Goal: Task Accomplishment & Management: Complete application form

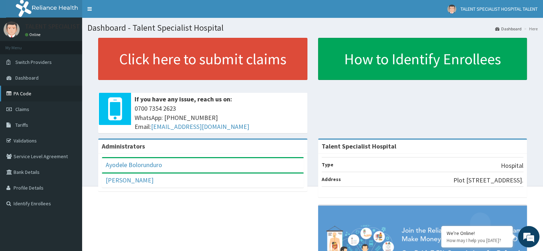
click at [27, 95] on link "PA Code" at bounding box center [41, 94] width 82 height 16
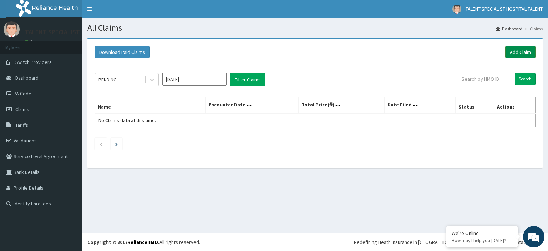
click at [521, 51] on link "Add Claim" at bounding box center [520, 52] width 30 height 12
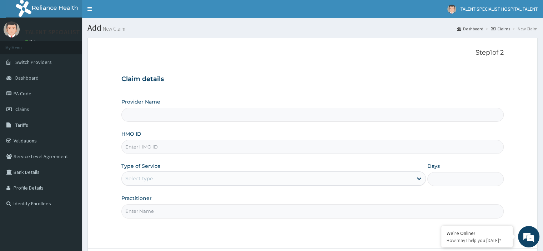
click at [149, 147] on input "HMO ID" at bounding box center [312, 147] width 382 height 14
type input "Talent Specialist Hospital"
type input "TOO/10072/A"
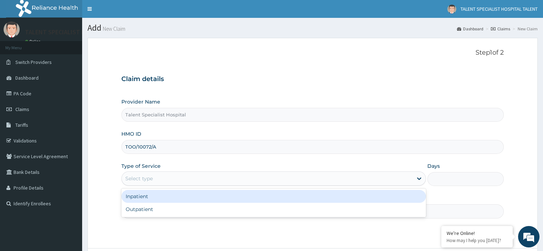
click at [151, 177] on div "Select type" at bounding box center [138, 178] width 27 height 7
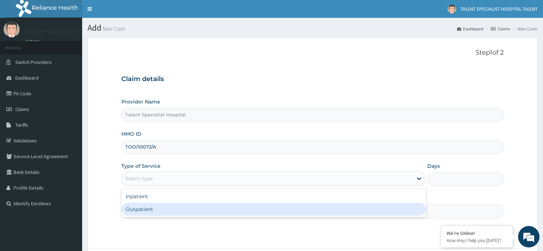
click at [145, 211] on div "Outpatient" at bounding box center [273, 209] width 304 height 13
type input "1"
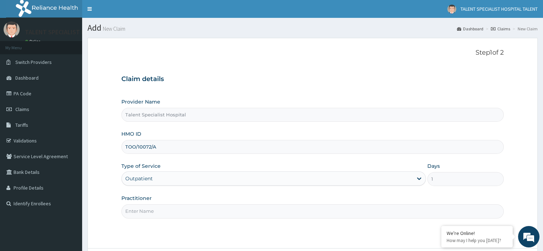
click at [241, 211] on input "Practitioner" at bounding box center [312, 211] width 382 height 14
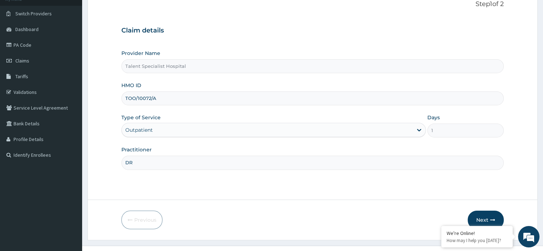
scroll to position [61, 0]
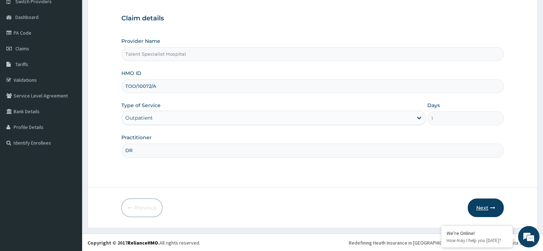
type input "DR"
click at [481, 208] on button "Next" at bounding box center [485, 207] width 36 height 19
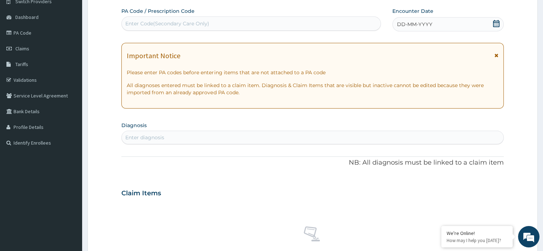
click at [497, 25] on icon at bounding box center [496, 23] width 6 height 7
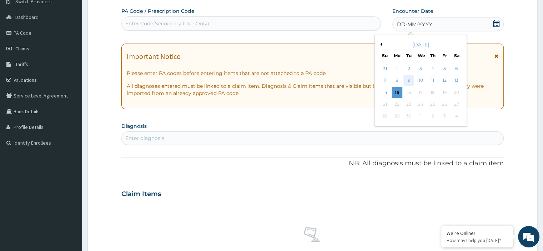
click at [410, 77] on div "9" at bounding box center [408, 80] width 11 height 11
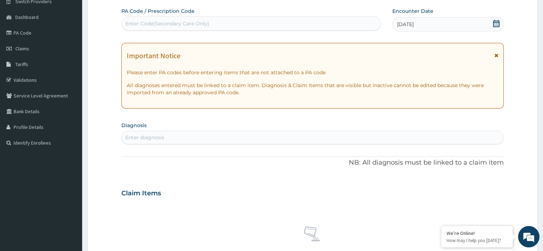
click at [215, 22] on div "Enter Code(Secondary Care Only)" at bounding box center [251, 23] width 259 height 11
type input "PA/C92996"
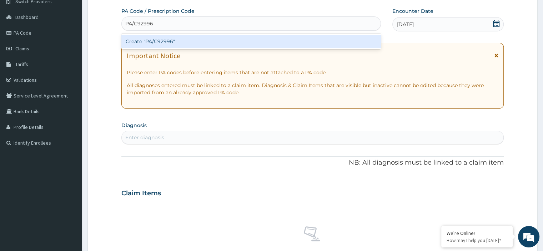
click at [197, 40] on div "Create "PA/C92996"" at bounding box center [250, 41] width 259 height 13
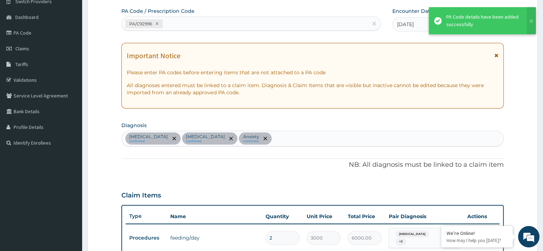
scroll to position [195, 0]
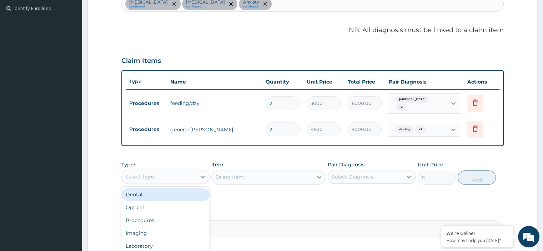
click at [154, 175] on div "Select Type" at bounding box center [159, 176] width 74 height 11
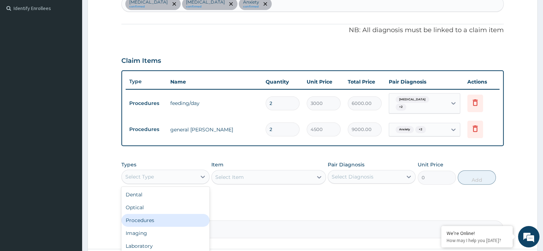
click at [139, 214] on div "Procedures" at bounding box center [165, 220] width 88 height 13
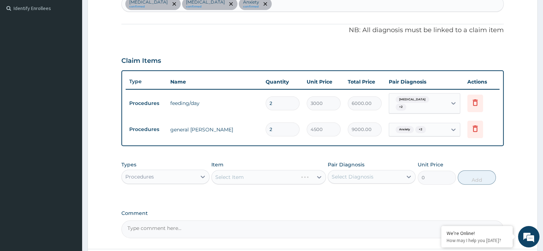
click at [238, 175] on div "Select Item" at bounding box center [268, 177] width 114 height 14
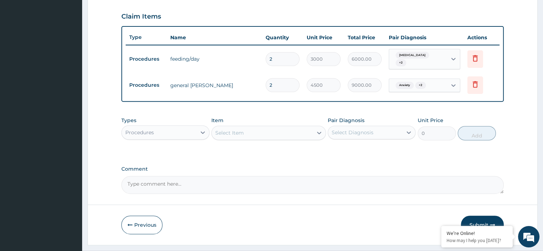
scroll to position [253, 0]
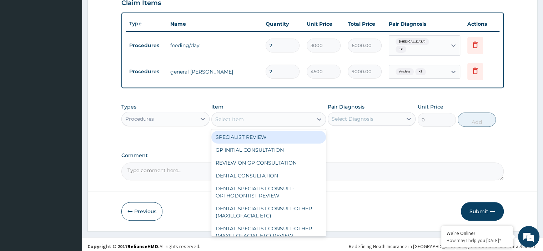
click at [290, 117] on div "Select Item" at bounding box center [262, 118] width 101 height 11
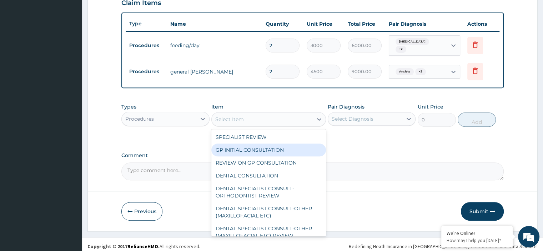
click at [250, 146] on div "GP INITIAL CONSULTATION" at bounding box center [268, 149] width 114 height 13
type input "2500"
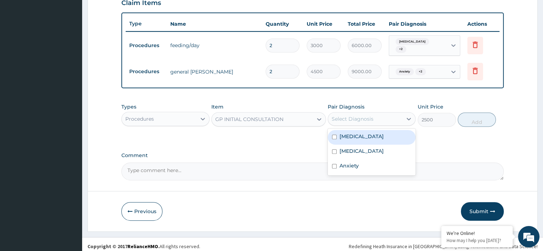
click at [362, 115] on div "Select Diagnosis" at bounding box center [352, 118] width 42 height 7
drag, startPoint x: 354, startPoint y: 129, endPoint x: 348, endPoint y: 144, distance: 16.3
click at [348, 144] on div "Sepsis Malaria Anxiety" at bounding box center [371, 151] width 88 height 47
click at [348, 147] on label "Malaria" at bounding box center [361, 150] width 44 height 7
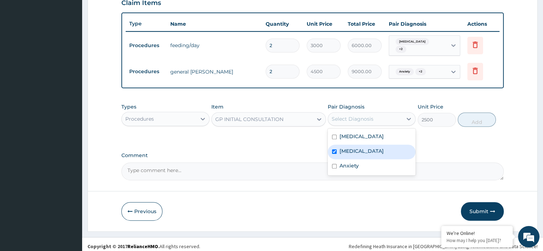
checkbox input "true"
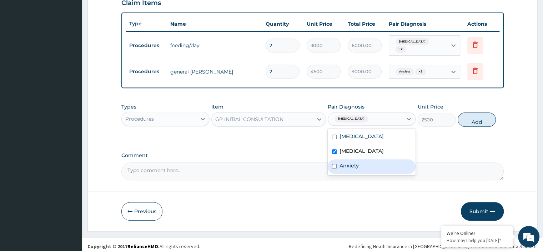
click at [341, 163] on label "Anxiety" at bounding box center [348, 165] width 19 height 7
checkbox input "true"
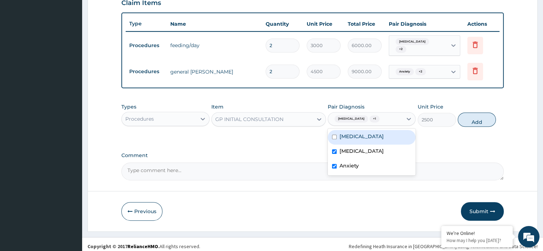
click at [345, 133] on label "[MEDICAL_DATA]" at bounding box center [361, 136] width 44 height 7
checkbox input "true"
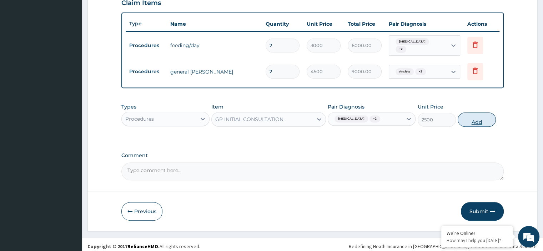
click at [472, 116] on button "Add" at bounding box center [476, 119] width 38 height 14
type input "0"
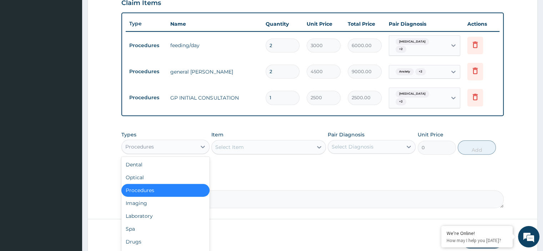
click at [185, 141] on div "Procedures" at bounding box center [159, 146] width 74 height 11
click at [138, 235] on div "Drugs" at bounding box center [165, 241] width 88 height 13
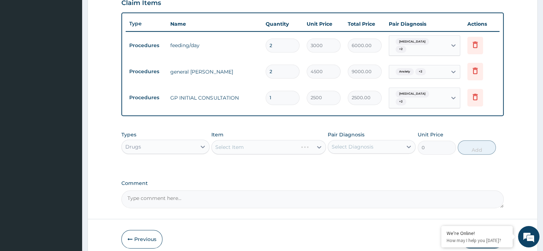
click at [259, 141] on div "Select Item" at bounding box center [268, 147] width 114 height 14
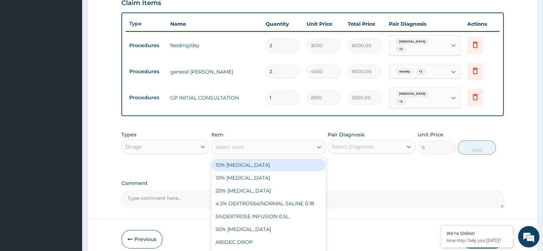
click at [259, 141] on div "Select Item" at bounding box center [262, 146] width 101 height 11
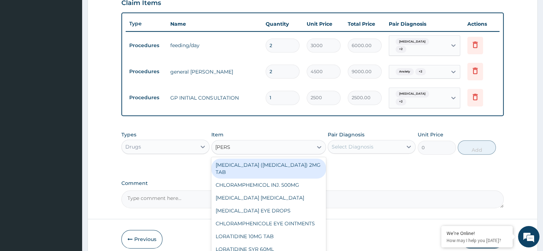
type input "LORAT"
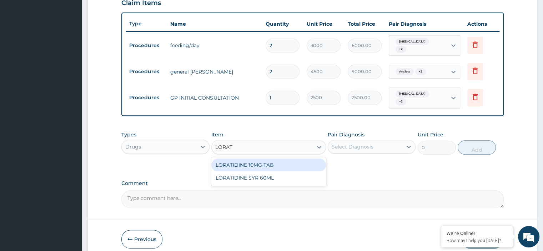
click at [258, 158] on div "LORATIDINE 10MG TAB" at bounding box center [268, 164] width 114 height 13
type input "20"
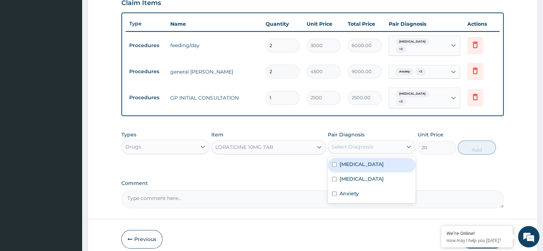
click at [357, 143] on div "Select Diagnosis" at bounding box center [352, 146] width 42 height 7
click at [352, 161] on label "[MEDICAL_DATA]" at bounding box center [361, 164] width 44 height 7
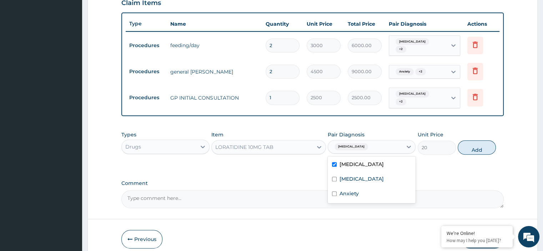
click at [352, 161] on label "[MEDICAL_DATA]" at bounding box center [361, 164] width 44 height 7
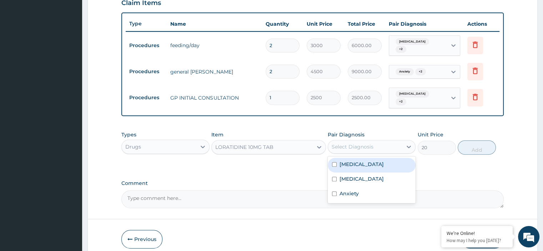
click at [352, 161] on label "[MEDICAL_DATA]" at bounding box center [361, 164] width 44 height 7
checkbox input "true"
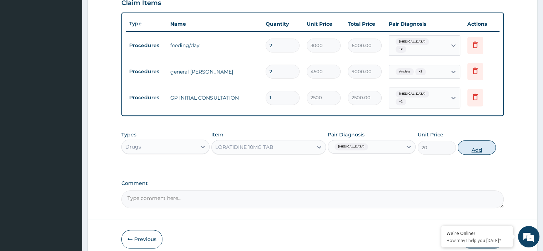
click at [473, 140] on button "Add" at bounding box center [476, 147] width 38 height 14
type input "0"
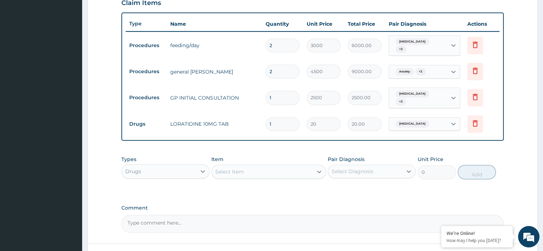
click at [282, 117] on input "1" at bounding box center [282, 124] width 34 height 14
type input "10"
type input "200.00"
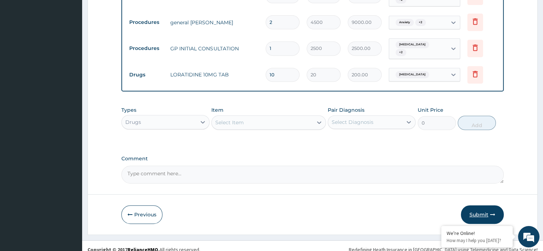
type input "10"
click at [482, 209] on button "Submit" at bounding box center [481, 214] width 43 height 19
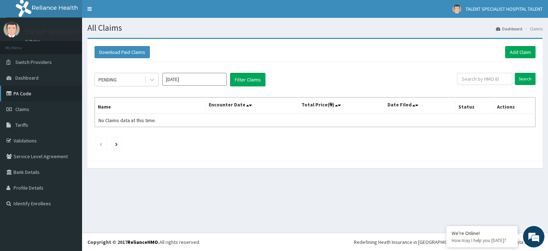
click at [21, 92] on link "PA Code" at bounding box center [41, 94] width 82 height 16
click at [518, 48] on link "Add Claim" at bounding box center [520, 52] width 30 height 12
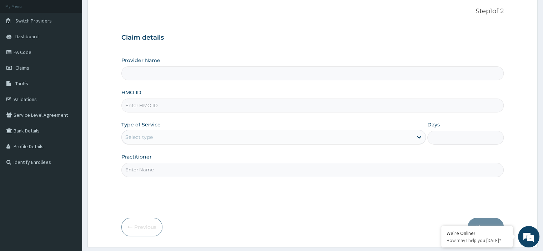
drag, startPoint x: 546, startPoint y: 95, endPoint x: 541, endPoint y: 131, distance: 36.4
click at [541, 131] on html "R EL Toggle navigation TALENT SPECIALIST HOSPITAL TALENT TALENT SPECIALIST HOSP…" at bounding box center [271, 115] width 543 height 312
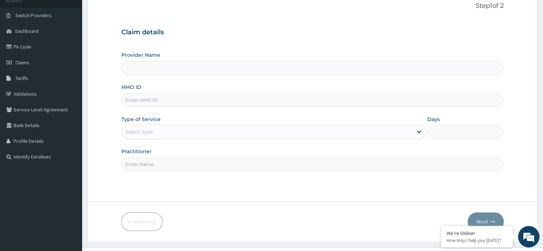
type input "Talent Specialist Hospital"
click at [194, 101] on input "HMO ID" at bounding box center [312, 100] width 382 height 14
type input "FIB/10021/A"
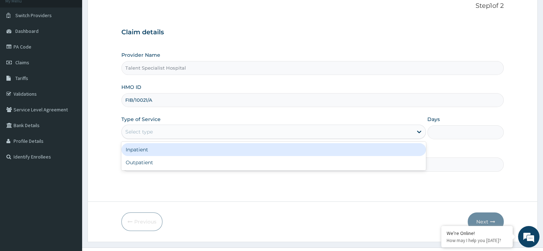
click at [157, 129] on div "Select type" at bounding box center [267, 131] width 291 height 11
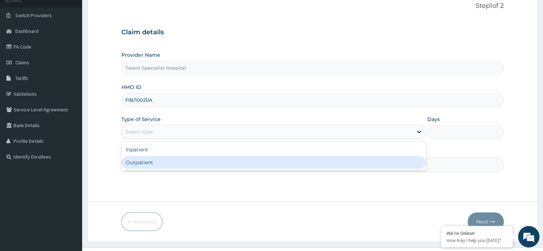
click at [137, 163] on div "Outpatient" at bounding box center [273, 162] width 304 height 13
type input "1"
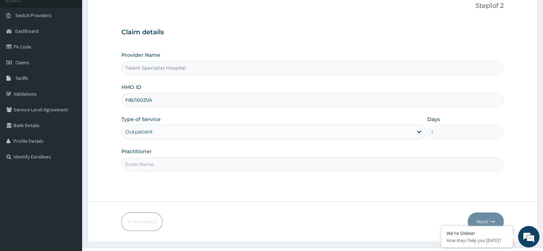
click at [144, 162] on input "Practitioner" at bounding box center [312, 164] width 382 height 14
type input "DR"
click at [482, 217] on button "Next" at bounding box center [485, 221] width 36 height 19
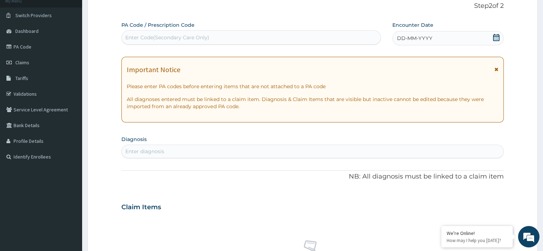
click at [495, 35] on icon at bounding box center [495, 37] width 7 height 7
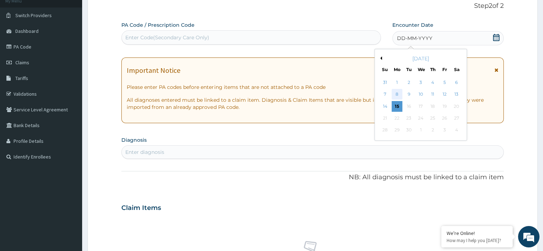
click at [396, 94] on div "8" at bounding box center [396, 94] width 11 height 11
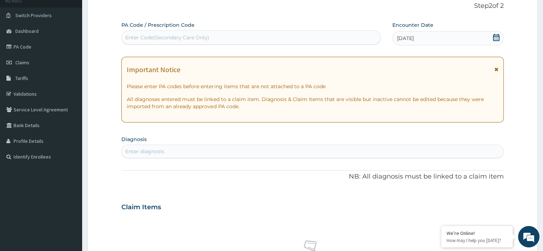
click at [258, 38] on div "Enter Code(Secondary Care Only)" at bounding box center [251, 37] width 259 height 11
click at [244, 39] on div "Enter Code(Secondary Care Only)" at bounding box center [251, 37] width 259 height 11
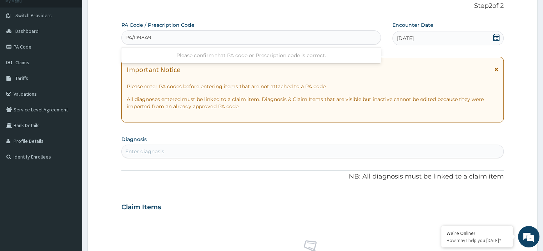
type input "PA/D98A97"
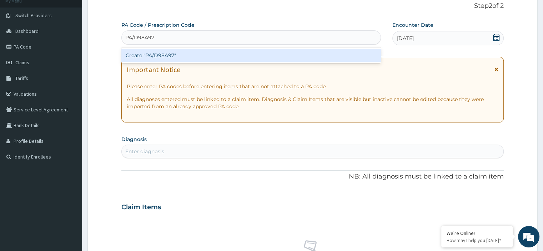
click at [217, 56] on div "Create "PA/D98A97"" at bounding box center [250, 55] width 259 height 13
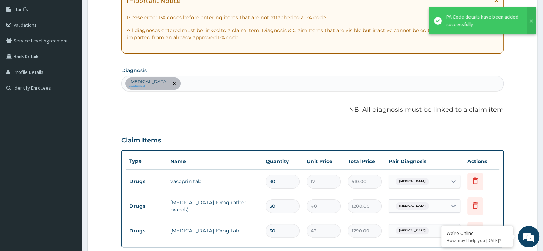
scroll to position [111, 0]
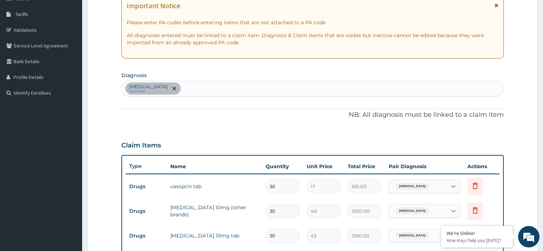
click at [239, 92] on div "Essential hypertension confirmed" at bounding box center [312, 88] width 381 height 15
type input "B"
type input "[MEDICAL_DATA]"
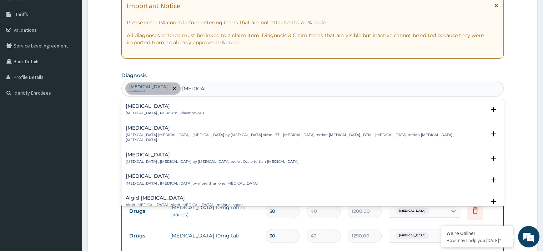
click at [178, 108] on div "Malaria Malaria , Paludism , Plasmodiosis" at bounding box center [165, 109] width 78 height 12
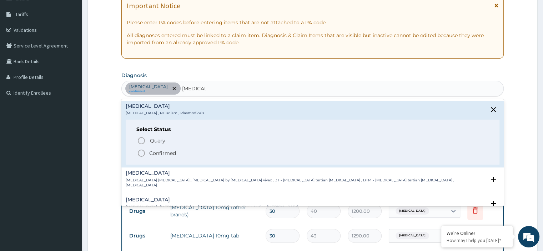
click at [143, 152] on icon "status option filled" at bounding box center [141, 153] width 9 height 9
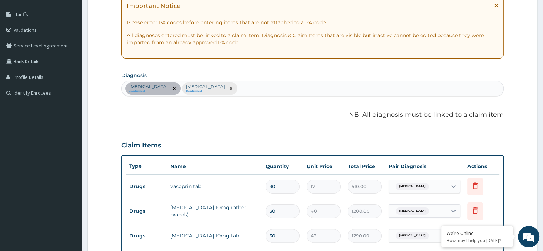
click at [248, 91] on div "Essential hypertension confirmed Malaria Confirmed" at bounding box center [312, 88] width 381 height 15
type input "[MEDICAL_DATA]"
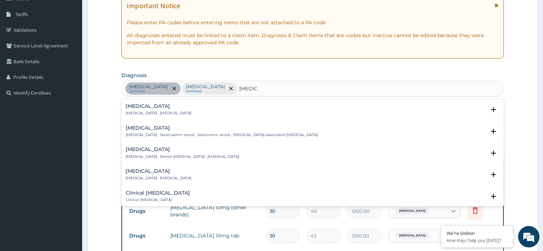
click at [190, 107] on div "Sepsis Systemic infection , Sepsis" at bounding box center [312, 109] width 373 height 12
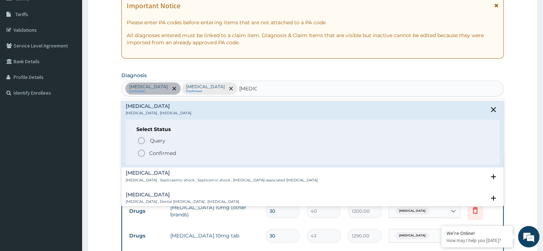
click at [141, 153] on icon "status option filled" at bounding box center [141, 153] width 9 height 9
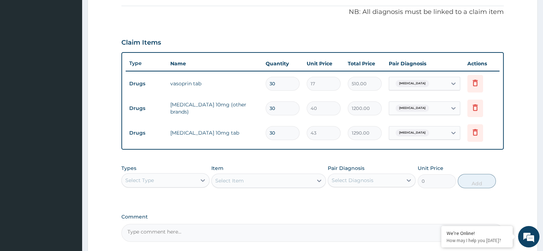
scroll to position [231, 0]
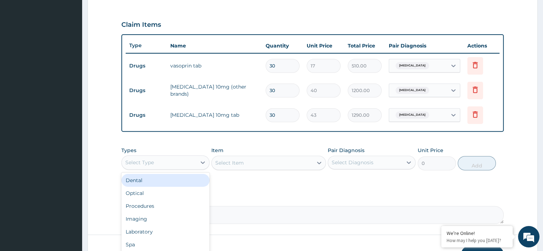
click at [171, 162] on div "Select Type" at bounding box center [159, 162] width 74 height 11
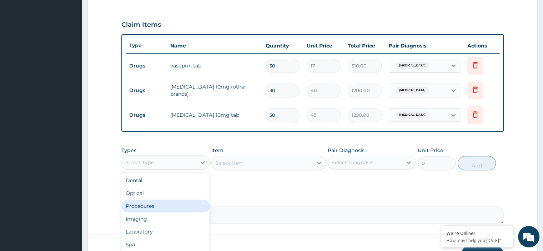
click at [138, 209] on div "Procedures" at bounding box center [165, 205] width 88 height 13
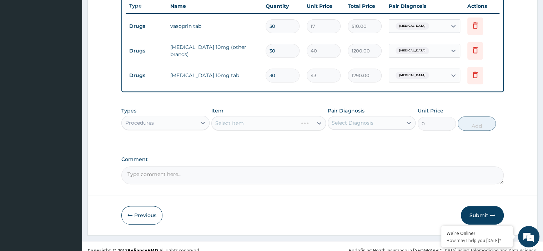
scroll to position [274, 0]
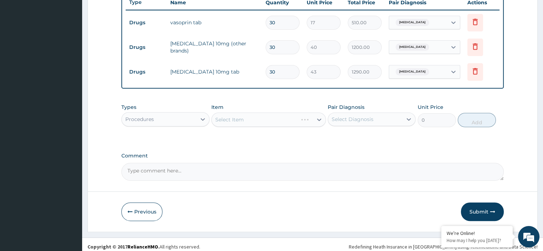
click at [252, 122] on div "Select Item" at bounding box center [268, 119] width 114 height 14
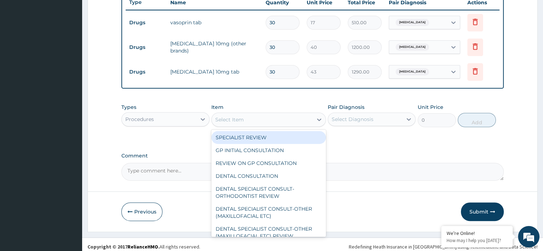
click at [250, 121] on div "Select Item" at bounding box center [262, 119] width 101 height 11
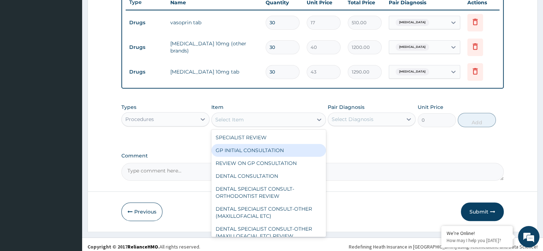
click at [249, 146] on div "GP INITIAL CONSULTATION" at bounding box center [268, 150] width 114 height 13
type input "2500"
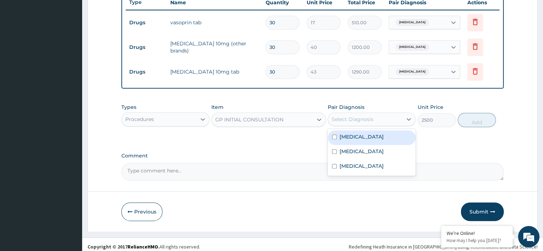
click at [365, 116] on div "Select Diagnosis" at bounding box center [352, 119] width 42 height 7
click at [361, 137] on label "Essential hypertension" at bounding box center [361, 136] width 44 height 7
checkbox input "true"
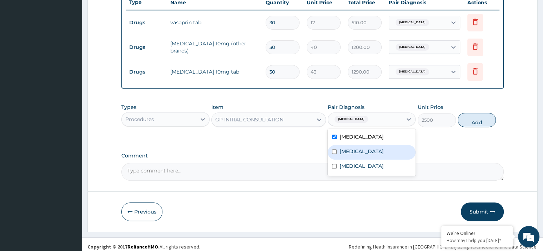
click at [352, 149] on label "Malaria" at bounding box center [361, 151] width 44 height 7
checkbox input "true"
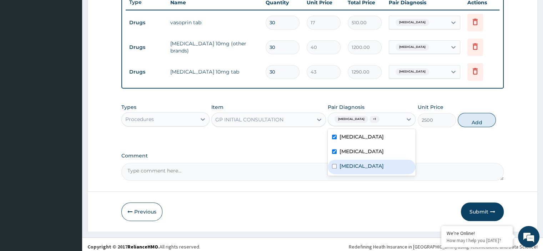
click at [348, 164] on label "Sepsis" at bounding box center [361, 165] width 44 height 7
checkbox input "true"
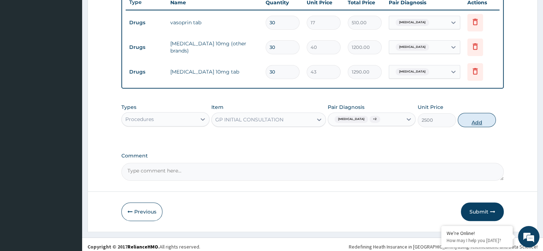
click at [475, 119] on button "Add" at bounding box center [476, 120] width 38 height 14
type input "0"
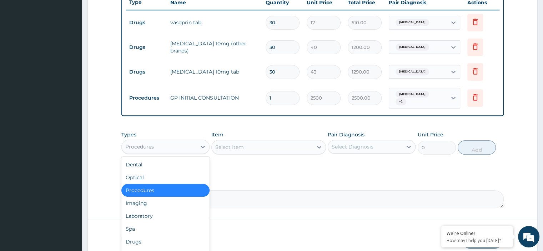
click at [183, 142] on div "Procedures" at bounding box center [159, 146] width 74 height 11
click at [141, 215] on div "Laboratory" at bounding box center [165, 215] width 88 height 13
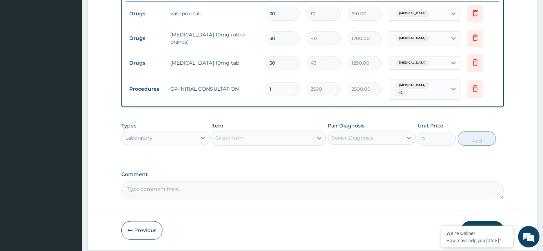
scroll to position [293, 0]
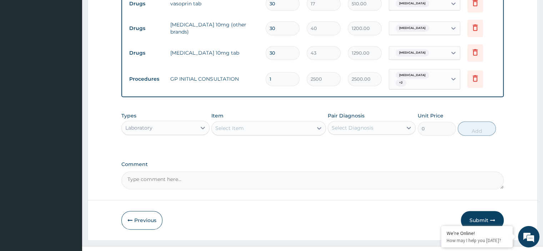
click at [270, 125] on div "Select Item" at bounding box center [262, 127] width 101 height 11
click at [237, 130] on div "Select Item" at bounding box center [229, 127] width 29 height 7
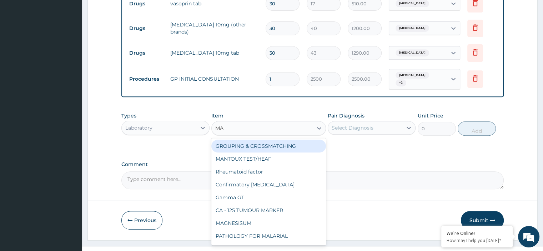
type input "MAL"
click at [234, 129] on div "Select Item" at bounding box center [229, 127] width 29 height 7
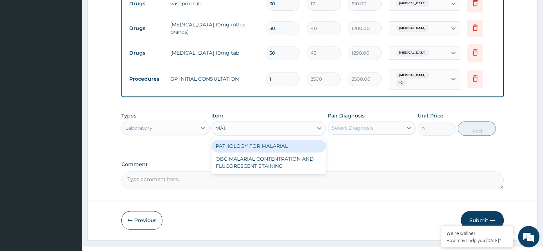
type input "MALA"
click at [250, 143] on div "PATHOLOGY FOR MALARIAL" at bounding box center [268, 145] width 114 height 13
type input "1200"
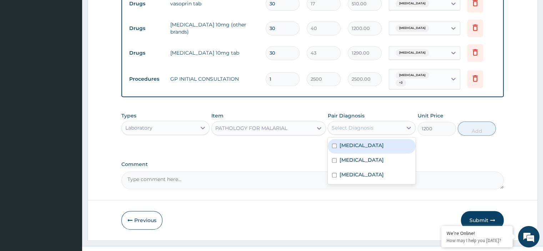
click at [367, 124] on div "Select Diagnosis" at bounding box center [352, 127] width 42 height 7
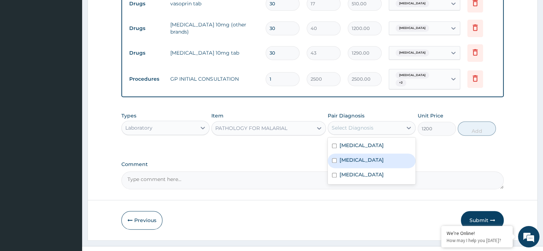
click at [357, 158] on label "Malaria" at bounding box center [361, 159] width 44 height 7
checkbox input "true"
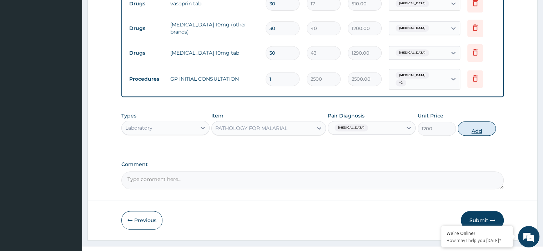
click at [476, 128] on button "Add" at bounding box center [476, 128] width 38 height 14
type input "0"
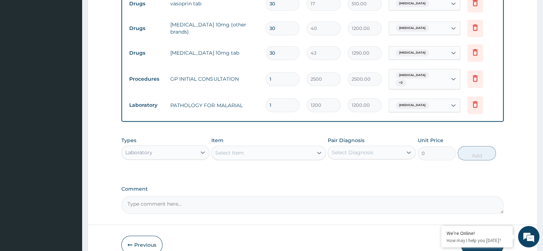
click at [243, 154] on div "Select Item" at bounding box center [229, 152] width 29 height 7
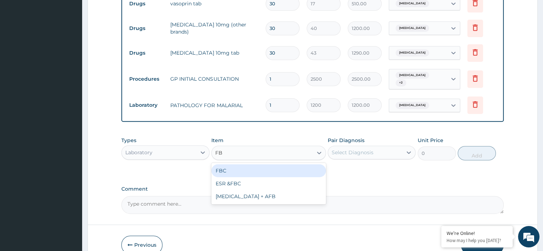
type input "FBC"
click at [233, 169] on div "FBC" at bounding box center [268, 170] width 114 height 13
type input "2000"
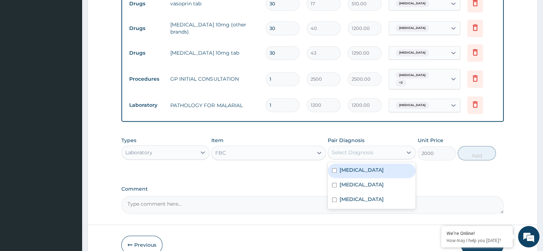
click at [365, 156] on div "Select Diagnosis" at bounding box center [365, 152] width 74 height 11
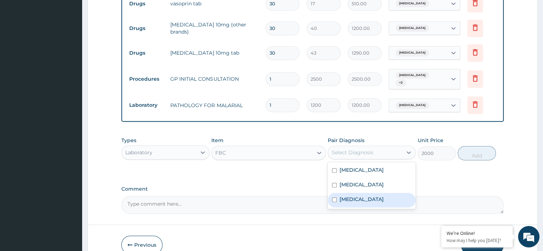
click at [359, 199] on div "Sepsis" at bounding box center [371, 200] width 88 height 15
checkbox input "true"
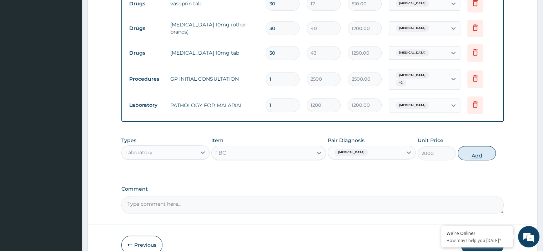
click at [469, 149] on button "Add" at bounding box center [476, 153] width 38 height 14
type input "0"
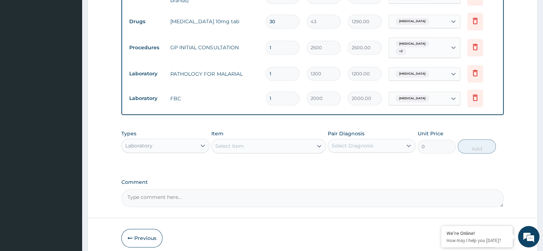
scroll to position [354, 0]
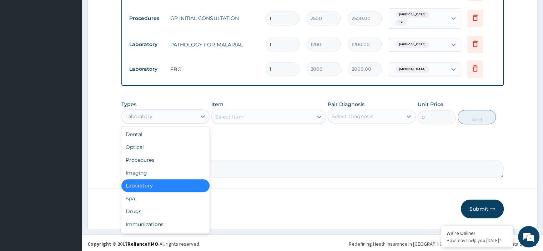
click at [163, 112] on div "Laboratory" at bounding box center [159, 116] width 74 height 11
click at [144, 209] on div "Drugs" at bounding box center [165, 211] width 88 height 13
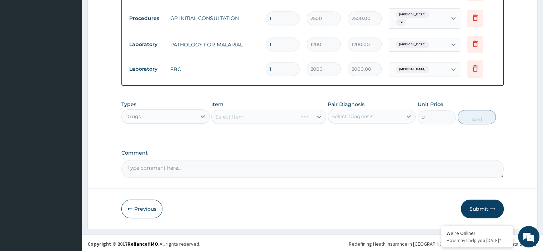
click at [240, 115] on div "Select Item" at bounding box center [268, 117] width 114 height 14
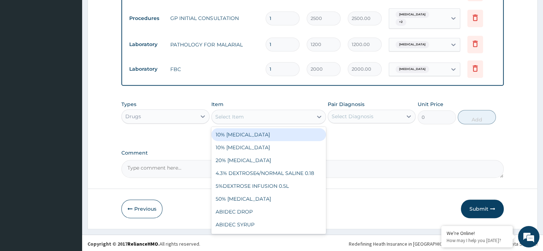
click at [262, 115] on div "Select Item" at bounding box center [262, 116] width 101 height 11
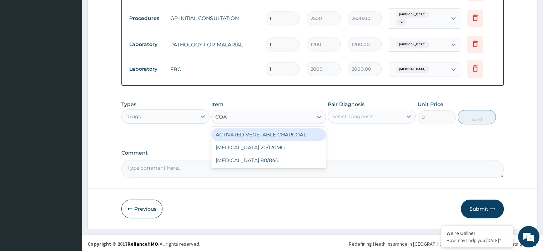
type input "COAR"
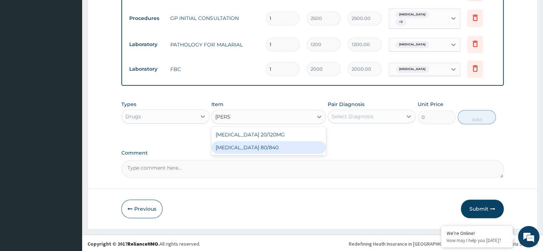
click at [255, 145] on div "[MEDICAL_DATA] 80/840" at bounding box center [268, 147] width 114 height 13
type input "130"
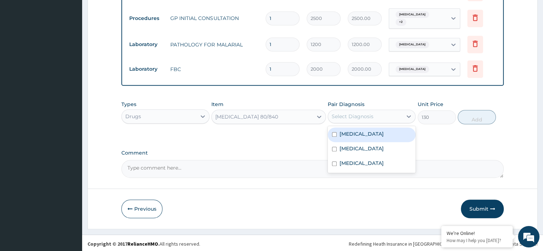
click at [355, 113] on div "Select Diagnosis" at bounding box center [352, 116] width 42 height 7
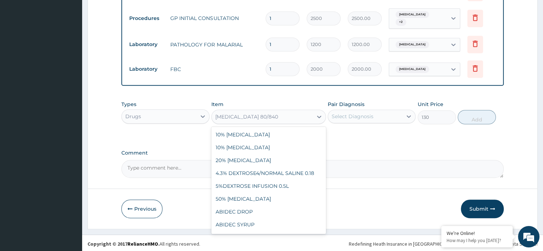
click at [270, 114] on div "[MEDICAL_DATA] 80/840" at bounding box center [262, 116] width 101 height 11
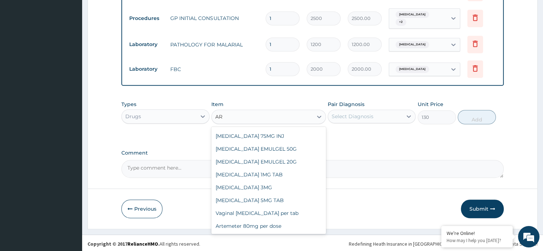
scroll to position [151, 0]
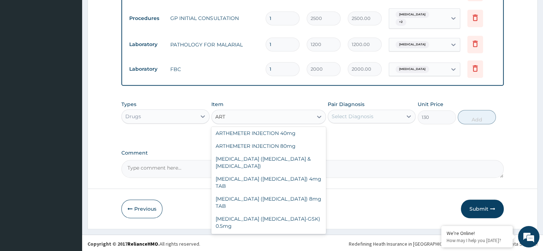
type input "ARTE"
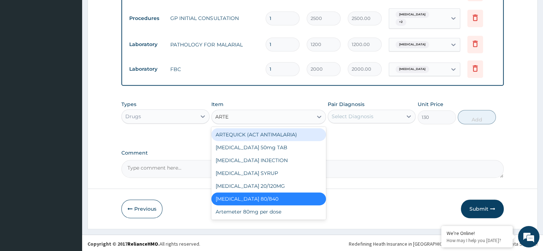
click at [264, 132] on div "ARTEQUICK (ACT ANTIMALARIA)" at bounding box center [268, 134] width 114 height 13
type input "300"
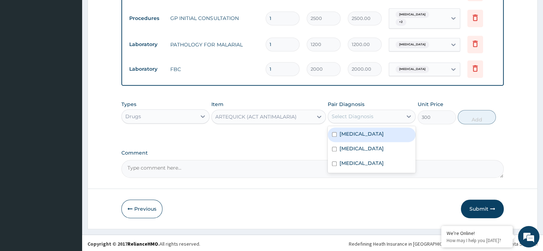
click at [352, 116] on div "Select Diagnosis" at bounding box center [352, 116] width 42 height 7
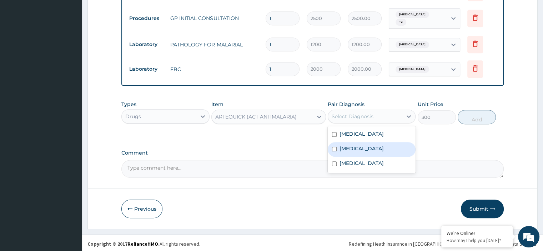
click at [351, 150] on label "Malaria" at bounding box center [361, 148] width 44 height 7
checkbox input "true"
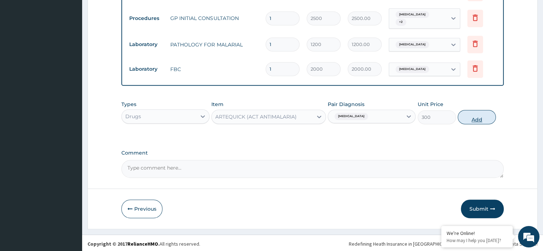
click at [467, 118] on button "Add" at bounding box center [476, 117] width 38 height 14
type input "0"
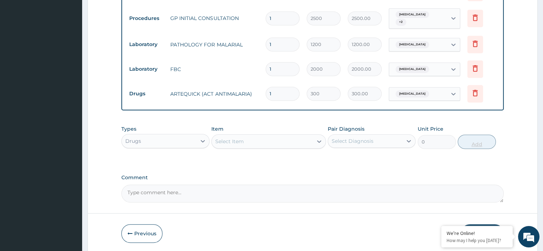
type input "0.00"
type input "6"
type input "1800.00"
type input "6"
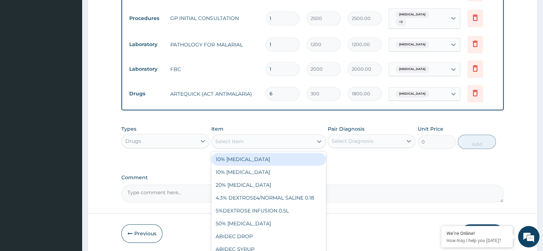
click at [287, 141] on div "Select Item" at bounding box center [262, 141] width 101 height 11
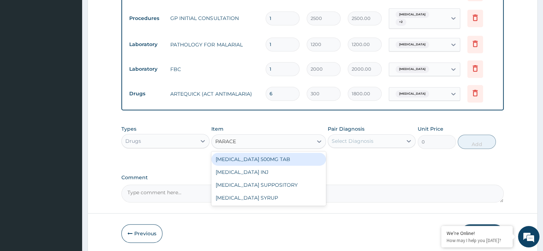
type input "PARACET"
click at [265, 158] on div "[MEDICAL_DATA] 500MG TAB" at bounding box center [268, 159] width 114 height 13
type input "18"
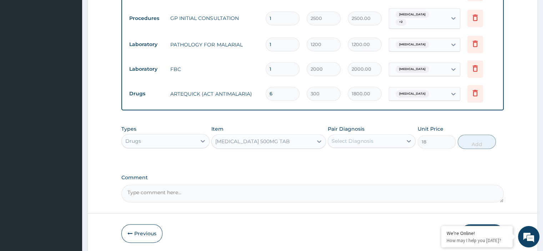
click at [354, 137] on div "Select Diagnosis" at bounding box center [352, 140] width 42 height 7
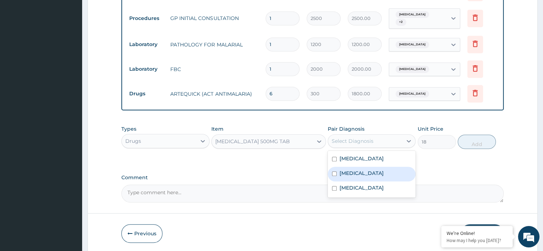
click at [357, 169] on label "Malaria" at bounding box center [361, 172] width 44 height 7
checkbox input "true"
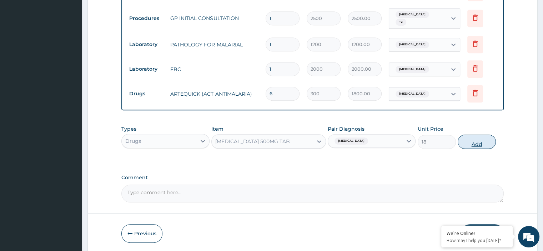
click at [474, 139] on button "Add" at bounding box center [476, 141] width 38 height 14
type input "0"
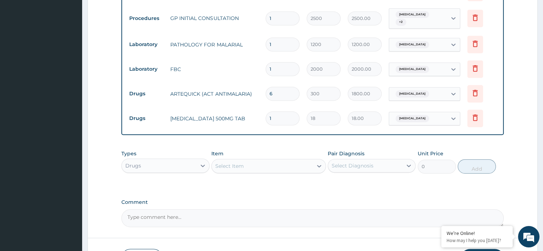
type input "18"
type input "324.00"
type input "18"
click at [241, 166] on div "Select Item" at bounding box center [229, 165] width 29 height 7
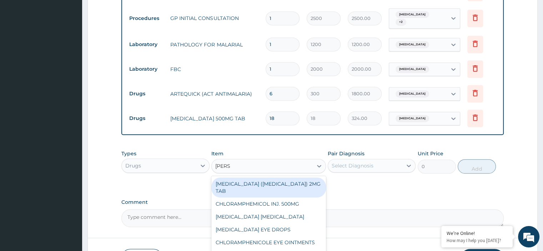
type input "LORAT"
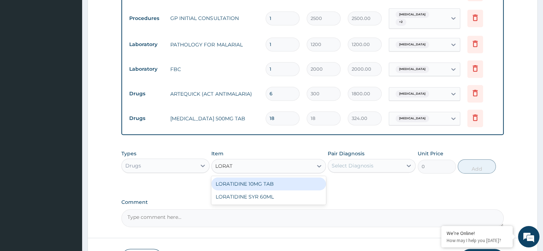
click at [250, 183] on div "LORATIDINE 10MG TAB" at bounding box center [268, 183] width 114 height 13
type input "20"
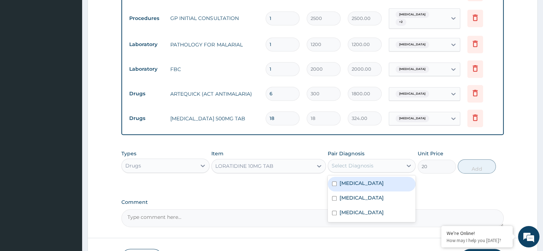
click at [361, 162] on div "Select Diagnosis" at bounding box center [352, 165] width 42 height 7
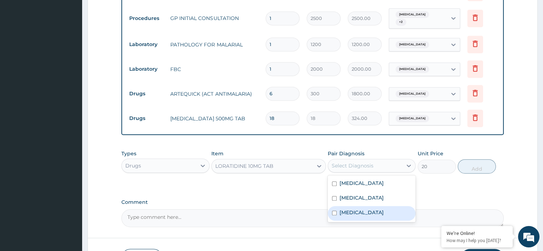
click at [356, 209] on div "Sepsis" at bounding box center [371, 213] width 88 height 15
checkbox input "true"
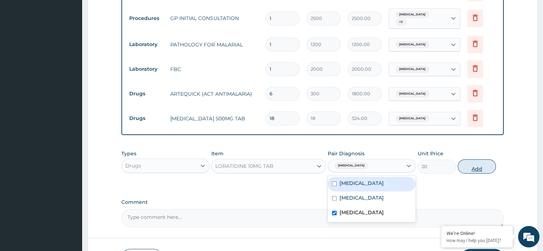
click at [472, 167] on button "Add" at bounding box center [476, 166] width 38 height 14
type input "0"
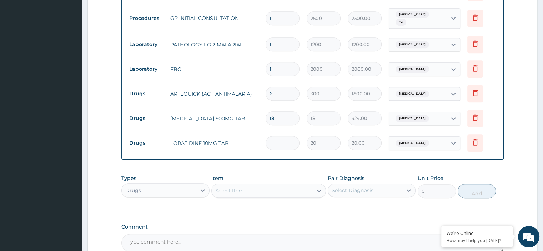
type input "0.00"
type input "5"
type input "100.00"
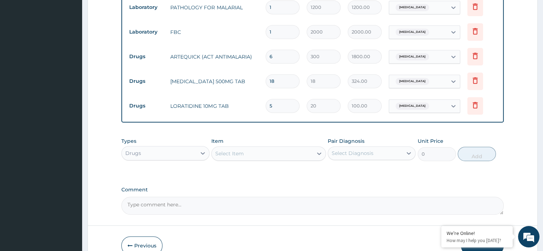
scroll to position [428, 0]
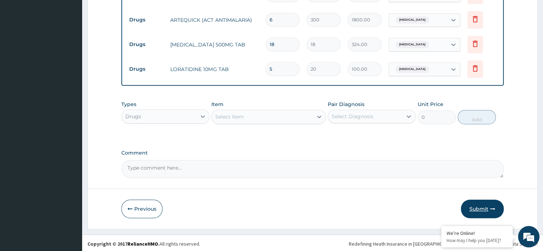
type input "5"
click at [478, 207] on button "Submit" at bounding box center [481, 208] width 43 height 19
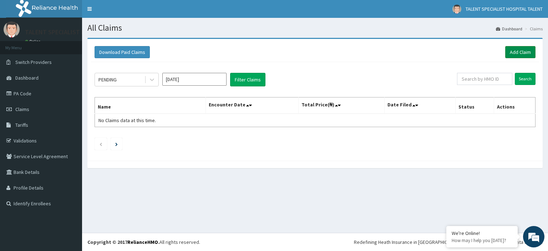
click at [522, 54] on link "Add Claim" at bounding box center [520, 52] width 30 height 12
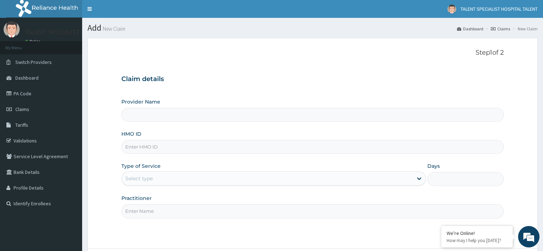
type input "Talent Specialist Hospital"
click at [185, 149] on input "HMO ID" at bounding box center [312, 147] width 382 height 14
type input "ANL/10053/E"
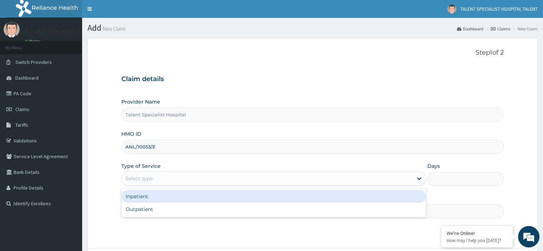
click at [169, 175] on div "Select type" at bounding box center [267, 178] width 291 height 11
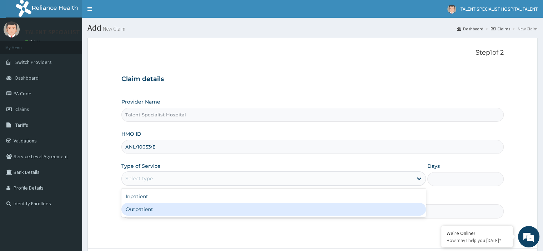
click at [150, 209] on div "Outpatient" at bounding box center [273, 209] width 304 height 13
type input "1"
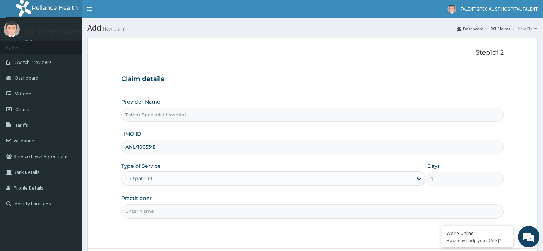
click at [144, 213] on input "Practitioner" at bounding box center [312, 211] width 382 height 14
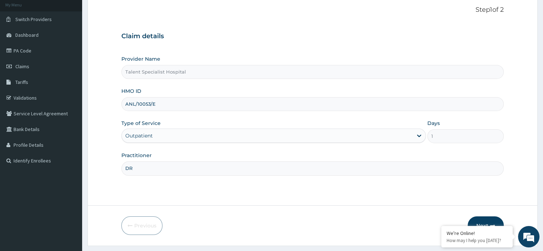
scroll to position [60, 0]
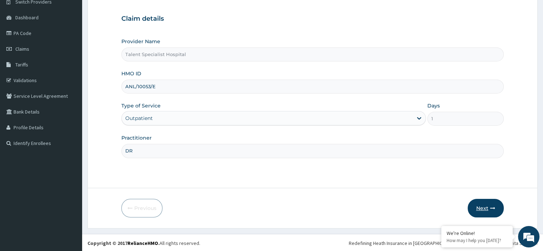
type input "DR"
click at [481, 206] on button "Next" at bounding box center [485, 208] width 36 height 19
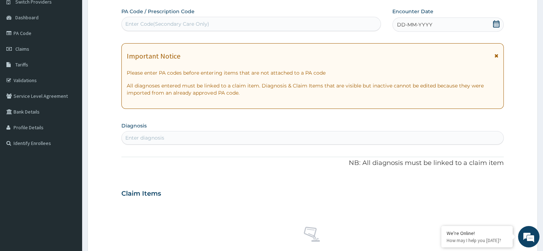
click at [495, 24] on icon at bounding box center [495, 23] width 7 height 7
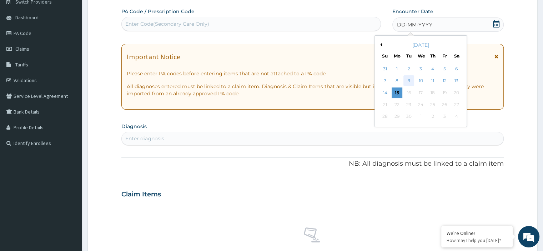
click at [408, 81] on div "9" at bounding box center [408, 81] width 11 height 11
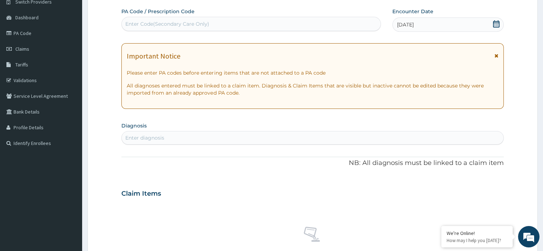
click at [294, 24] on div "Enter Code(Secondary Care Only)" at bounding box center [251, 23] width 259 height 11
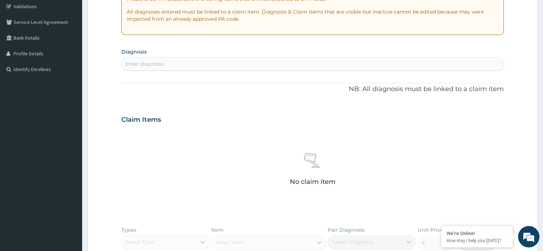
scroll to position [134, 0]
click at [232, 61] on div "Enter diagnosis" at bounding box center [312, 63] width 381 height 11
type input "MALARIA"
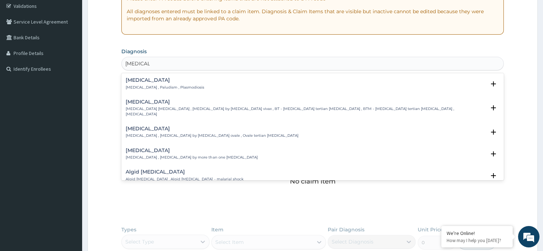
click at [163, 86] on p "Malaria , Paludism , Plasmodiosis" at bounding box center [165, 87] width 78 height 5
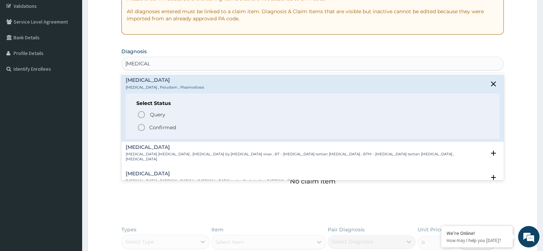
click at [143, 126] on icon "status option filled" at bounding box center [141, 127] width 9 height 9
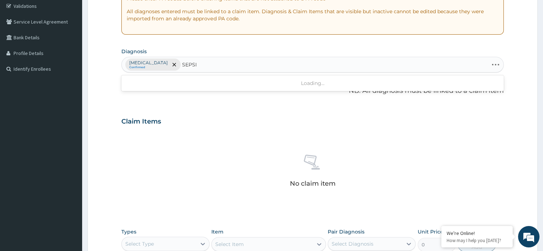
type input "SEPSIS"
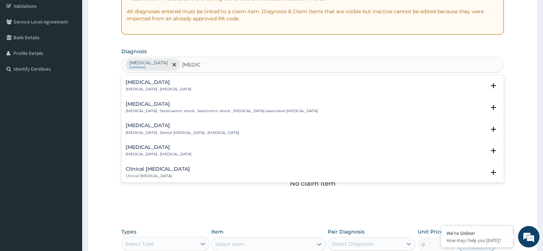
click at [150, 83] on h4 "Sepsis" at bounding box center [159, 82] width 66 height 5
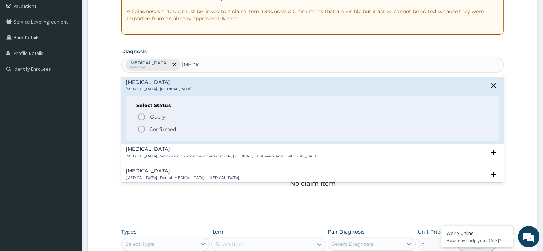
click at [141, 129] on icon "status option filled" at bounding box center [141, 129] width 9 height 9
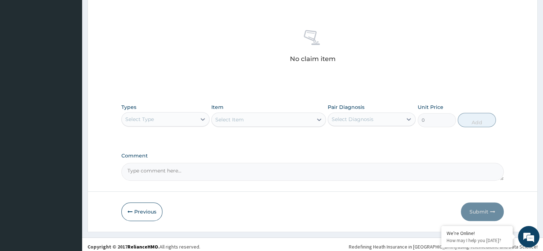
scroll to position [263, 0]
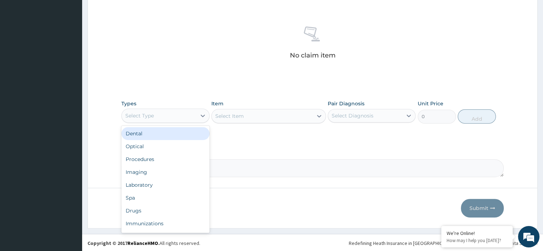
click at [183, 114] on div "Select Type" at bounding box center [159, 115] width 74 height 11
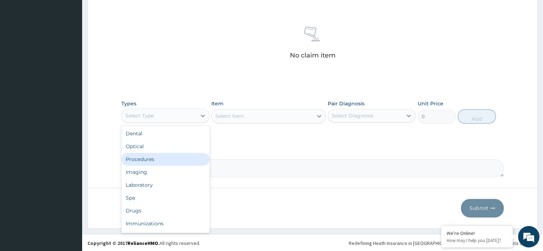
click at [158, 159] on div "Procedures" at bounding box center [165, 159] width 88 height 13
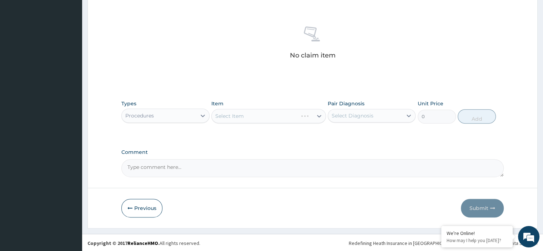
click at [276, 116] on div "Select Item" at bounding box center [268, 116] width 114 height 14
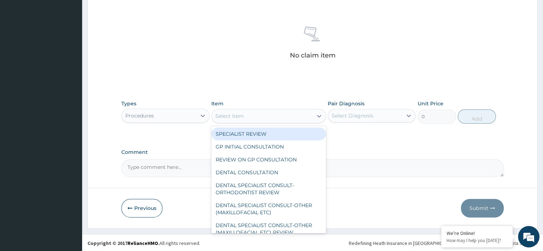
click at [276, 116] on div "Select Item" at bounding box center [262, 115] width 101 height 11
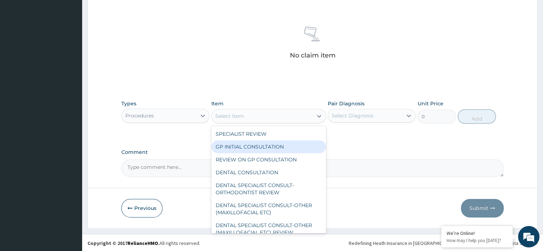
click at [261, 144] on div "GP INITIAL CONSULTATION" at bounding box center [268, 146] width 114 height 13
type input "2500"
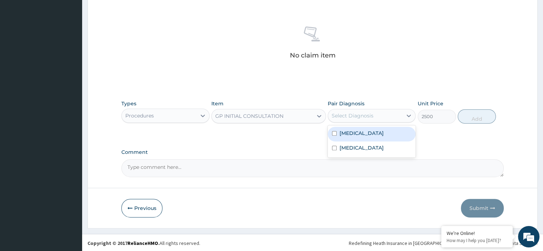
click at [367, 117] on div "Select Diagnosis" at bounding box center [352, 115] width 42 height 7
click at [362, 134] on div "[MEDICAL_DATA]" at bounding box center [371, 134] width 88 height 15
checkbox input "true"
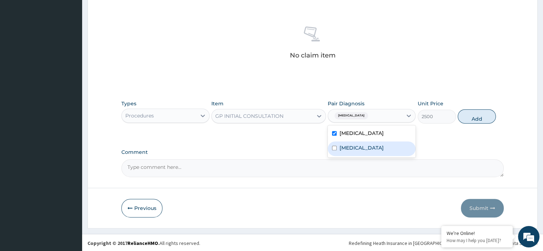
click at [357, 144] on div "[MEDICAL_DATA]" at bounding box center [371, 148] width 88 height 15
checkbox input "true"
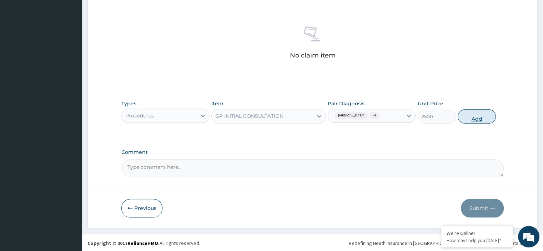
click at [478, 117] on button "Add" at bounding box center [476, 116] width 38 height 14
type input "0"
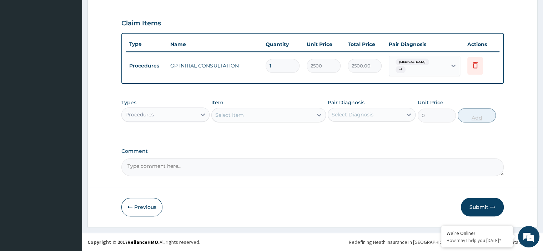
scroll to position [228, 0]
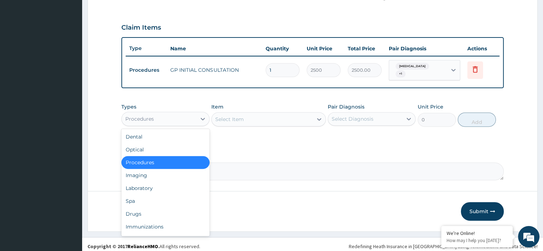
click at [163, 113] on div "Procedures" at bounding box center [159, 118] width 74 height 11
click at [143, 184] on div "Laboratory" at bounding box center [165, 188] width 88 height 13
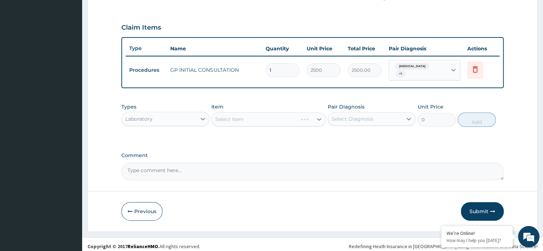
click at [241, 116] on div "Select Item" at bounding box center [268, 119] width 114 height 14
click at [259, 117] on div "Select Item" at bounding box center [268, 119] width 114 height 14
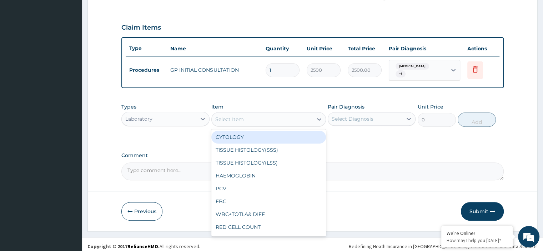
click at [259, 117] on div "Select Item" at bounding box center [262, 118] width 101 height 11
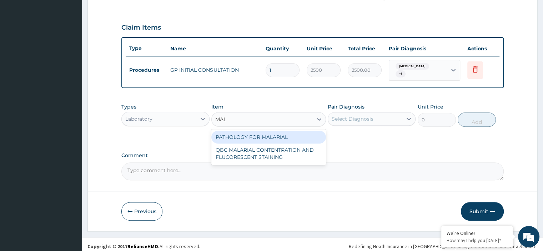
type input "MALA"
click at [256, 134] on div "PATHOLOGY FOR MALARIAL" at bounding box center [268, 137] width 114 height 13
type input "1200"
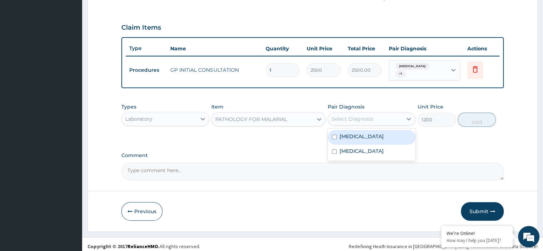
click at [360, 118] on div "Select Diagnosis" at bounding box center [352, 118] width 42 height 7
click at [360, 130] on div "[MEDICAL_DATA]" at bounding box center [371, 137] width 88 height 15
checkbox input "true"
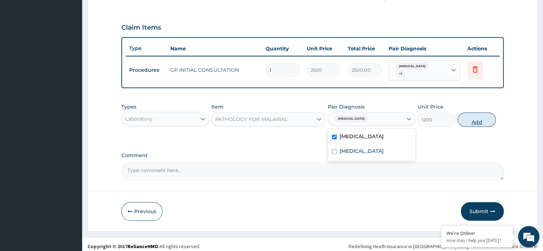
click at [468, 115] on button "Add" at bounding box center [476, 119] width 38 height 14
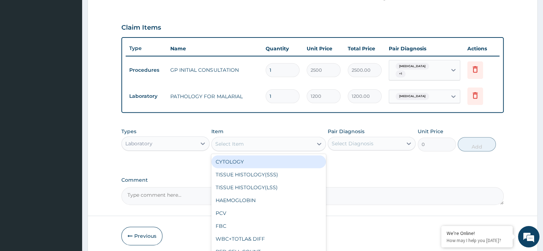
click at [247, 141] on div "Select Item" at bounding box center [262, 143] width 101 height 11
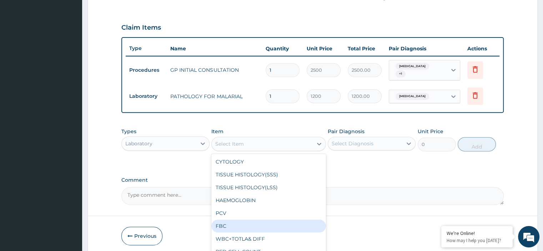
click at [244, 219] on div "FBC" at bounding box center [268, 225] width 114 height 13
type input "2000"
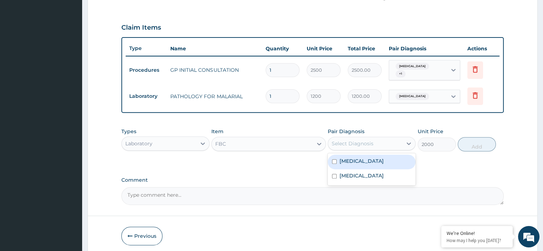
click at [381, 138] on div "Select Diagnosis" at bounding box center [365, 143] width 74 height 11
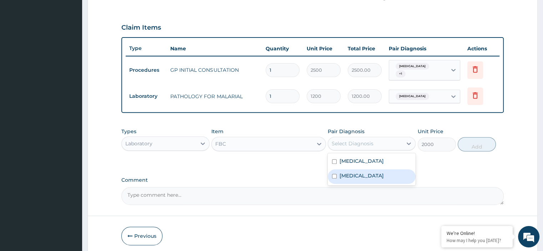
click at [367, 171] on div "Sepsis" at bounding box center [371, 176] width 88 height 15
checkbox input "true"
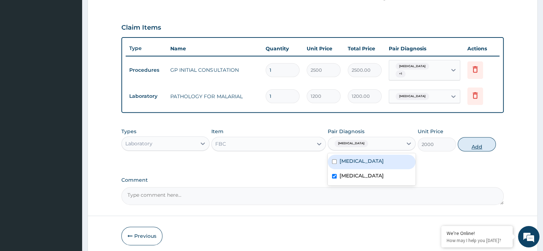
click at [477, 143] on button "Add" at bounding box center [476, 144] width 38 height 14
type input "0"
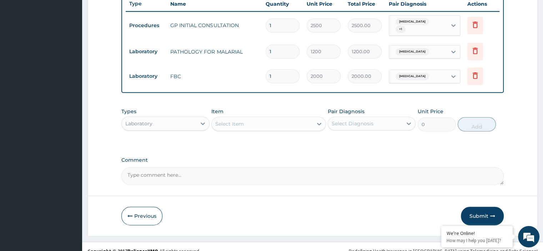
scroll to position [278, 0]
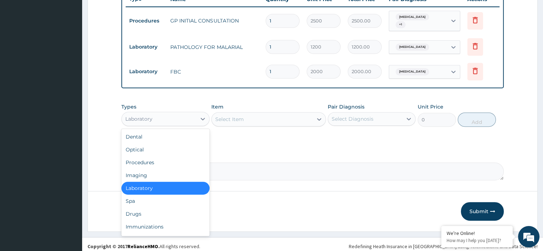
click at [167, 116] on div "Laboratory" at bounding box center [159, 118] width 74 height 11
click at [139, 210] on div "Drugs" at bounding box center [165, 213] width 88 height 13
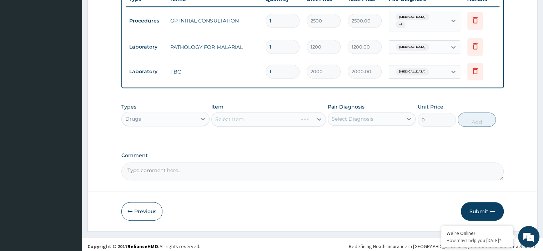
click at [242, 114] on div "Select Item" at bounding box center [268, 119] width 114 height 14
click at [248, 114] on div "Select Item" at bounding box center [268, 119] width 114 height 14
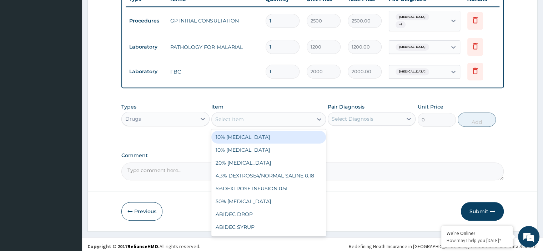
click at [248, 114] on div "Select Item" at bounding box center [262, 118] width 101 height 11
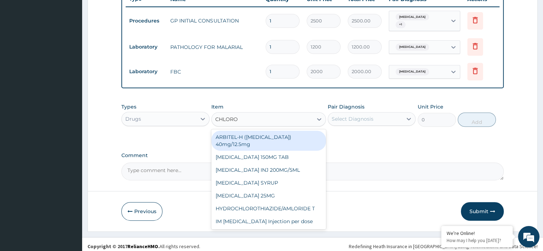
type input "CHLOROQ"
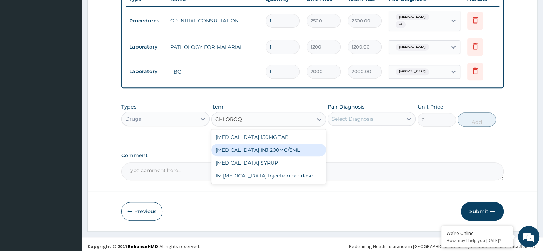
click at [249, 147] on div "[MEDICAL_DATA] INJ 200MG/5ML" at bounding box center [268, 149] width 114 height 13
type input "100"
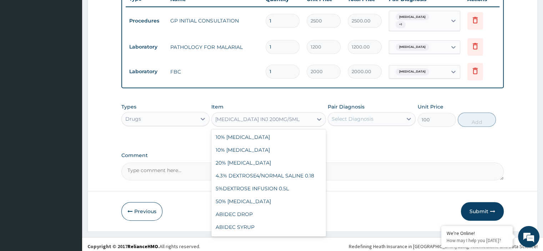
click at [274, 116] on div "[MEDICAL_DATA] INJ 200MG/5ML" at bounding box center [257, 119] width 84 height 7
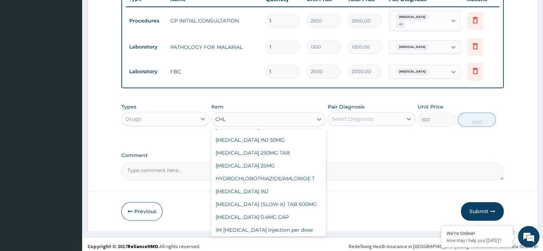
scroll to position [3, 0]
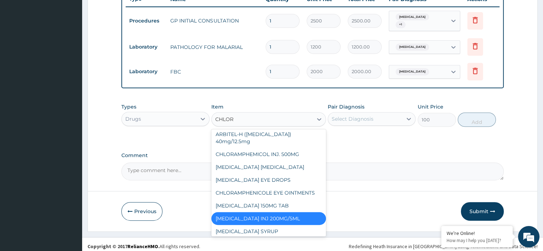
type input "CHLORO"
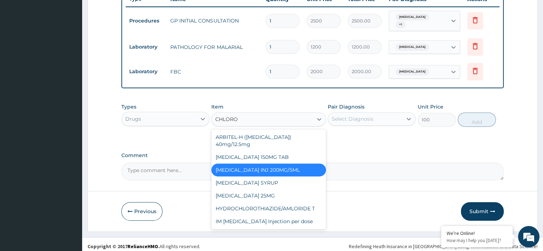
scroll to position [0, 0]
click at [271, 217] on div "IM Chloroquine Injection per dose" at bounding box center [268, 221] width 114 height 13
type input "500"
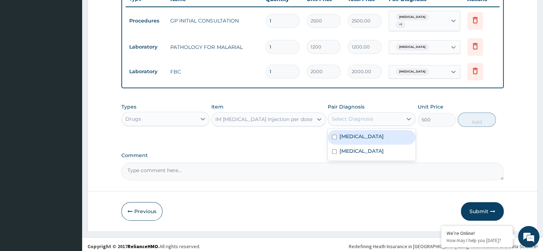
click at [358, 118] on div "Select Diagnosis" at bounding box center [352, 118] width 42 height 7
click at [355, 133] on label "Malaria" at bounding box center [361, 136] width 44 height 7
checkbox input "true"
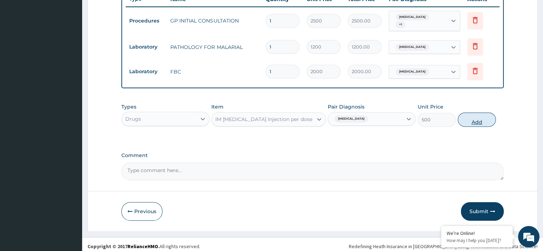
click at [473, 117] on button "Add" at bounding box center [476, 119] width 38 height 14
type input "0"
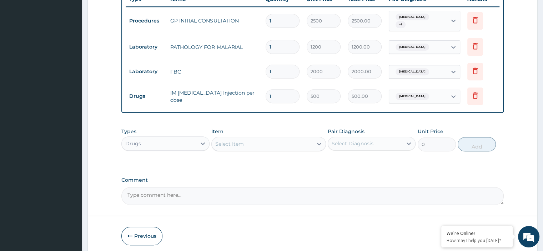
type input "0.00"
type input "3"
type input "1500.00"
type input "3"
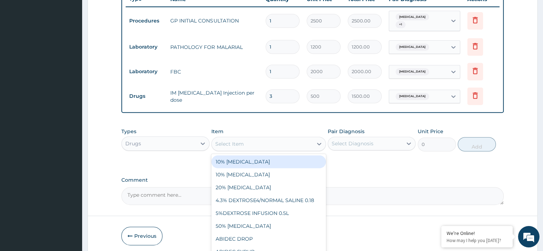
click at [239, 140] on div "Select Item" at bounding box center [229, 143] width 29 height 7
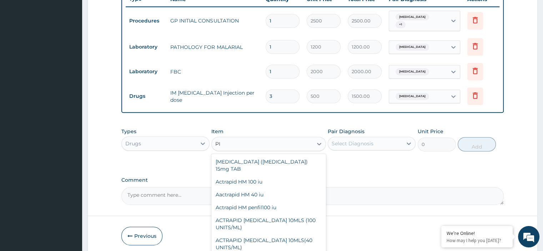
type input "P"
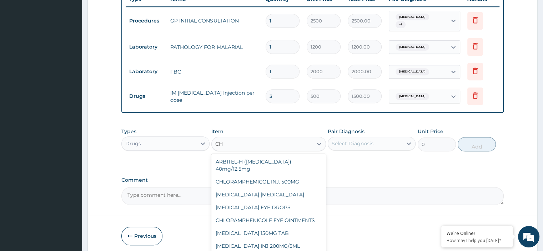
type input "C"
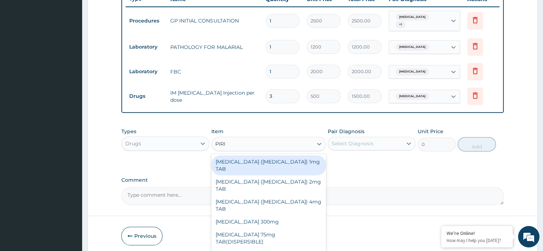
type input "PIRIT"
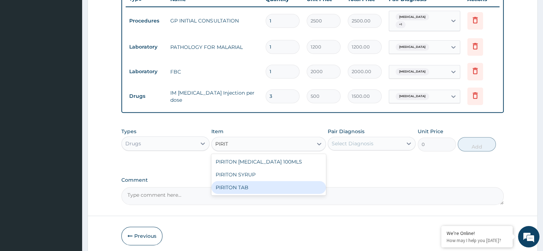
click at [235, 186] on div "PIRITON TAB" at bounding box center [268, 187] width 114 height 13
type input "20"
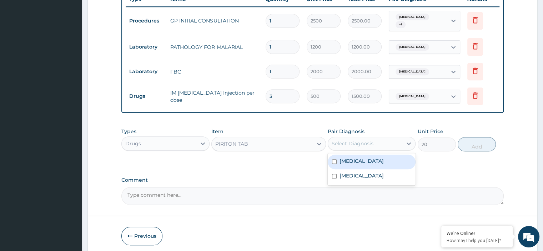
click at [368, 140] on div "Select Diagnosis" at bounding box center [352, 143] width 42 height 7
click at [360, 161] on div "Malaria" at bounding box center [371, 161] width 88 height 15
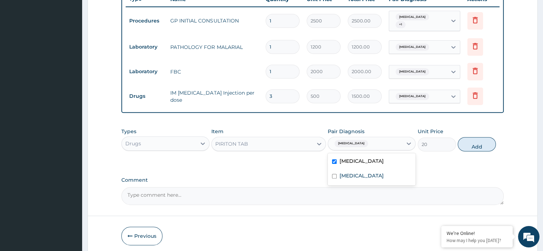
click at [361, 159] on div "Malaria" at bounding box center [371, 161] width 88 height 15
checkbox input "false"
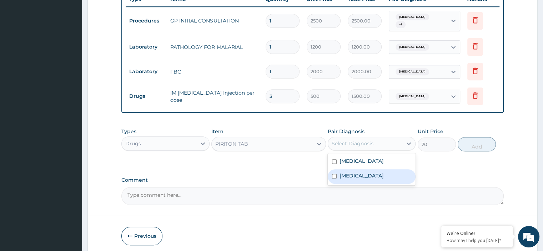
click at [355, 172] on label "Sepsis" at bounding box center [361, 175] width 44 height 7
checkbox input "true"
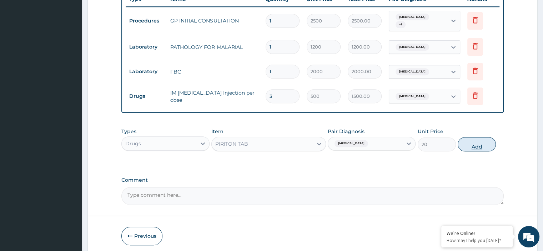
click at [474, 144] on button "Add" at bounding box center [476, 144] width 38 height 14
type input "0"
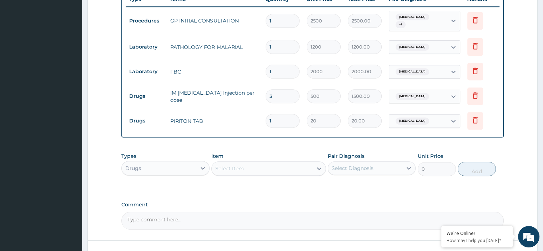
type input "0.00"
type input "3"
type input "60.00"
type input "3"
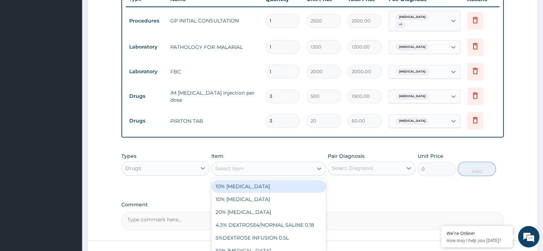
click at [258, 163] on div "Select Item" at bounding box center [262, 168] width 101 height 11
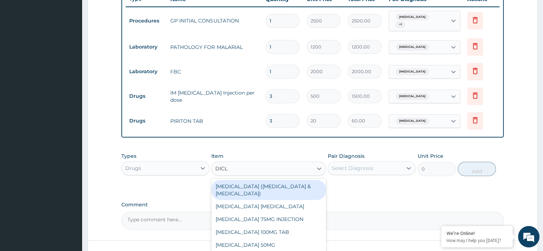
type input "DICLO"
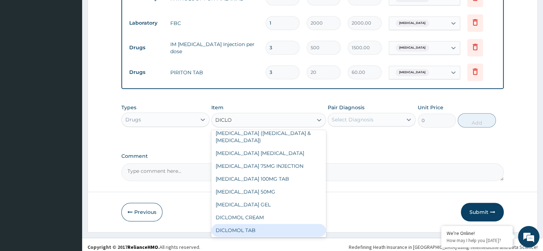
scroll to position [6, 0]
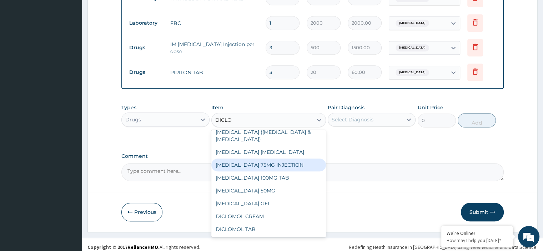
click at [259, 163] on div "[MEDICAL_DATA] 75MG INJECTION" at bounding box center [268, 164] width 114 height 13
type input "100"
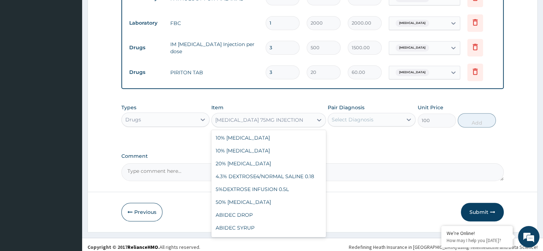
click at [295, 118] on div "[MEDICAL_DATA] 75MG INJECTION" at bounding box center [262, 119] width 101 height 11
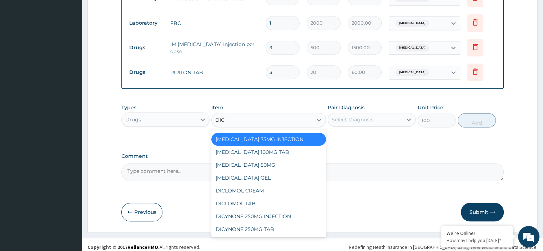
scroll to position [0, 0]
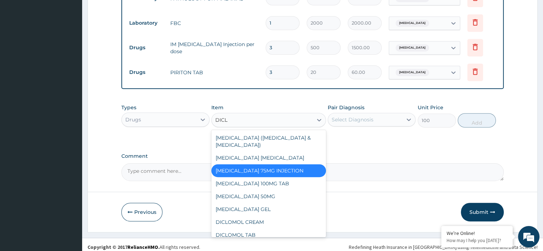
type input "DICLO"
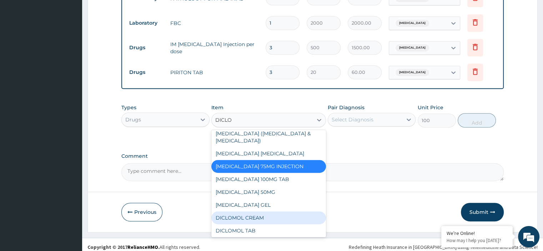
scroll to position [5, 0]
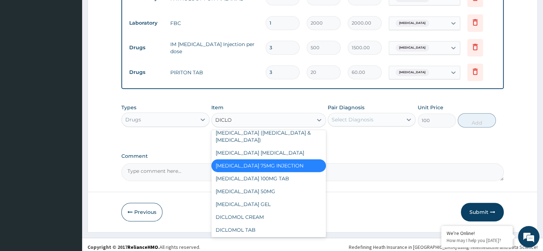
click at [263, 166] on div "DICLOFENAC 75MG INJECTION" at bounding box center [268, 165] width 114 height 13
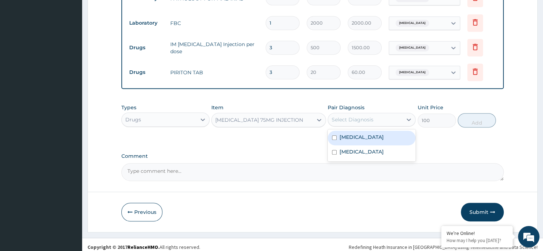
click at [358, 116] on div "Select Diagnosis" at bounding box center [352, 119] width 42 height 7
click at [353, 134] on label "Malaria" at bounding box center [361, 136] width 44 height 7
checkbox input "true"
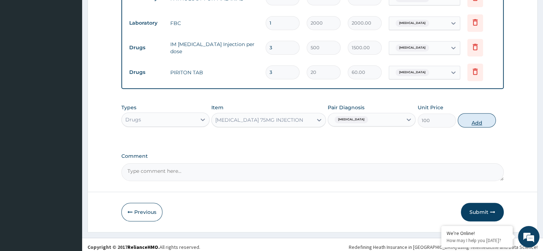
click at [478, 113] on button "Add" at bounding box center [476, 120] width 38 height 14
type input "0"
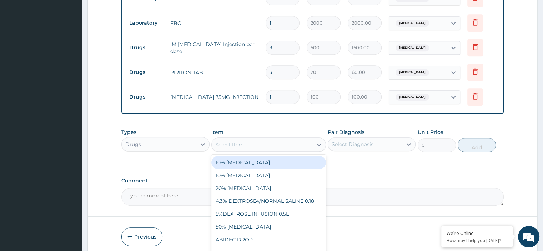
click at [275, 144] on div "Select Item" at bounding box center [262, 144] width 101 height 11
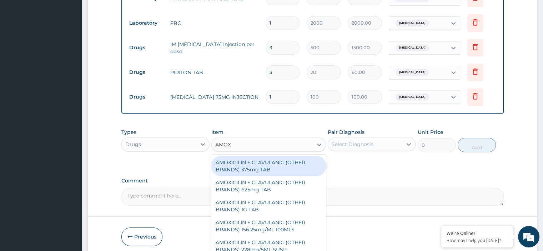
type input "AMOXY"
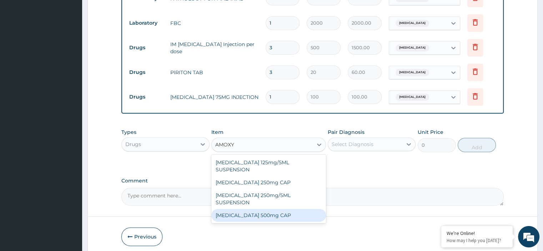
click at [258, 209] on div "AMOXYCILLIN 500mg CAP" at bounding box center [268, 215] width 114 height 13
type input "40"
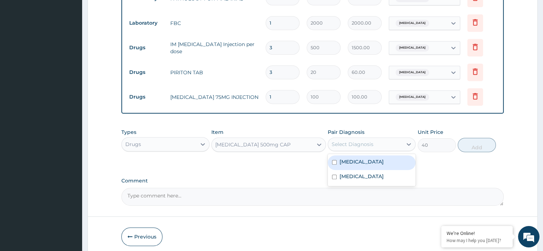
click at [374, 138] on div "Select Diagnosis" at bounding box center [365, 143] width 74 height 11
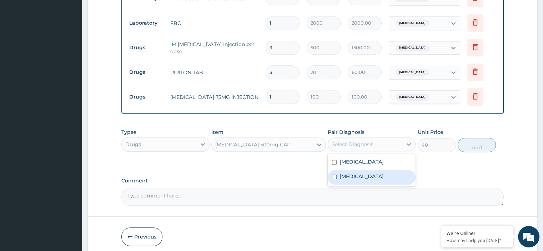
click at [358, 170] on div "Sepsis" at bounding box center [371, 177] width 88 height 15
checkbox input "true"
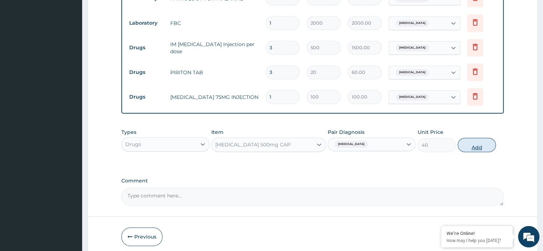
click at [475, 138] on button "Add" at bounding box center [476, 145] width 38 height 14
type input "0"
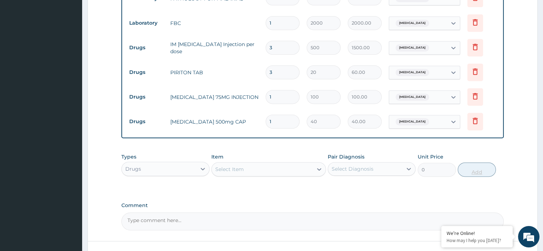
type input "10"
type input "400.00"
type input "10"
click at [271, 165] on div "Select Item" at bounding box center [262, 168] width 101 height 11
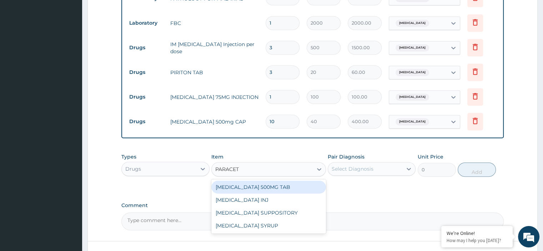
type input "PARACETA"
click at [260, 182] on div "PARACETAMOL 500MG TAB" at bounding box center [268, 186] width 114 height 13
type input "18"
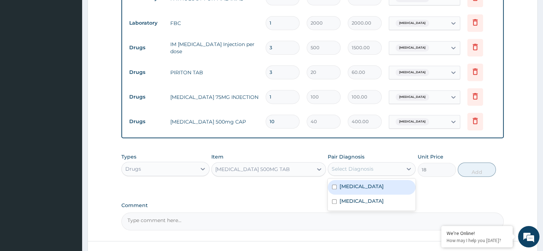
click at [344, 168] on div "Select Diagnosis" at bounding box center [352, 168] width 42 height 7
click at [349, 183] on label "Malaria" at bounding box center [361, 186] width 44 height 7
checkbox input "true"
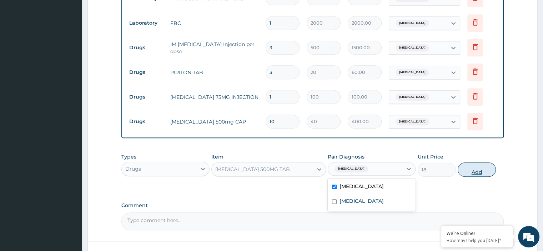
click at [468, 166] on button "Add" at bounding box center [476, 169] width 38 height 14
type input "0"
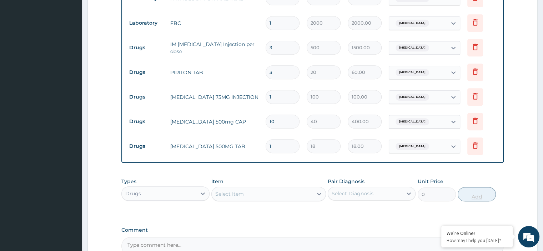
type input "18"
type input "324.00"
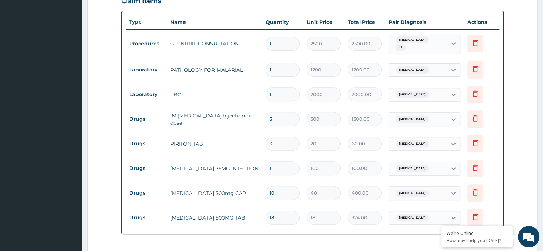
scroll to position [400, 0]
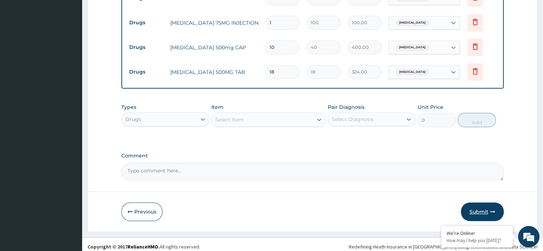
type input "18"
click at [481, 208] on button "Submit" at bounding box center [481, 211] width 43 height 19
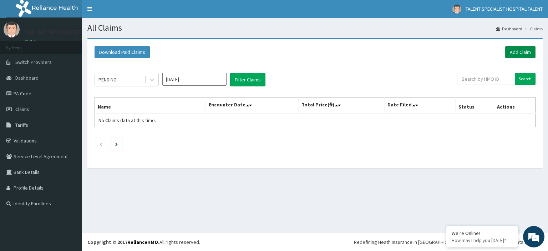
click at [521, 54] on link "Add Claim" at bounding box center [520, 52] width 30 height 12
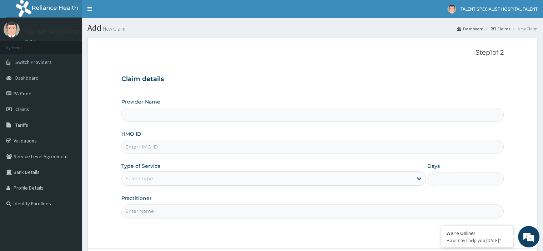
type input "Talent Specialist Hospital"
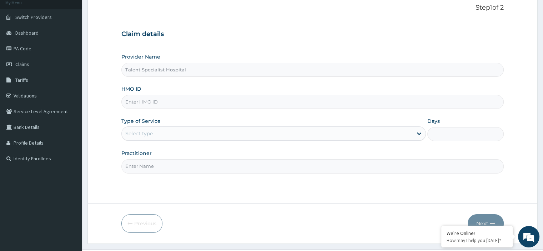
scroll to position [53, 0]
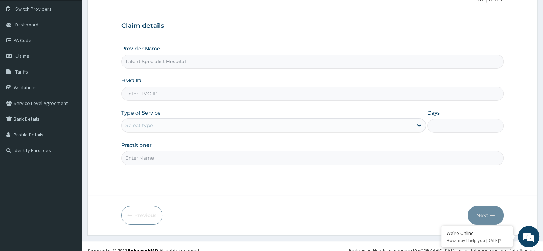
click at [187, 95] on input "HMO ID" at bounding box center [312, 94] width 382 height 14
type input "PFN/10040/B"
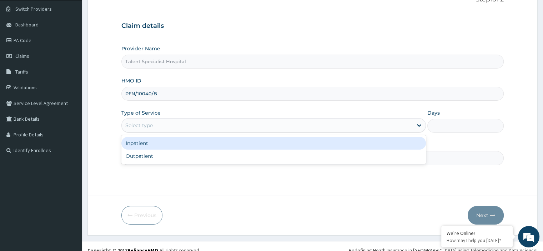
click at [145, 127] on div "Select type" at bounding box center [138, 125] width 27 height 7
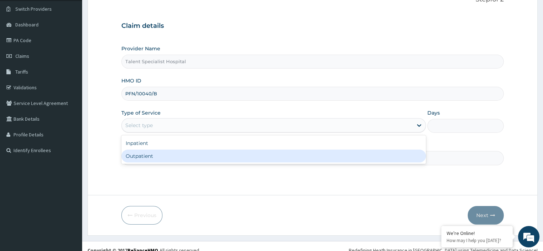
click at [138, 157] on div "Outpatient" at bounding box center [273, 155] width 304 height 13
type input "1"
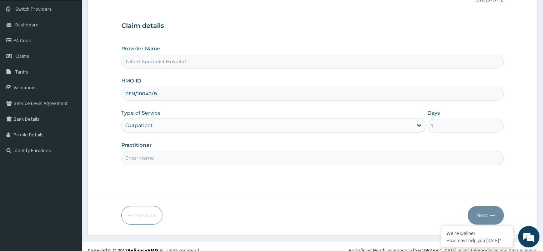
click at [143, 158] on input "Practitioner" at bounding box center [312, 158] width 382 height 14
type input "DR"
click at [476, 215] on button "Next" at bounding box center [485, 215] width 36 height 19
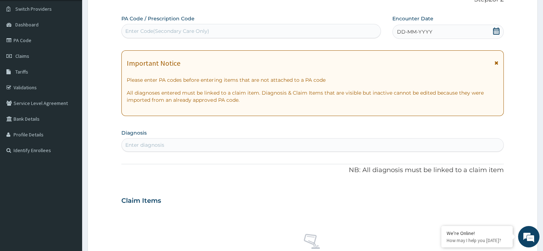
click at [495, 32] on icon at bounding box center [496, 30] width 6 height 7
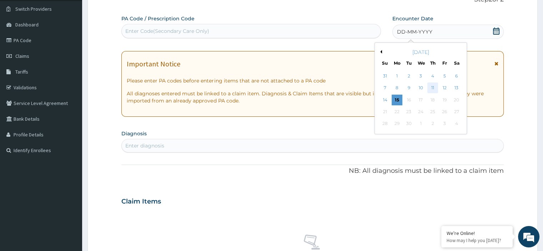
click at [433, 90] on div "11" at bounding box center [432, 88] width 11 height 11
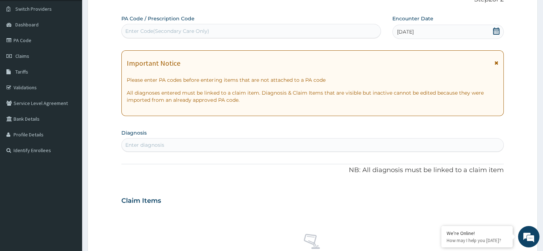
click at [184, 28] on div "Enter Code(Secondary Care Only)" at bounding box center [167, 30] width 84 height 7
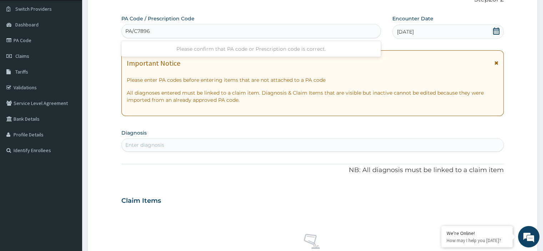
type input "PA/C78963"
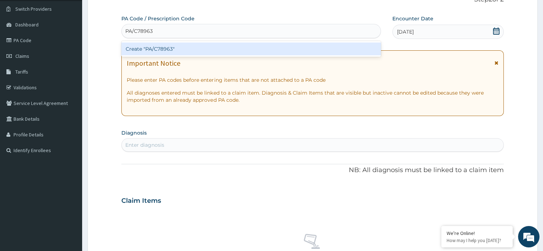
click at [184, 46] on div "Create "PA/C78963"" at bounding box center [250, 48] width 259 height 13
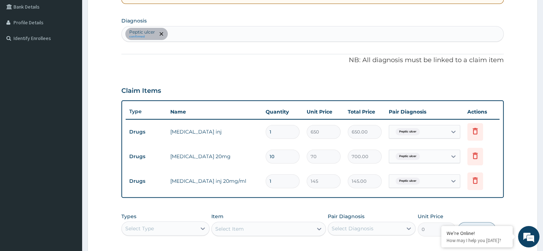
scroll to position [166, 0]
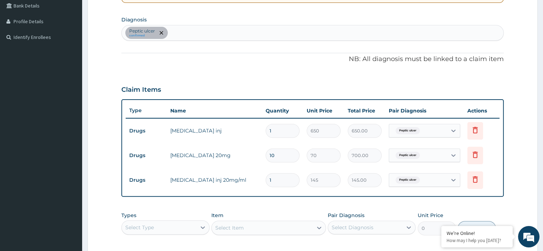
click at [271, 156] on input "10" at bounding box center [282, 155] width 34 height 14
type input "0"
type input "0.00"
type input "20"
type input "1400.00"
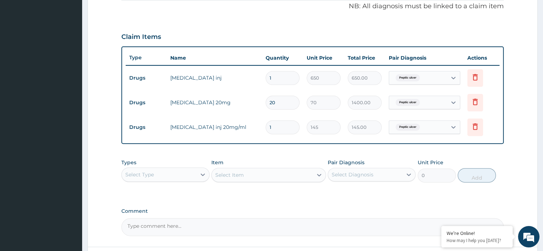
scroll to position [222, 0]
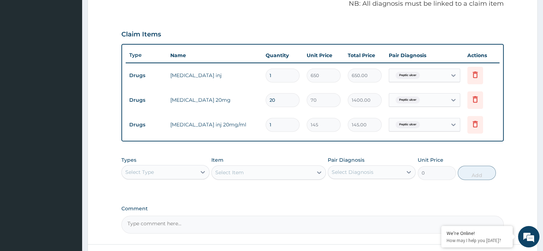
type input "20"
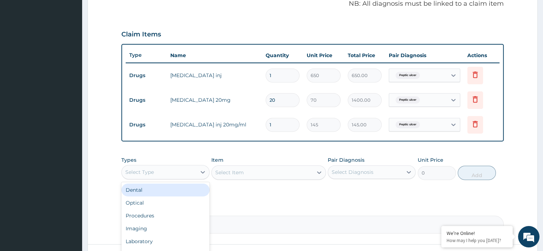
click at [177, 171] on div "Select Type" at bounding box center [159, 171] width 74 height 11
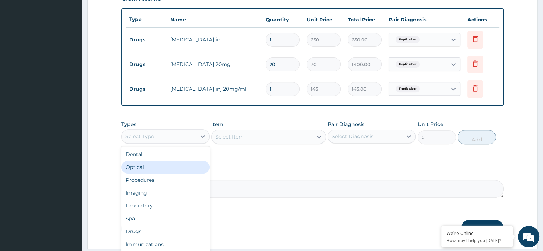
scroll to position [265, 0]
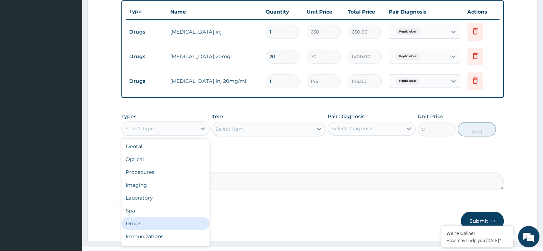
click at [147, 221] on div "Drugs" at bounding box center [165, 223] width 88 height 13
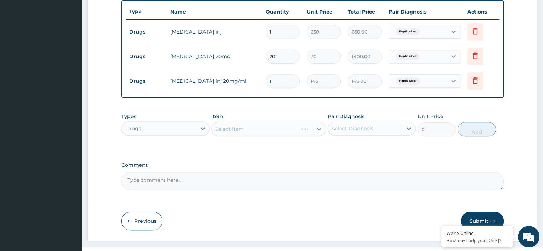
click at [246, 131] on div "Select Item" at bounding box center [268, 129] width 114 height 14
click at [237, 128] on div "Select Item" at bounding box center [268, 129] width 114 height 14
click at [236, 127] on div "Select Item" at bounding box center [268, 129] width 114 height 14
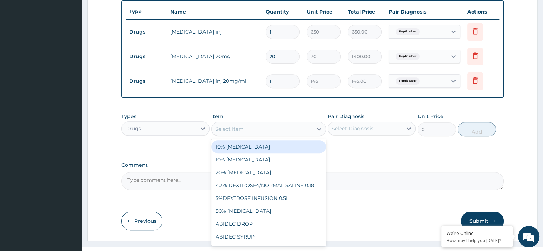
click at [301, 123] on div "Select Item" at bounding box center [262, 128] width 101 height 11
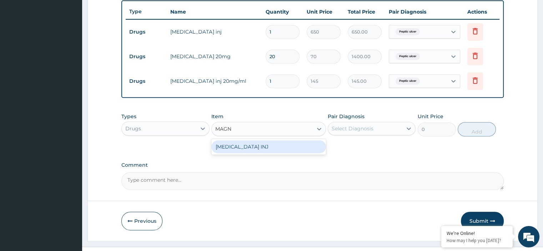
type input "MAG"
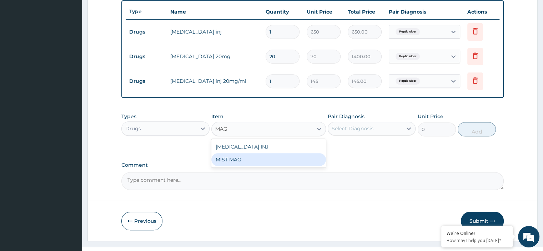
click at [268, 154] on div "MIST MAG" at bounding box center [268, 159] width 114 height 13
type input "260"
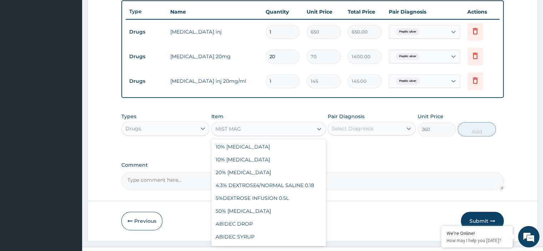
click at [297, 127] on div "MIST MAG" at bounding box center [262, 128] width 101 height 11
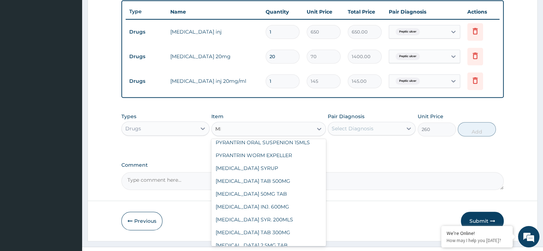
scroll to position [0, 0]
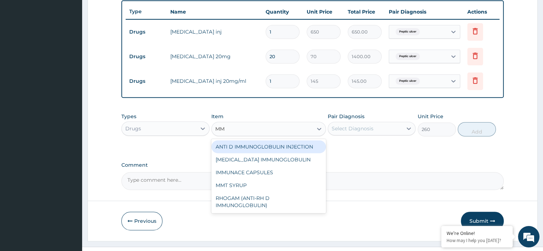
type input "MMT"
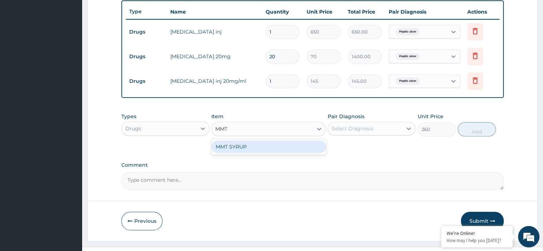
click at [254, 147] on div "MMT SYRUP" at bounding box center [268, 146] width 114 height 13
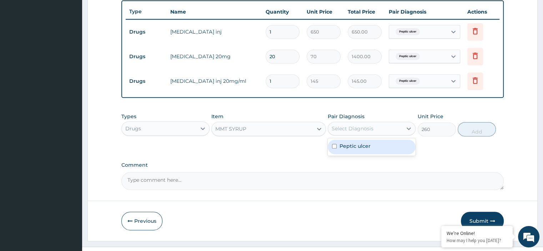
click at [351, 129] on div "Select Diagnosis" at bounding box center [352, 128] width 42 height 7
click at [351, 147] on label "Peptic ulcer" at bounding box center [354, 145] width 31 height 7
checkbox input "true"
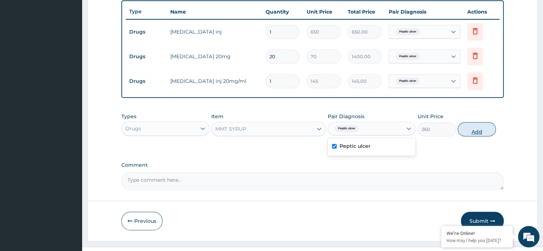
click at [470, 127] on button "Add" at bounding box center [476, 129] width 38 height 14
type input "0"
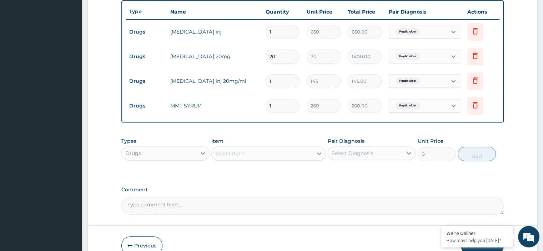
scroll to position [302, 0]
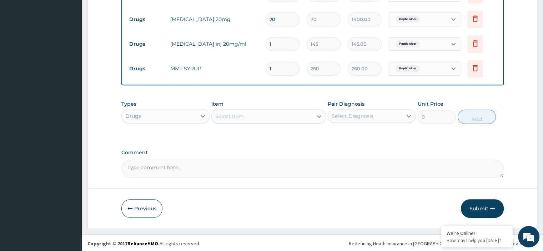
click at [478, 202] on button "Submit" at bounding box center [481, 208] width 43 height 19
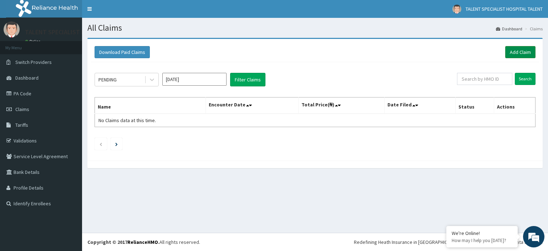
click at [521, 52] on link "Add Claim" at bounding box center [520, 52] width 30 height 12
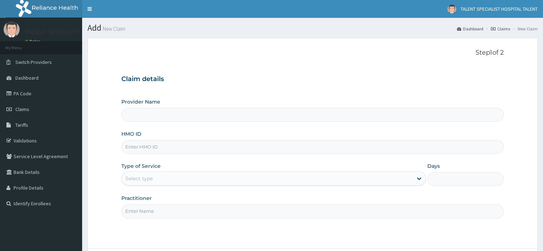
click at [187, 142] on input "HMO ID" at bounding box center [312, 147] width 382 height 14
type input "BG"
type input "Talent Specialist Hospital"
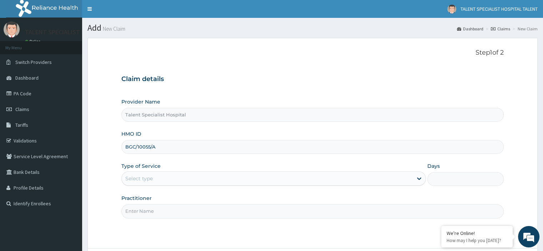
type input "BGC/10055/A"
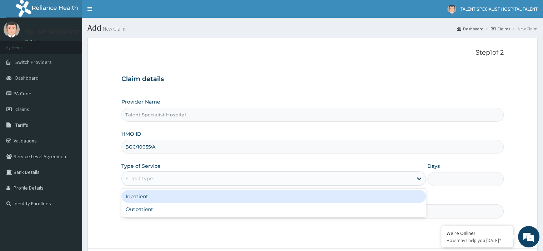
click at [169, 175] on div "Select type" at bounding box center [267, 178] width 291 height 11
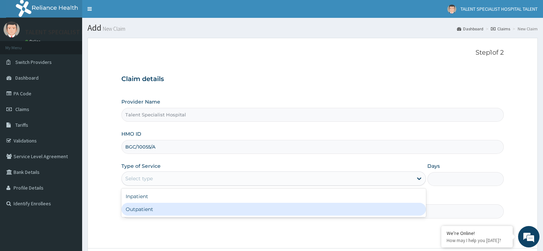
click at [149, 208] on div "Outpatient" at bounding box center [273, 209] width 304 height 13
type input "1"
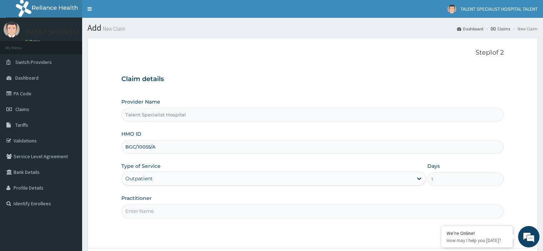
click at [136, 214] on input "Practitioner" at bounding box center [312, 211] width 382 height 14
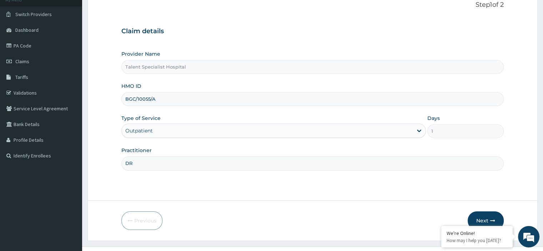
scroll to position [61, 0]
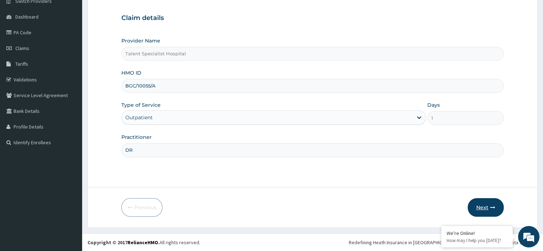
type input "DR"
click at [481, 204] on button "Next" at bounding box center [485, 207] width 36 height 19
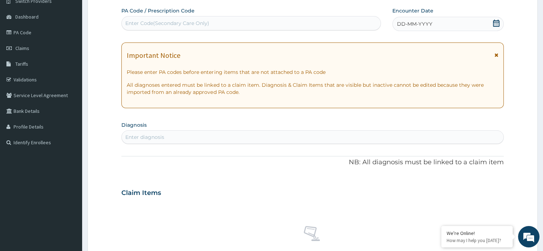
click at [494, 22] on icon at bounding box center [495, 23] width 7 height 7
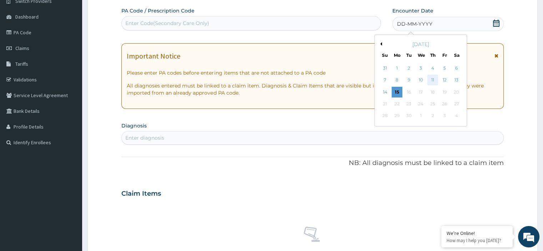
click at [433, 77] on div "11" at bounding box center [432, 80] width 11 height 11
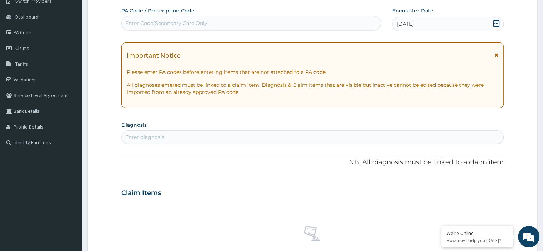
click at [300, 22] on div "Enter Code(Secondary Care Only)" at bounding box center [251, 22] width 259 height 11
type input "PA/B97AA6"
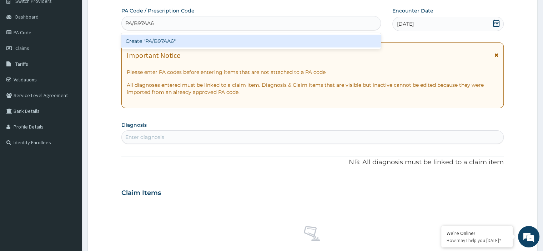
click at [233, 45] on div "Create "PA/B97AA6"" at bounding box center [250, 41] width 259 height 13
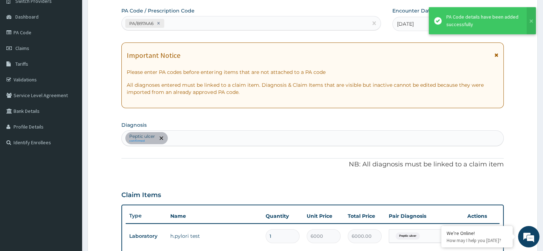
click at [212, 138] on div "[MEDICAL_DATA] confirmed" at bounding box center [312, 138] width 381 height 15
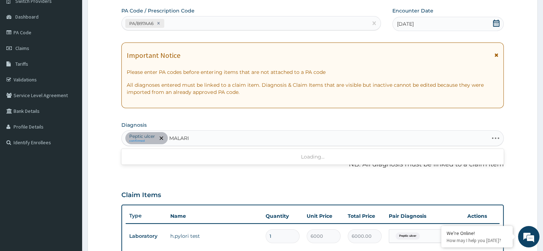
type input "[MEDICAL_DATA]"
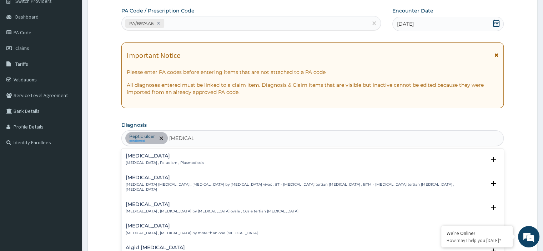
click at [180, 159] on div "[MEDICAL_DATA] [MEDICAL_DATA] , Paludism , Plasmodiosis" at bounding box center [165, 159] width 78 height 12
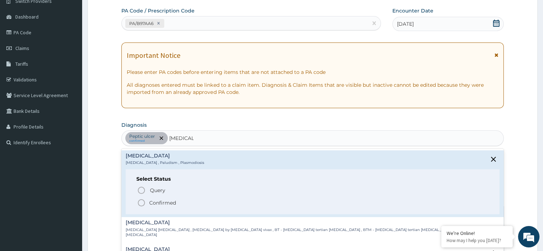
click at [142, 202] on icon "status option filled" at bounding box center [141, 202] width 9 height 9
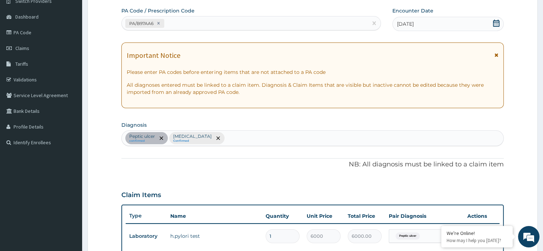
click at [285, 138] on div "[MEDICAL_DATA] confirmed [MEDICAL_DATA] Confirmed" at bounding box center [312, 138] width 381 height 15
type input "[MEDICAL_DATA]"
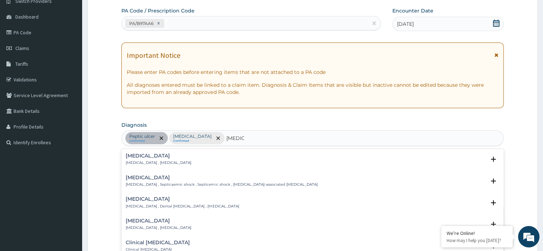
click at [167, 154] on h4 "[MEDICAL_DATA]" at bounding box center [159, 155] width 66 height 5
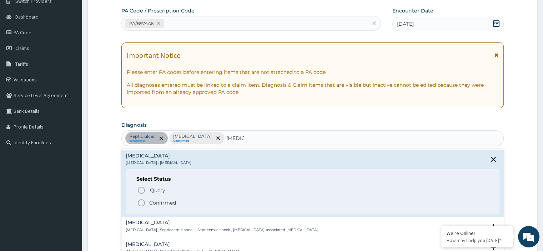
click at [138, 203] on icon "status option filled" at bounding box center [141, 202] width 9 height 9
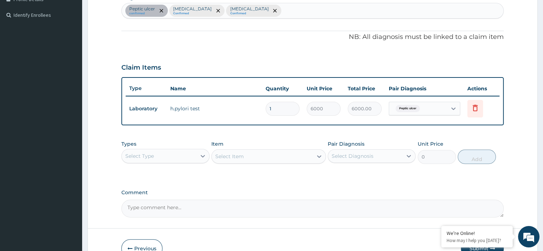
scroll to position [207, 0]
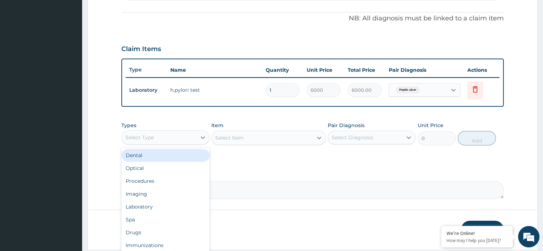
click at [153, 134] on div "Select Type" at bounding box center [139, 137] width 29 height 7
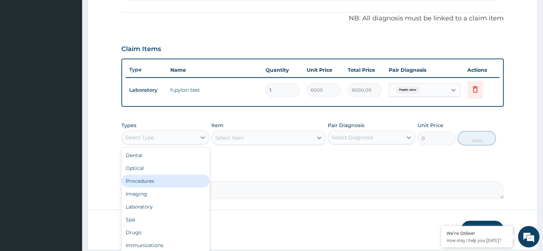
click at [142, 180] on div "Procedures" at bounding box center [165, 180] width 88 height 13
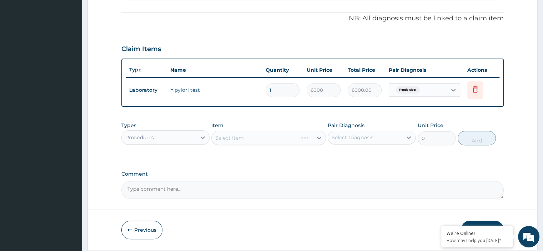
click at [265, 132] on div "Select Item" at bounding box center [268, 138] width 114 height 14
click at [260, 137] on div "Select Item" at bounding box center [268, 138] width 114 height 14
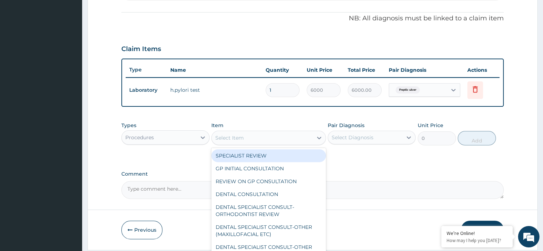
click at [260, 137] on div "Select Item" at bounding box center [262, 137] width 101 height 11
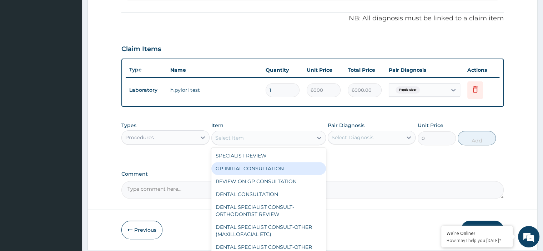
click at [258, 165] on div "GP INITIAL CONSULTATION" at bounding box center [268, 168] width 114 height 13
type input "2500"
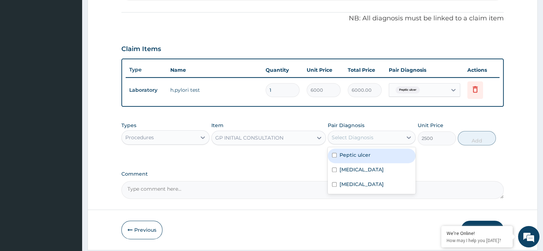
click at [366, 140] on div "Select Diagnosis" at bounding box center [365, 137] width 74 height 11
click at [357, 151] on label "Peptic ulcer" at bounding box center [354, 154] width 31 height 7
checkbox input "true"
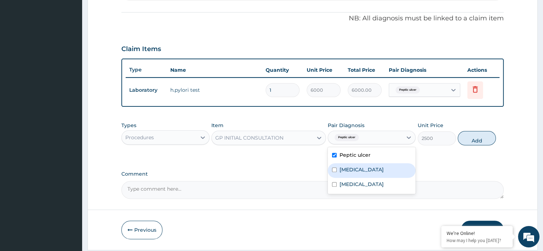
click at [354, 166] on label "Malaria" at bounding box center [361, 169] width 44 height 7
checkbox input "true"
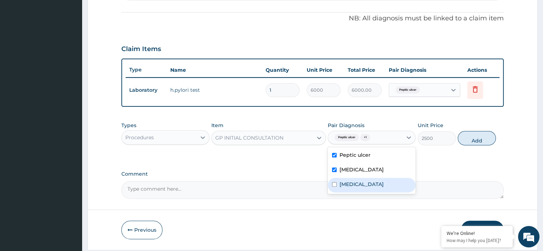
click at [349, 181] on label "Sepsis" at bounding box center [361, 183] width 44 height 7
checkbox input "true"
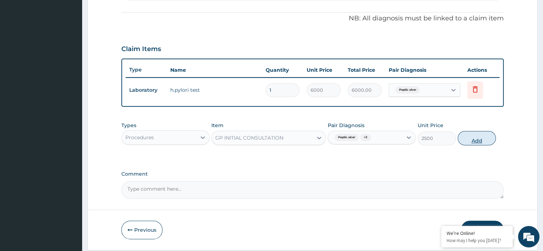
click at [474, 141] on button "Add" at bounding box center [476, 138] width 38 height 14
type input "0"
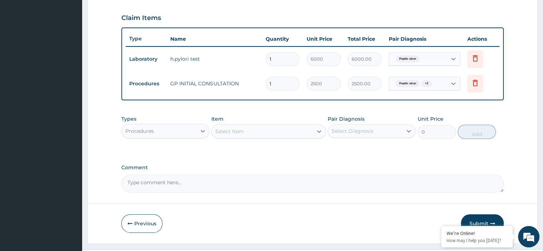
scroll to position [253, 0]
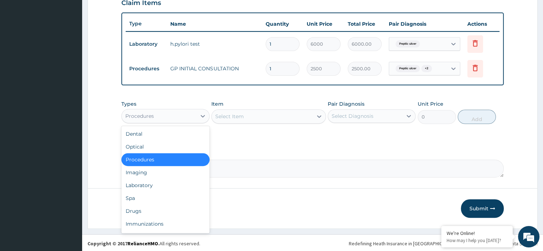
click at [161, 111] on div "Procedures" at bounding box center [159, 115] width 74 height 11
click at [147, 182] on div "Laboratory" at bounding box center [165, 185] width 88 height 13
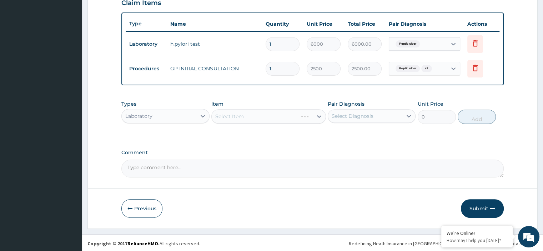
click at [264, 112] on div "Select Item" at bounding box center [268, 116] width 114 height 14
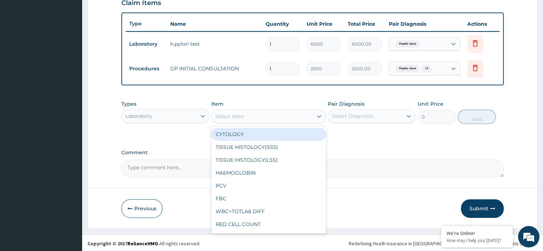
click at [255, 118] on div "Select Item" at bounding box center [262, 116] width 101 height 11
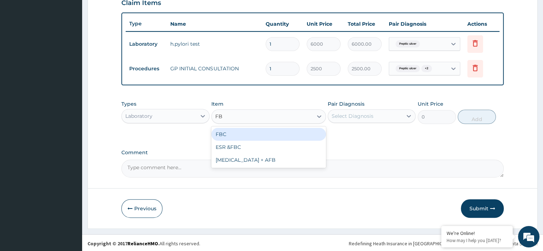
type input "FBC"
click at [231, 134] on div "FBC" at bounding box center [268, 134] width 114 height 13
type input "2000"
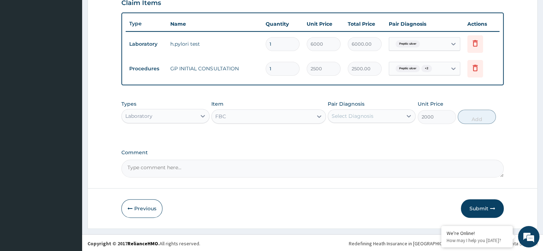
click at [369, 122] on div "Pair Diagnosis Select Diagnosis" at bounding box center [371, 112] width 88 height 24
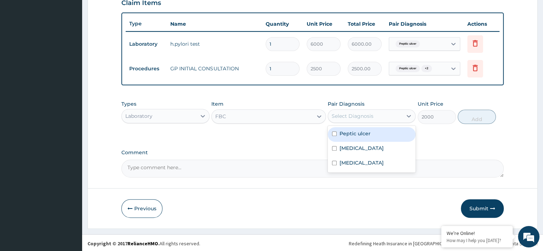
click at [369, 118] on div "Select Diagnosis" at bounding box center [352, 115] width 42 height 7
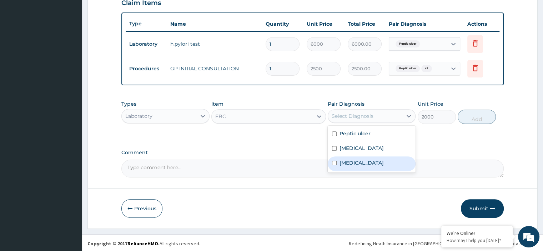
click at [348, 164] on label "Sepsis" at bounding box center [361, 162] width 44 height 7
checkbox input "true"
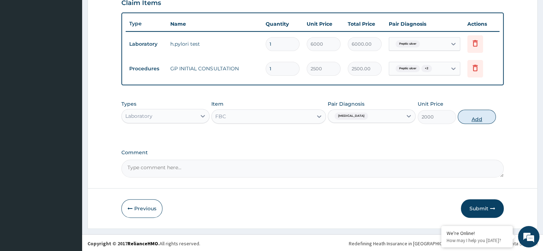
click at [478, 116] on button "Add" at bounding box center [476, 117] width 38 height 14
type input "0"
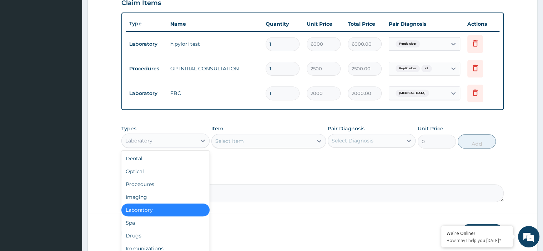
click at [153, 137] on div "Laboratory" at bounding box center [159, 140] width 74 height 11
click at [139, 233] on div "Drugs" at bounding box center [165, 235] width 88 height 13
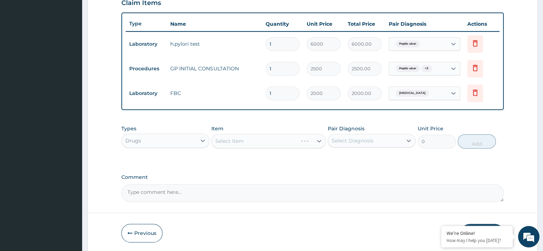
click at [258, 142] on div "Select Item" at bounding box center [268, 141] width 114 height 14
click at [256, 141] on div "Select Item" at bounding box center [268, 141] width 114 height 14
click at [256, 141] on div "Select Item" at bounding box center [262, 140] width 101 height 11
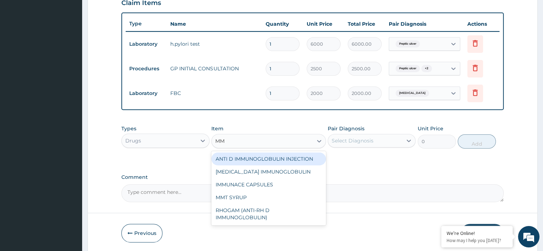
type input "MMT"
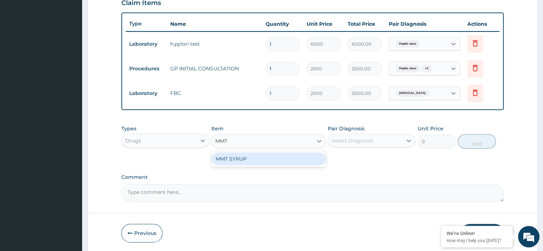
click at [248, 153] on div "MMT SYRUP" at bounding box center [268, 158] width 114 height 13
type input "260"
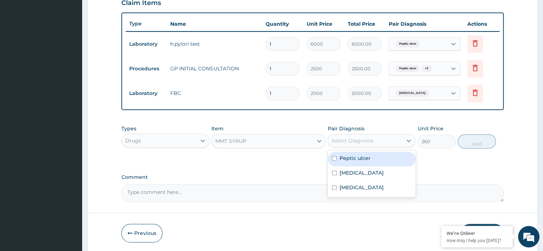
click at [354, 143] on div "Select Diagnosis" at bounding box center [365, 140] width 74 height 11
click at [353, 156] on label "Peptic ulcer" at bounding box center [354, 157] width 31 height 7
checkbox input "true"
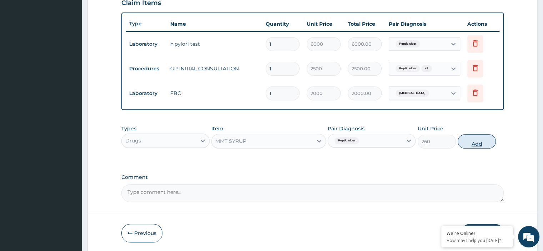
click at [468, 141] on button "Add" at bounding box center [476, 141] width 38 height 14
type input "0"
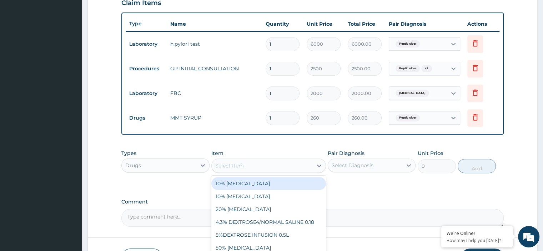
click at [288, 161] on div "Select Item" at bounding box center [262, 165] width 101 height 11
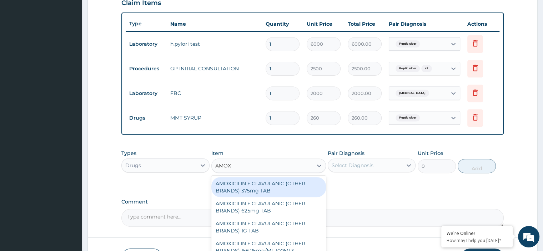
type input "AMOXY"
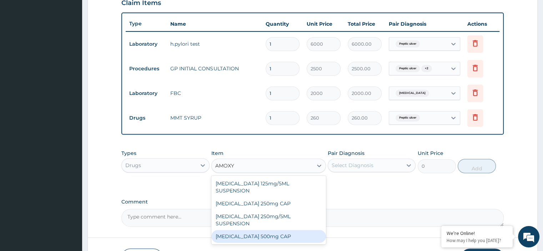
click at [258, 230] on div "AMOXYCILLIN 500mg CAP" at bounding box center [268, 236] width 114 height 13
type input "40"
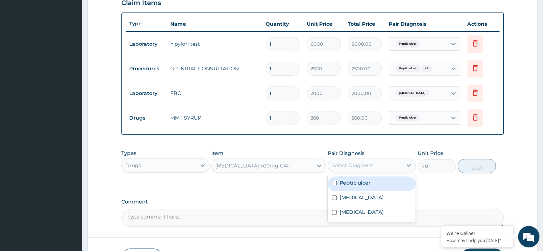
click at [367, 162] on div "Select Diagnosis" at bounding box center [352, 165] width 42 height 7
click at [361, 182] on label "Peptic ulcer" at bounding box center [354, 182] width 31 height 7
checkbox input "true"
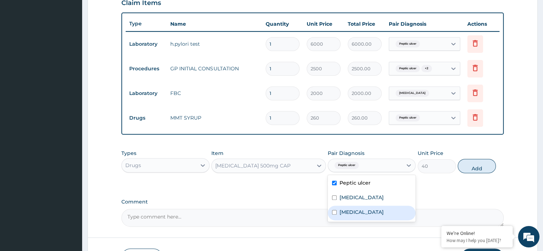
click at [352, 209] on label "Sepsis" at bounding box center [361, 211] width 44 height 7
checkbox input "true"
click at [334, 180] on input "checkbox" at bounding box center [334, 182] width 5 height 5
checkbox input "false"
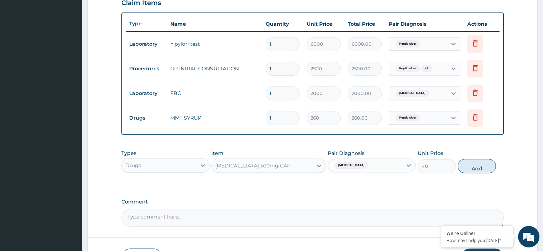
click at [469, 162] on button "Add" at bounding box center [476, 166] width 38 height 14
type input "0"
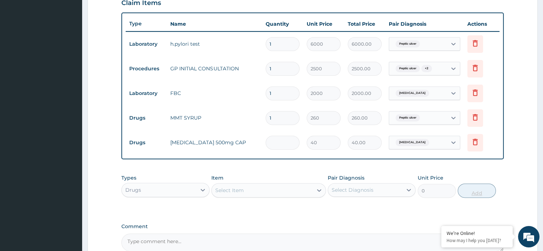
type input "0.00"
type input "2"
type input "80.00"
type input "28"
type input "1120.00"
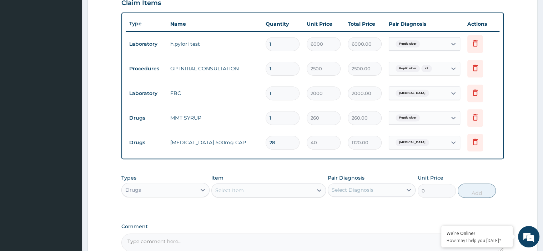
type input "28"
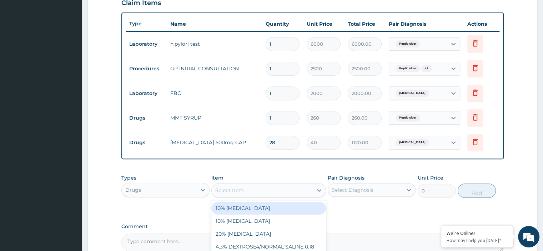
click at [289, 186] on div "Select Item" at bounding box center [262, 189] width 101 height 11
type input "OMEPRA"
click at [255, 202] on div "OMEPRAZOLE 20MG" at bounding box center [268, 208] width 114 height 13
type input "70"
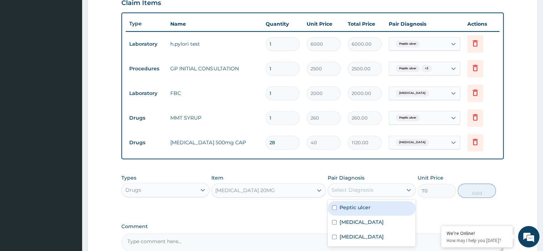
click at [357, 190] on div "Select Diagnosis" at bounding box center [352, 189] width 42 height 7
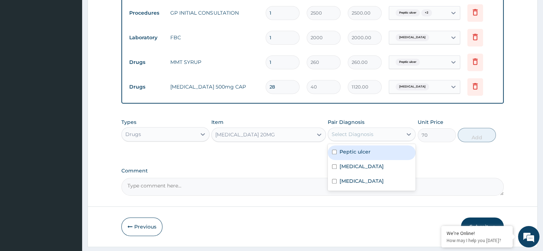
scroll to position [314, 0]
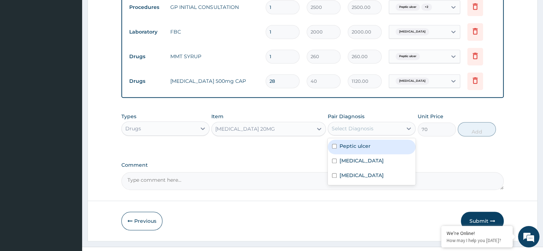
click at [361, 144] on label "Peptic ulcer" at bounding box center [354, 145] width 31 height 7
checkbox input "true"
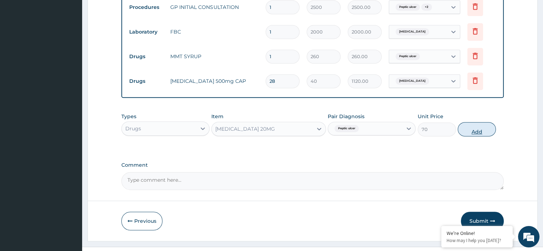
click at [478, 126] on button "Add" at bounding box center [476, 129] width 38 height 14
type input "0"
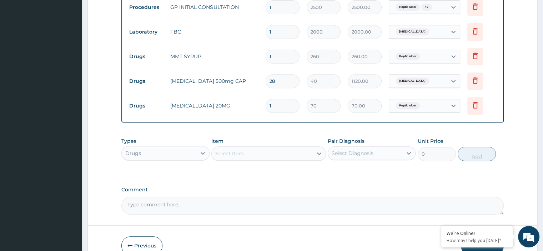
type input "0.00"
type input "2"
type input "140.00"
type input "28"
type input "1960.00"
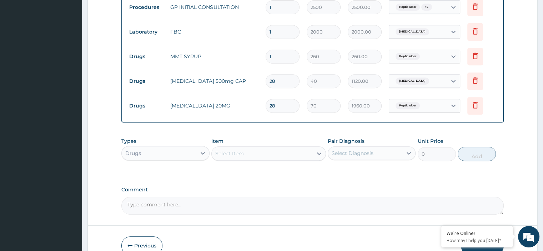
type input "28"
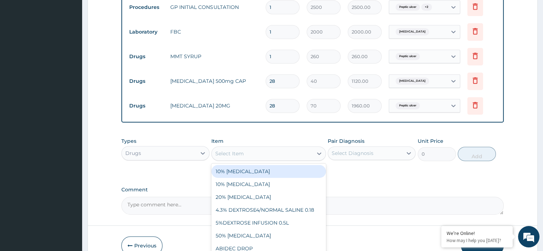
click at [289, 152] on div "Select Item" at bounding box center [262, 153] width 101 height 11
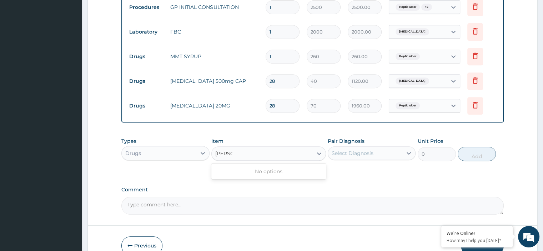
type input "CLAR"
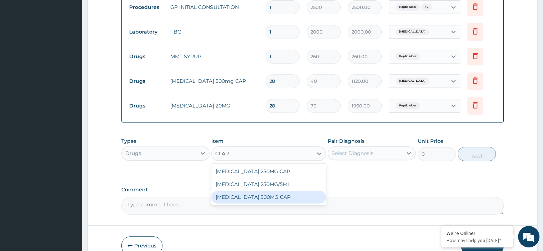
click at [249, 195] on div "[MEDICAL_DATA] 500MG CAP" at bounding box center [268, 196] width 114 height 13
type input "210"
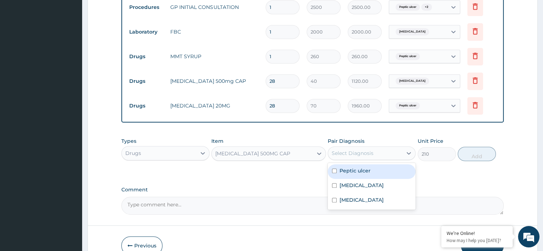
click at [362, 151] on div "Select Diagnosis" at bounding box center [352, 152] width 42 height 7
click at [351, 170] on label "Peptic ulcer" at bounding box center [354, 170] width 31 height 7
checkbox input "true"
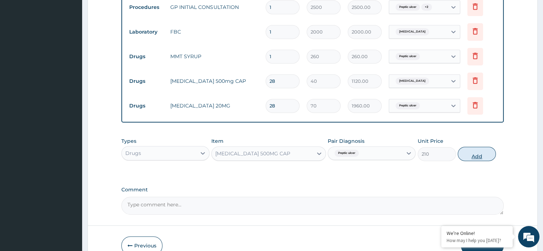
click at [479, 149] on button "Add" at bounding box center [476, 154] width 38 height 14
type input "0"
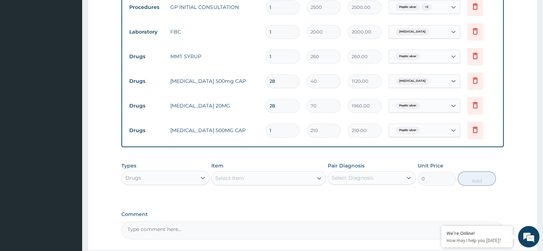
type input "12"
type input "2520.00"
type input "128"
type input "26880.00"
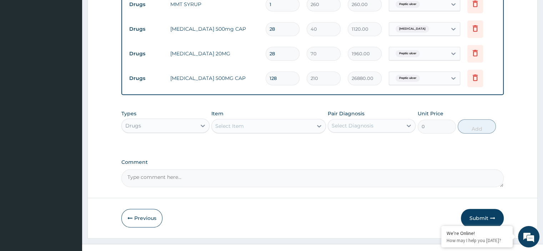
scroll to position [376, 0]
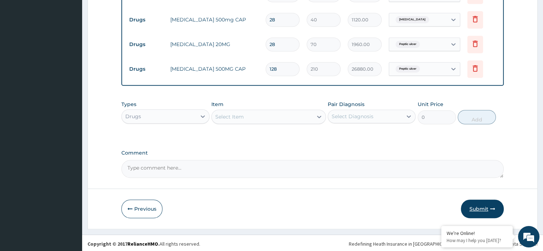
type input "128"
click at [482, 205] on button "Submit" at bounding box center [481, 208] width 43 height 19
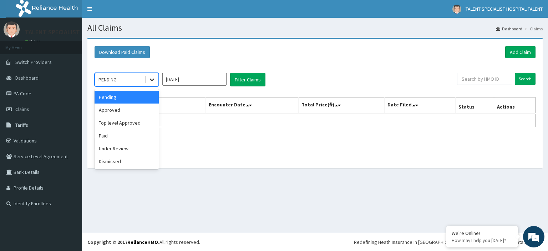
click at [150, 80] on icon at bounding box center [151, 79] width 7 height 7
click at [131, 108] on div "Approved" at bounding box center [127, 109] width 64 height 13
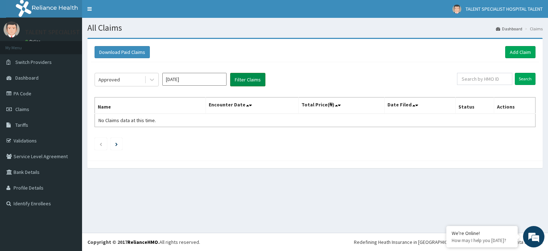
click at [247, 76] on button "Filter Claims" at bounding box center [247, 80] width 35 height 14
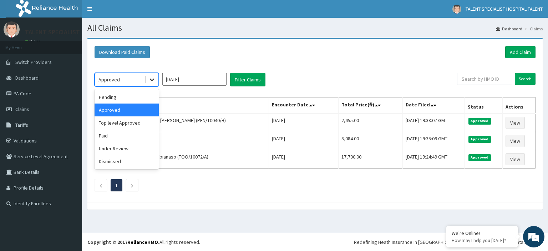
click at [148, 82] on icon at bounding box center [151, 79] width 7 height 7
click at [124, 150] on div "Under Review" at bounding box center [127, 148] width 64 height 13
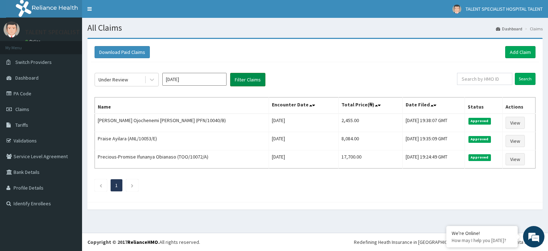
click at [250, 78] on button "Filter Claims" at bounding box center [247, 80] width 35 height 14
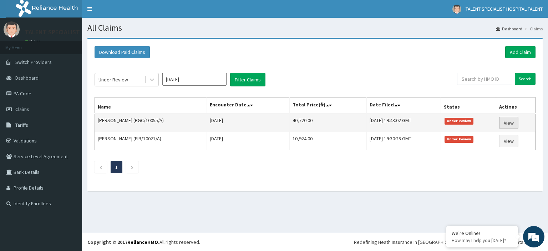
click at [505, 120] on link "View" at bounding box center [508, 123] width 19 height 12
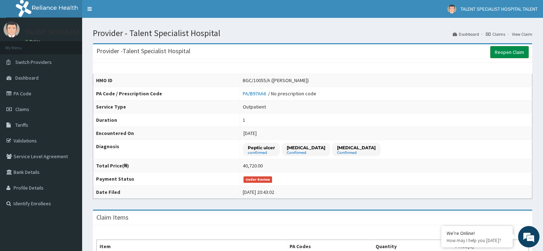
click at [518, 54] on link "Reopen Claim" at bounding box center [509, 52] width 39 height 12
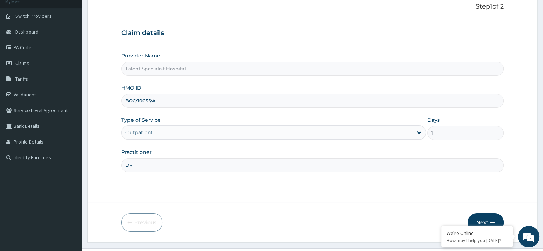
scroll to position [61, 0]
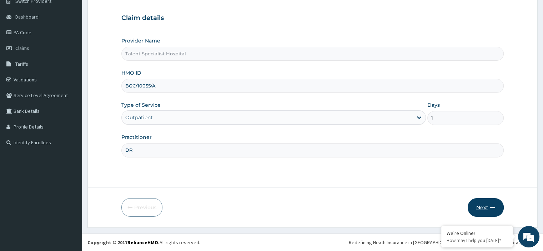
click at [483, 204] on button "Next" at bounding box center [485, 207] width 36 height 19
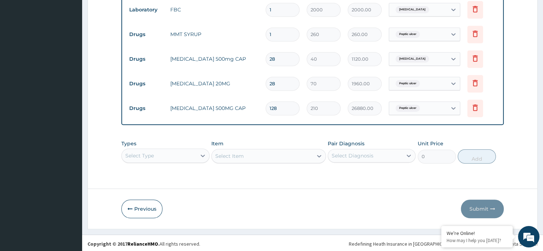
scroll to position [0, 0]
click at [270, 108] on input "128" at bounding box center [282, 108] width 34 height 14
click at [271, 108] on input "128" at bounding box center [282, 108] width 34 height 14
type input "28"
type input "5880.00"
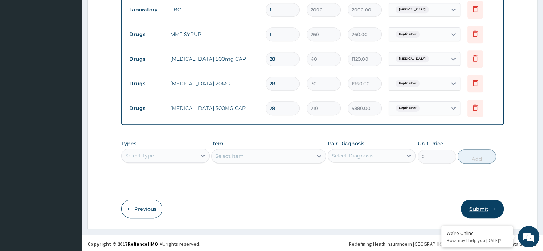
click at [481, 204] on button "Submit" at bounding box center [481, 208] width 43 height 19
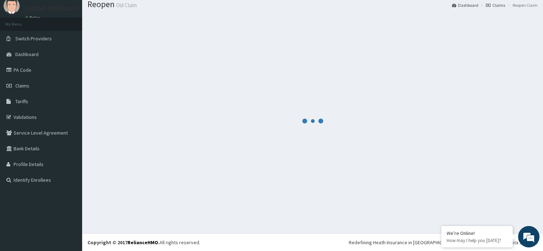
scroll to position [336, 0]
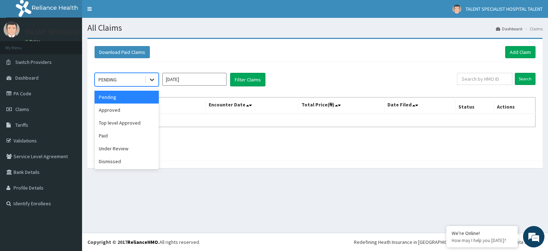
click at [151, 81] on icon at bounding box center [151, 79] width 7 height 7
click at [126, 147] on div "Under Review" at bounding box center [127, 148] width 64 height 13
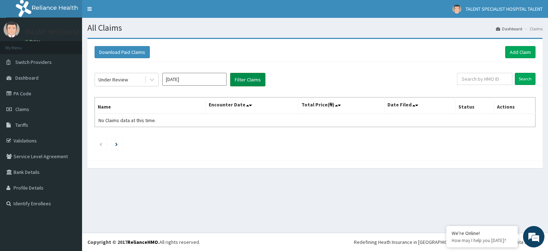
click at [245, 80] on button "Filter Claims" at bounding box center [247, 80] width 35 height 14
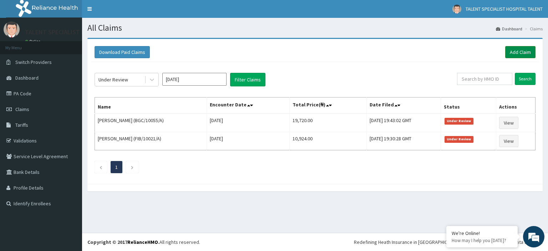
click at [516, 50] on link "Add Claim" at bounding box center [520, 52] width 30 height 12
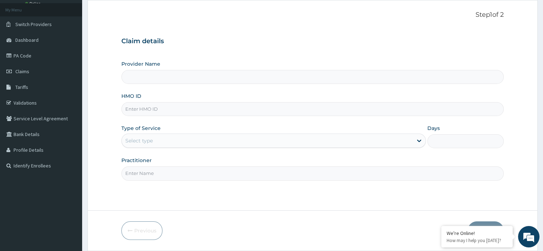
scroll to position [61, 0]
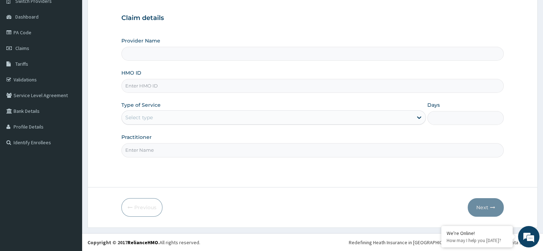
type input "Talent Specialist Hospital"
click at [179, 88] on input "HMO ID" at bounding box center [312, 86] width 382 height 14
type input "ELN/10323/B"
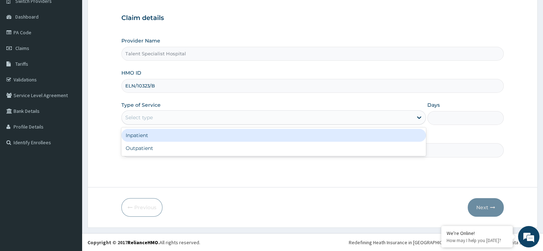
click at [152, 115] on div "Select type" at bounding box center [138, 117] width 27 height 7
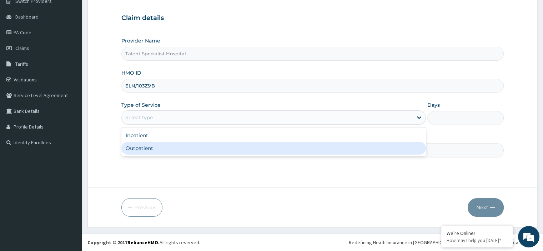
click at [150, 147] on div "Outpatient" at bounding box center [273, 148] width 304 height 13
type input "1"
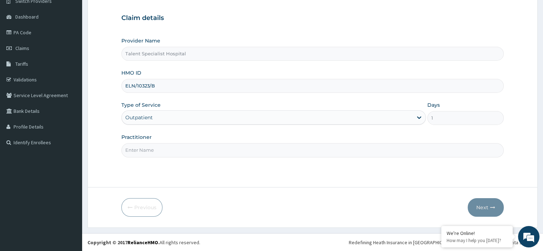
click at [141, 148] on input "Practitioner" at bounding box center [312, 150] width 382 height 14
type input "DR"
click at [479, 203] on button "Next" at bounding box center [485, 207] width 36 height 19
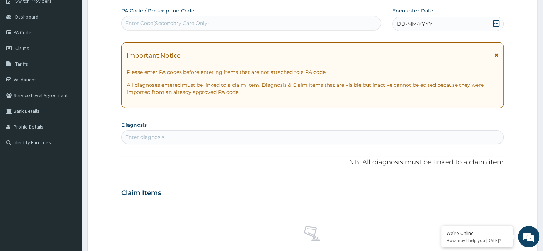
click at [497, 24] on icon at bounding box center [496, 23] width 6 height 7
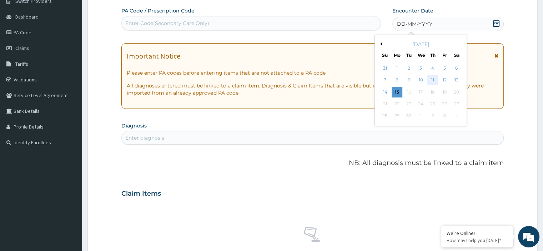
click at [431, 78] on div "11" at bounding box center [432, 80] width 11 height 11
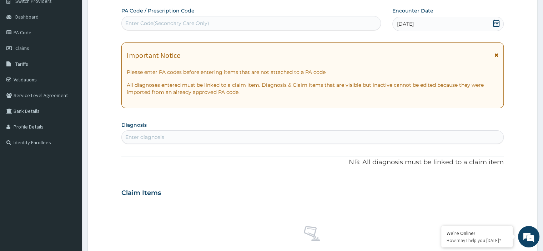
click at [255, 21] on div "Enter Code(Secondary Care Only)" at bounding box center [251, 22] width 259 height 11
type input "PA/80928A"
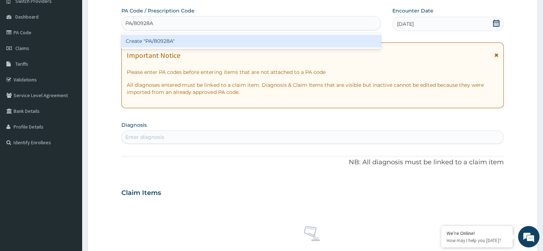
click at [238, 40] on div "Create "PA/80928A"" at bounding box center [250, 41] width 259 height 13
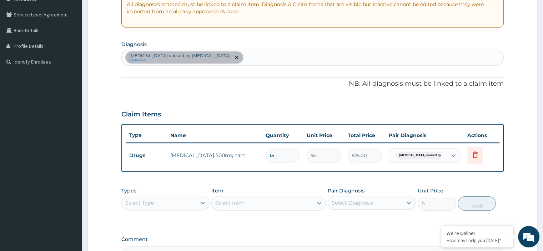
scroll to position [155, 0]
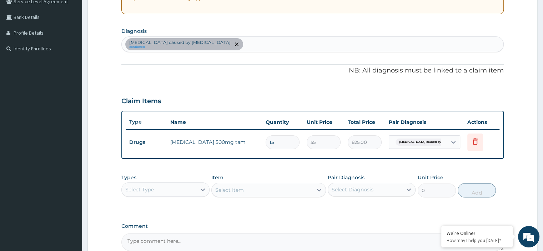
click at [283, 42] on div "Sepsis caused by Salmonella confirmed" at bounding box center [312, 44] width 381 height 15
type input "MALARIA"
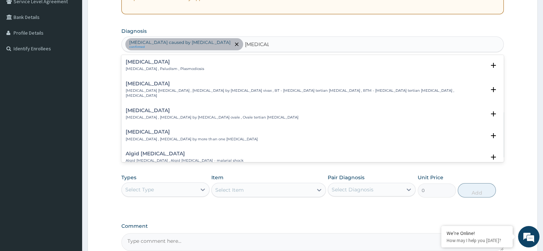
click at [193, 67] on div "Malaria Malaria , Paludism , Plasmodiosis" at bounding box center [312, 65] width 373 height 12
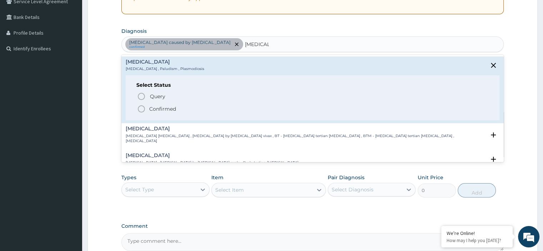
click at [163, 106] on p "Confirmed" at bounding box center [162, 108] width 27 height 7
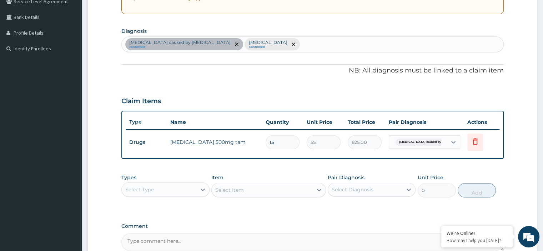
click at [291, 45] on div "Sepsis caused by Salmonella confirmed Malaria Confirmed" at bounding box center [312, 44] width 381 height 15
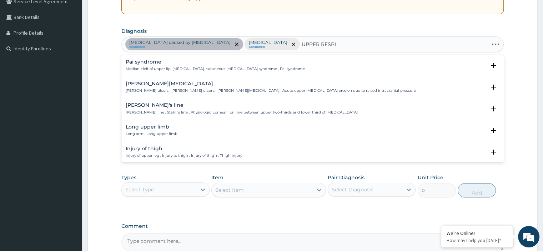
type input "UPPER RESPIR"
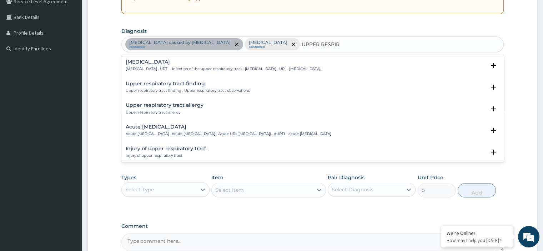
click at [174, 64] on h4 "Upper respiratory infection" at bounding box center [223, 61] width 194 height 5
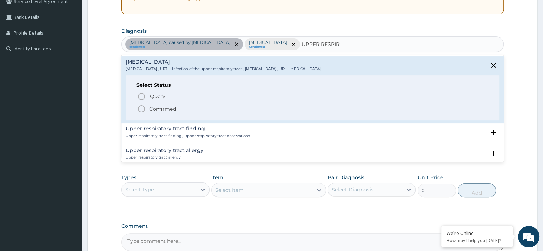
click at [141, 109] on icon "status option filled" at bounding box center [141, 109] width 9 height 9
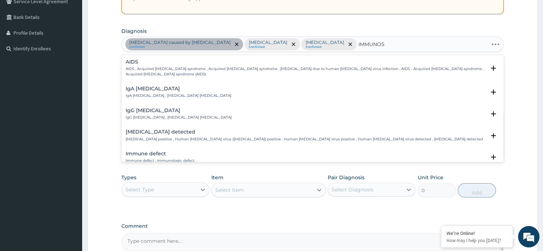
type input "IMMUNOSU"
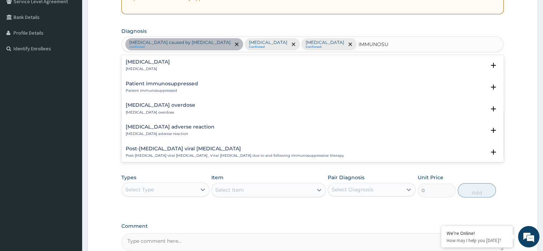
click at [157, 65] on div "Immunosuppression Immunosuppression" at bounding box center [148, 65] width 44 height 12
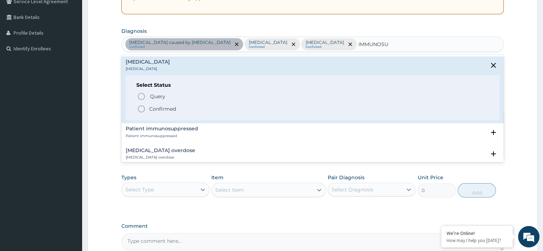
click at [141, 110] on icon "status option filled" at bounding box center [141, 109] width 9 height 9
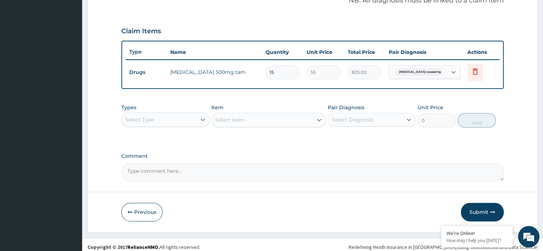
scroll to position [228, 0]
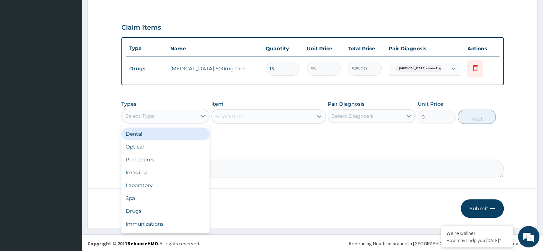
click at [153, 119] on div "Select Type" at bounding box center [159, 115] width 74 height 11
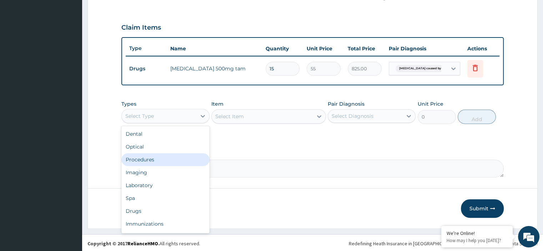
click at [143, 157] on div "Procedures" at bounding box center [165, 159] width 88 height 13
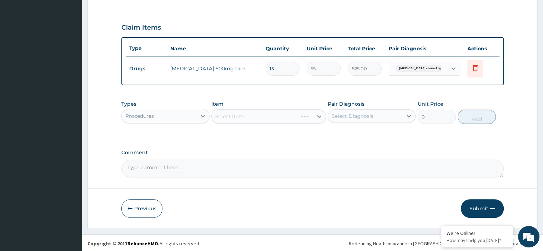
click at [254, 117] on div "Select Item" at bounding box center [268, 116] width 114 height 14
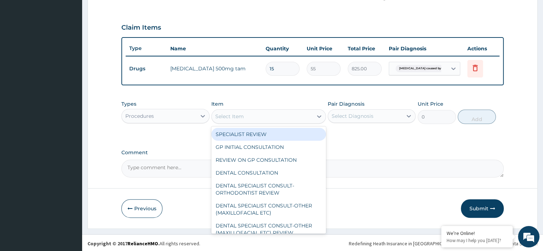
click at [267, 116] on div "Select Item" at bounding box center [262, 116] width 101 height 11
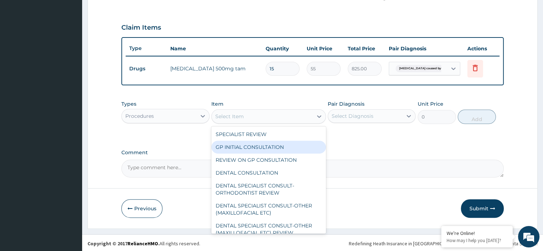
click at [255, 145] on div "GP INITIAL CONSULTATION" at bounding box center [268, 147] width 114 height 13
type input "2500"
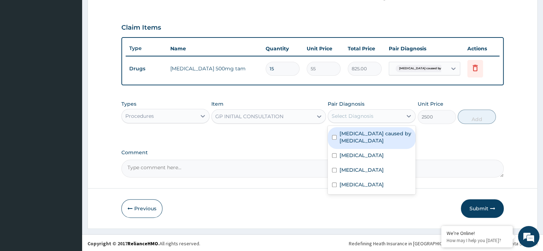
click at [356, 114] on div "Select Diagnosis" at bounding box center [352, 115] width 42 height 7
click at [356, 138] on label "Sepsis caused by Salmonella" at bounding box center [375, 137] width 72 height 14
checkbox input "true"
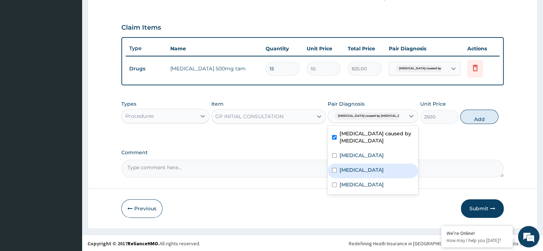
drag, startPoint x: 352, startPoint y: 156, endPoint x: 352, endPoint y: 167, distance: 11.1
click at [352, 167] on div "Sepsis caused by Salmonella Malaria Upper respiratory infection Immunosuppressi…" at bounding box center [372, 160] width 90 height 68
click at [352, 167] on label "Upper respiratory infection" at bounding box center [361, 169] width 44 height 7
checkbox input "true"
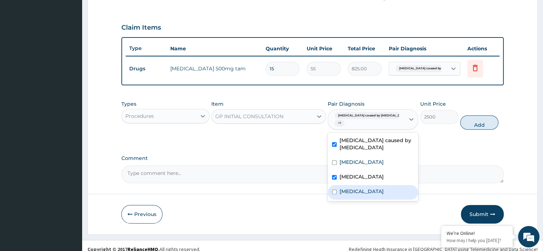
click at [348, 188] on label "Immunosuppression" at bounding box center [361, 191] width 44 height 7
checkbox input "true"
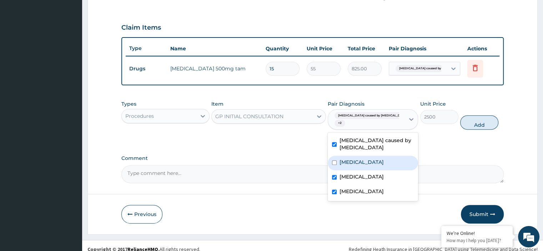
click at [348, 158] on label "Malaria" at bounding box center [361, 161] width 44 height 7
checkbox input "true"
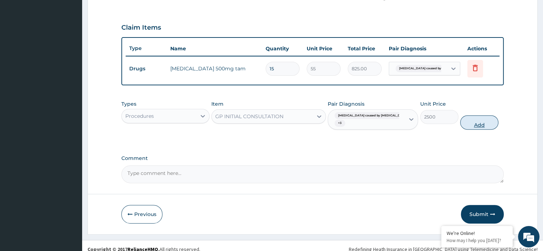
click at [474, 115] on button "Add" at bounding box center [479, 122] width 38 height 14
type input "0"
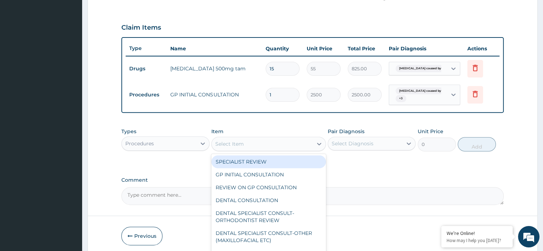
click at [281, 138] on div "Select Item" at bounding box center [262, 143] width 101 height 11
click at [172, 143] on div "Procedures" at bounding box center [159, 143] width 74 height 11
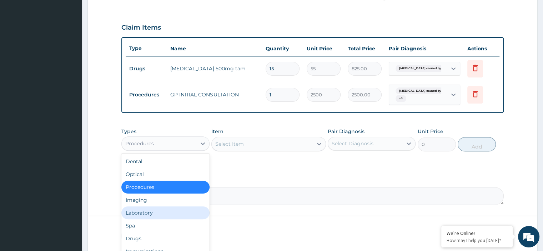
click at [143, 212] on div "Laboratory" at bounding box center [165, 212] width 88 height 13
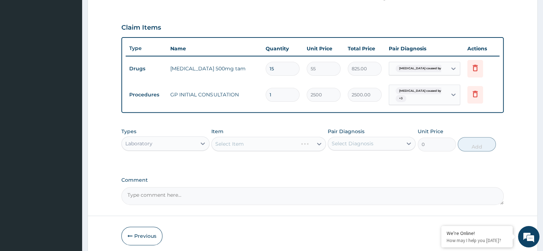
click at [270, 146] on div "Select Item" at bounding box center [268, 144] width 114 height 14
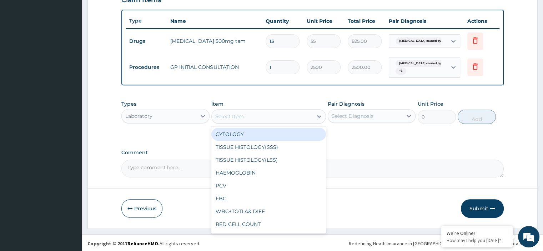
click at [285, 117] on div "Select Item" at bounding box center [262, 116] width 101 height 11
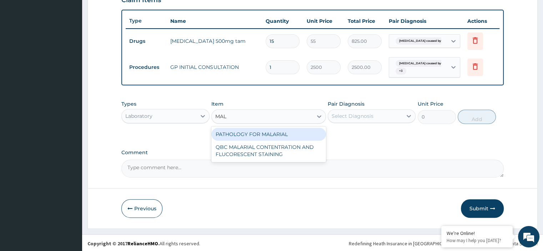
type input "MALA"
click at [265, 128] on div "PATHOLOGY FOR MALARIAL" at bounding box center [268, 134] width 114 height 13
type input "1200"
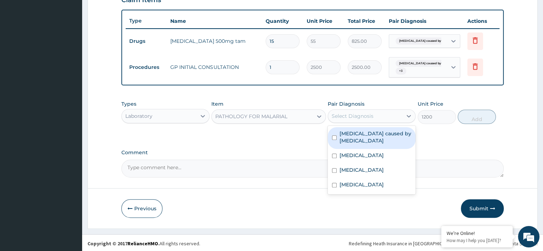
click at [368, 112] on div "Select Diagnosis" at bounding box center [352, 115] width 42 height 7
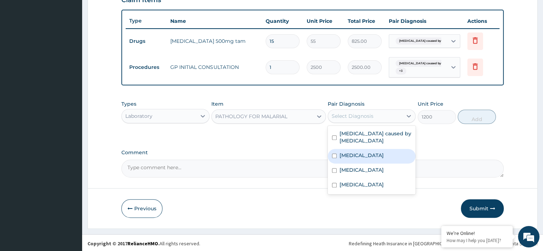
click at [359, 152] on div "Malaria" at bounding box center [371, 156] width 88 height 15
checkbox input "true"
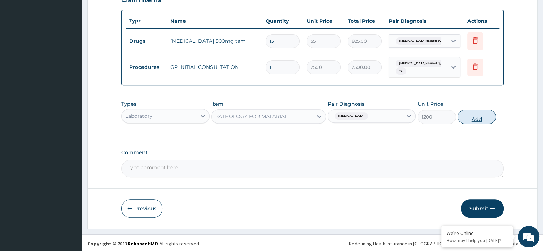
click at [472, 116] on button "Add" at bounding box center [476, 117] width 38 height 14
type input "0"
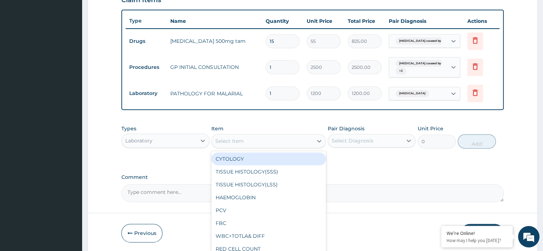
click at [280, 140] on div "Select Item" at bounding box center [262, 140] width 101 height 11
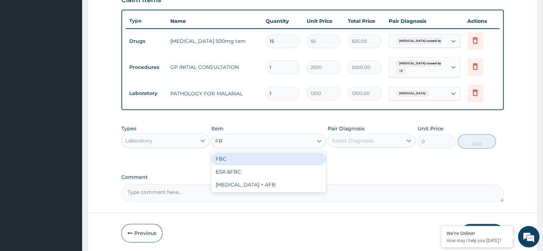
type input "FBC"
click at [254, 157] on div "FBC" at bounding box center [268, 158] width 114 height 13
type input "2000"
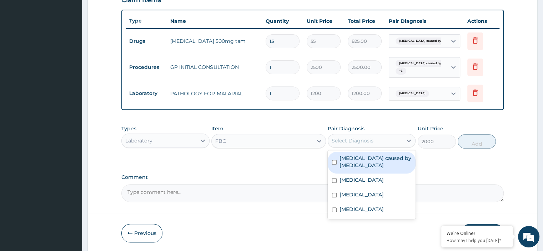
click at [346, 144] on div "Select Diagnosis" at bounding box center [365, 140] width 74 height 11
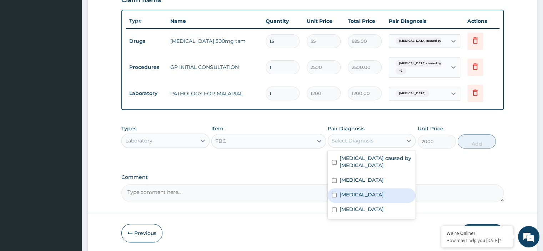
click at [355, 193] on label "Upper respiratory infection" at bounding box center [361, 194] width 44 height 7
checkbox input "true"
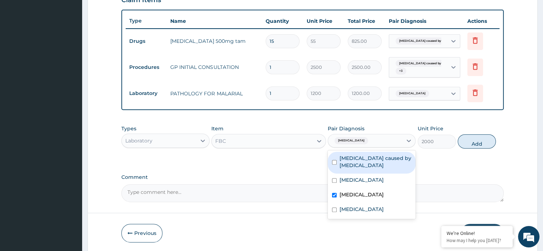
click at [388, 155] on label "Sepsis caused by Salmonella" at bounding box center [375, 161] width 72 height 14
checkbox input "true"
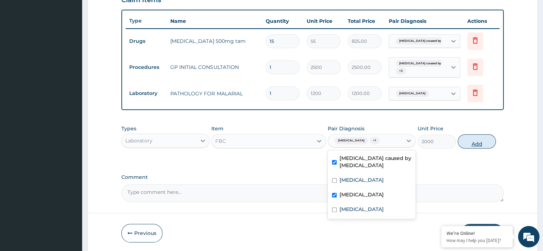
click at [472, 142] on button "Add" at bounding box center [476, 141] width 38 height 14
type input "0"
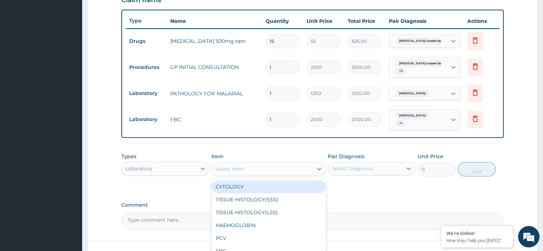
click at [265, 165] on div "Select Item" at bounding box center [262, 168] width 101 height 11
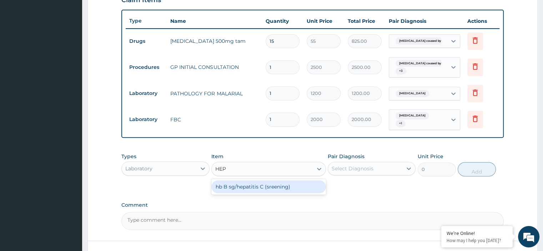
type input "HEPA"
click at [238, 187] on div "hb B sg/hepatitis C (sreening)" at bounding box center [268, 186] width 114 height 13
type input "1800"
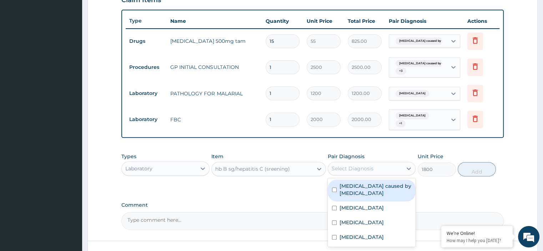
click at [355, 166] on div "Select Diagnosis" at bounding box center [352, 168] width 42 height 7
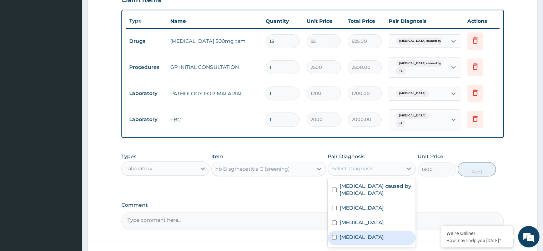
click at [357, 233] on label "Immunosuppression" at bounding box center [361, 236] width 44 height 7
checkbox input "true"
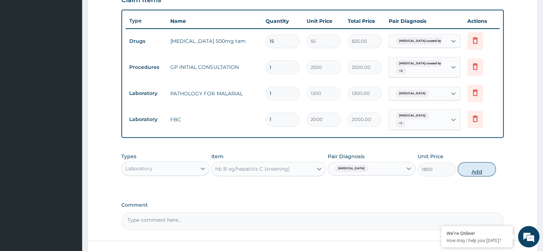
click at [474, 165] on button "Add" at bounding box center [476, 169] width 38 height 14
type input "0"
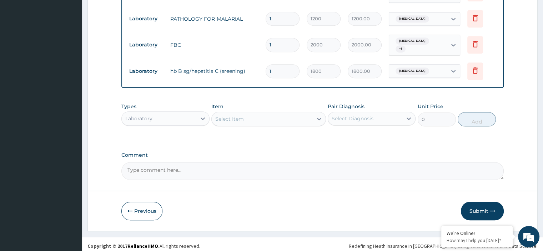
scroll to position [332, 0]
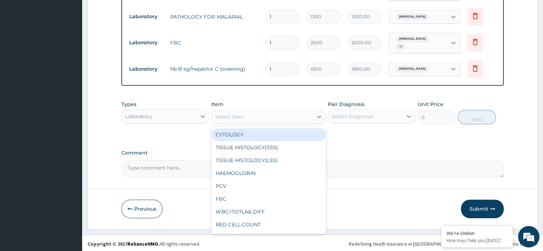
click at [251, 114] on div "Select Item" at bounding box center [262, 116] width 101 height 11
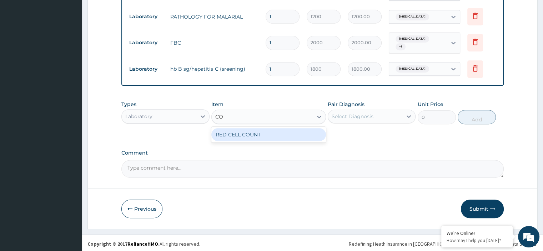
type input "C"
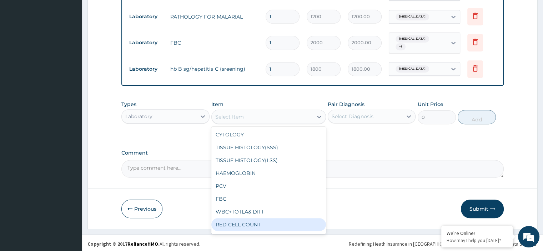
click at [143, 116] on div "Laboratory" at bounding box center [138, 116] width 27 height 7
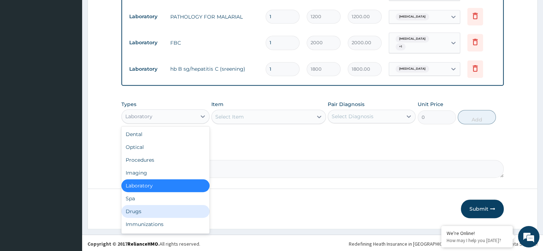
click at [137, 207] on div "Drugs" at bounding box center [165, 211] width 88 height 13
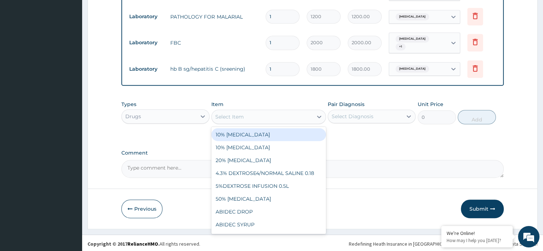
click at [268, 113] on div "Select Item" at bounding box center [262, 116] width 101 height 11
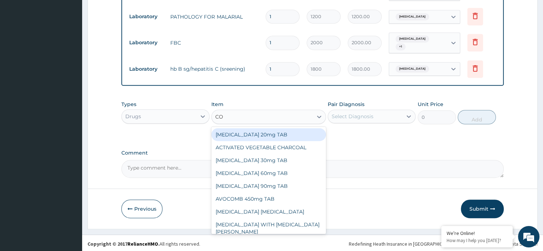
type input "COU"
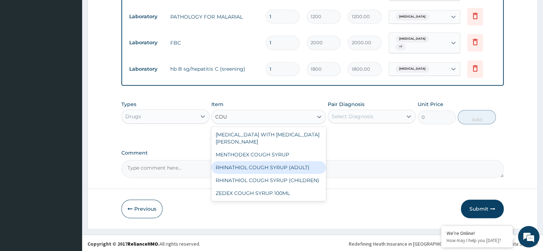
click at [252, 165] on div "RHINATHIOL COUGH SYRUP (ADULT)" at bounding box center [268, 167] width 114 height 13
type input "1100"
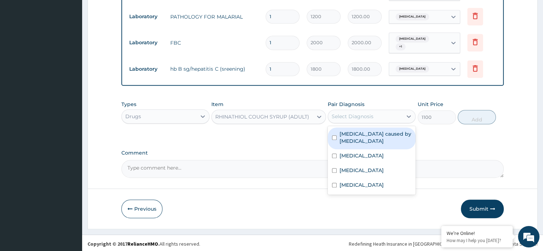
click at [384, 114] on div "Select Diagnosis" at bounding box center [365, 116] width 74 height 11
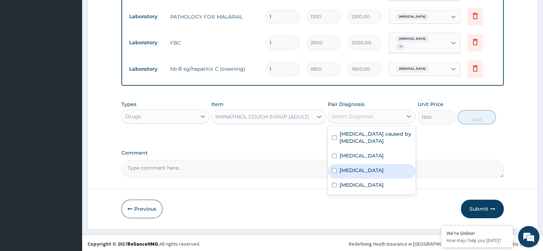
click at [354, 169] on label "Upper respiratory infection" at bounding box center [361, 170] width 44 height 7
checkbox input "true"
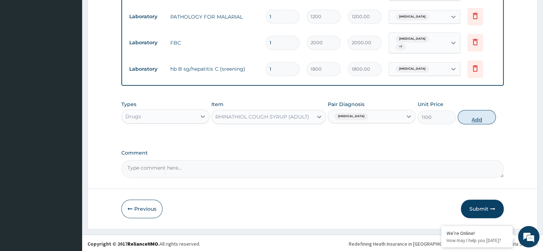
click at [479, 117] on button "Add" at bounding box center [476, 117] width 38 height 14
type input "0"
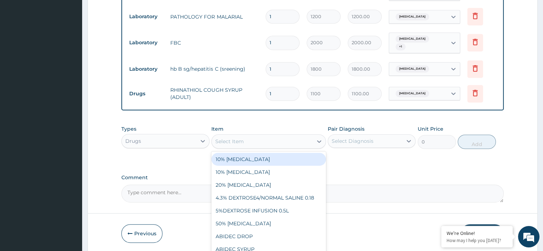
click at [290, 137] on div "Select Item" at bounding box center [262, 141] width 101 height 11
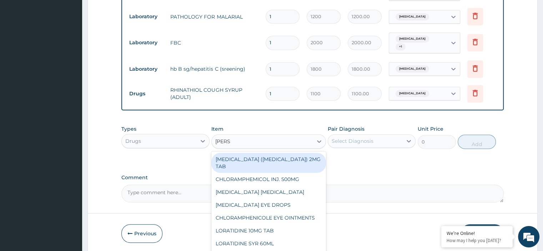
type input "LORAT"
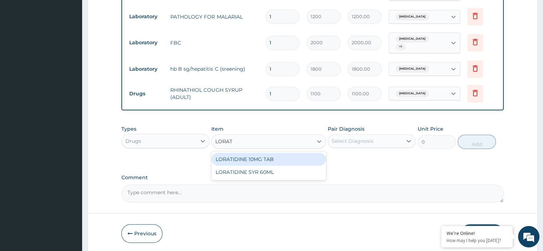
click at [261, 158] on div "LORATIDINE 10MG TAB" at bounding box center [268, 159] width 114 height 13
type input "20"
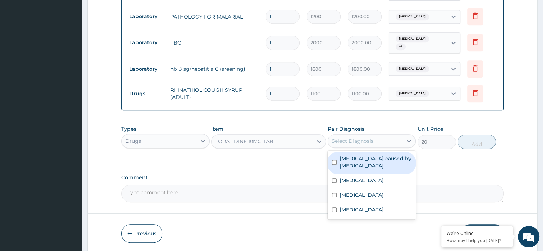
click at [340, 140] on div "Select Diagnosis" at bounding box center [352, 140] width 42 height 7
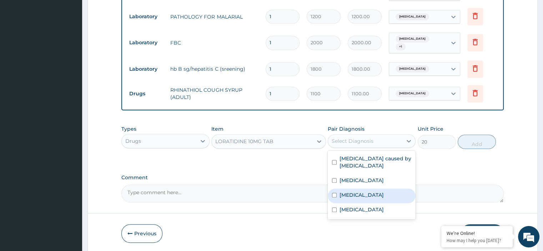
click at [357, 193] on label "Upper respiratory infection" at bounding box center [361, 194] width 44 height 7
checkbox input "true"
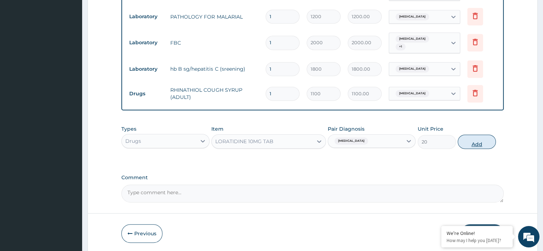
click at [476, 140] on button "Add" at bounding box center [476, 141] width 38 height 14
type input "0"
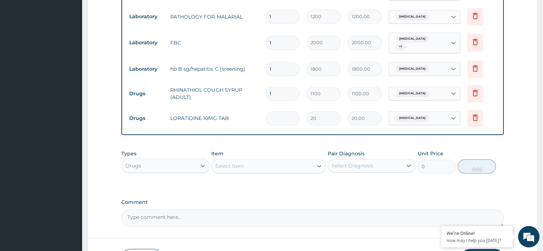
type input "0.00"
type input "7"
type input "140.00"
type input "7"
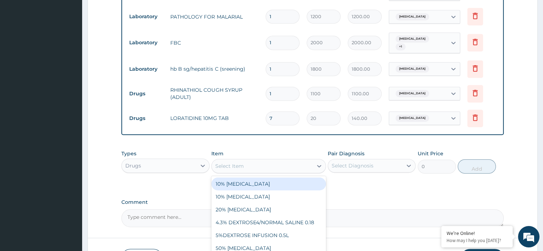
click at [292, 163] on div "Select Item" at bounding box center [262, 165] width 101 height 11
type input "PARACETA"
click at [261, 177] on div "PARACETAMOL 500MG TAB" at bounding box center [268, 183] width 114 height 13
type input "18"
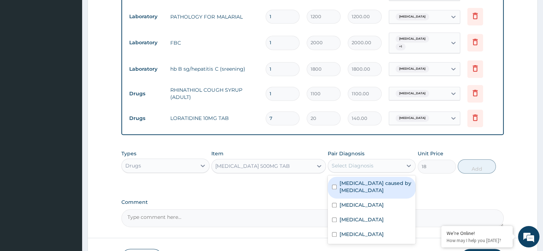
click at [357, 162] on div "Select Diagnosis" at bounding box center [352, 165] width 42 height 7
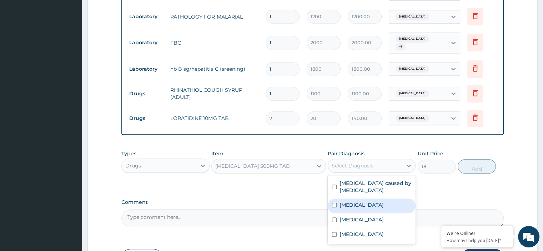
click at [358, 203] on div "Malaria" at bounding box center [371, 205] width 88 height 15
checkbox input "true"
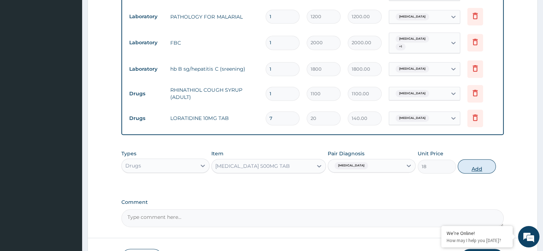
click at [480, 167] on button "Add" at bounding box center [476, 166] width 38 height 14
type input "0"
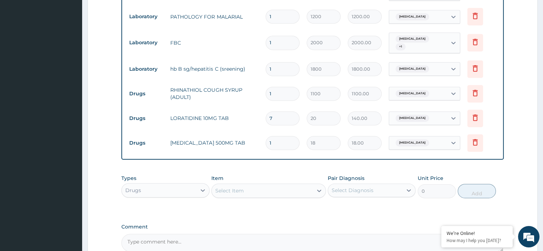
click at [286, 141] on input "1" at bounding box center [282, 143] width 34 height 14
type input "18"
type input "324.00"
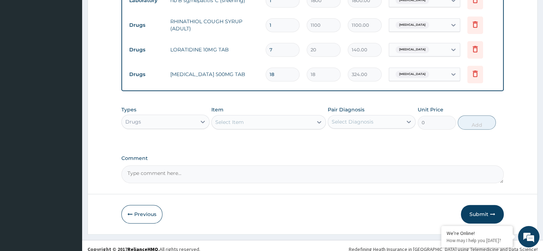
scroll to position [406, 0]
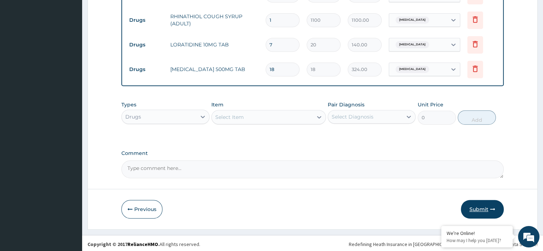
type input "18"
click at [482, 206] on button "Submit" at bounding box center [481, 209] width 43 height 19
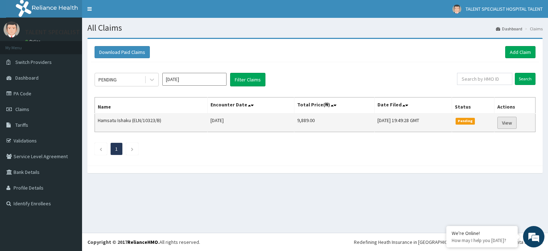
click at [507, 122] on link "View" at bounding box center [506, 123] width 19 height 12
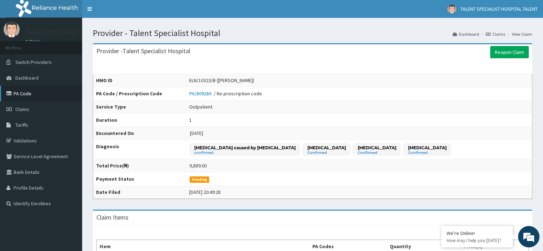
click at [25, 94] on link "PA Code" at bounding box center [41, 94] width 82 height 16
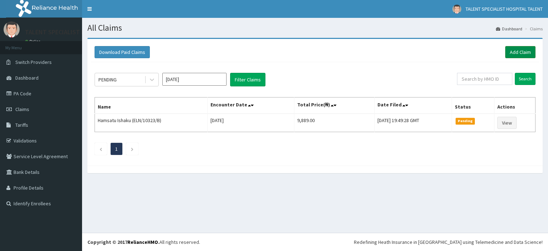
click at [519, 49] on link "Add Claim" at bounding box center [520, 52] width 30 height 12
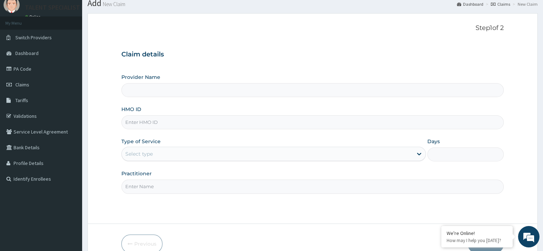
scroll to position [41, 0]
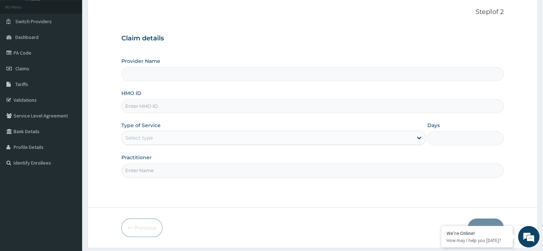
type input "Talent Specialist Hospital"
click at [183, 104] on input "HMO ID" at bounding box center [312, 106] width 382 height 14
type input "PFN/10040/A"
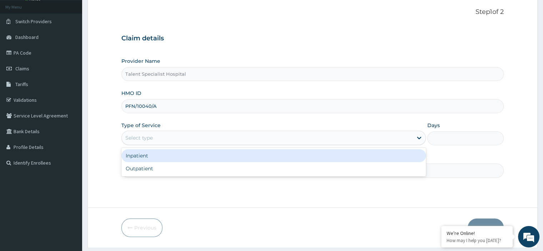
click at [156, 136] on div "Select type" at bounding box center [267, 137] width 291 height 11
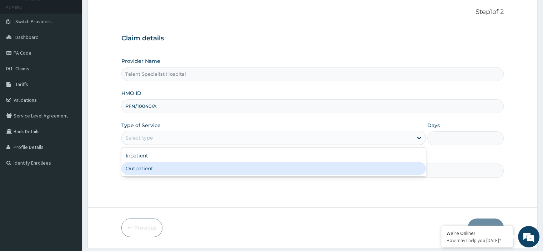
click at [146, 168] on div "Outpatient" at bounding box center [273, 168] width 304 height 13
type input "1"
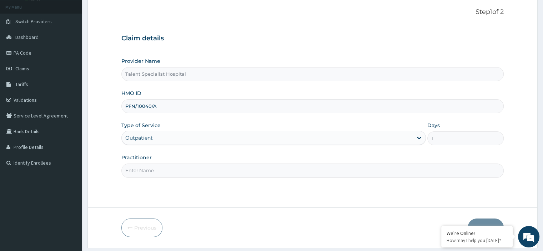
click at [142, 168] on input "Practitioner" at bounding box center [312, 170] width 382 height 14
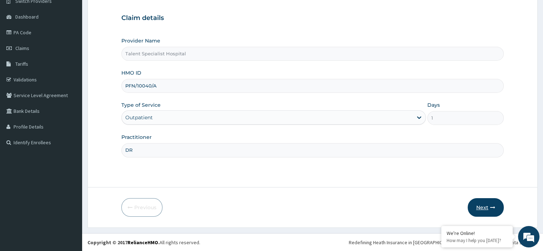
type input "DR"
click at [481, 205] on button "Next" at bounding box center [485, 207] width 36 height 19
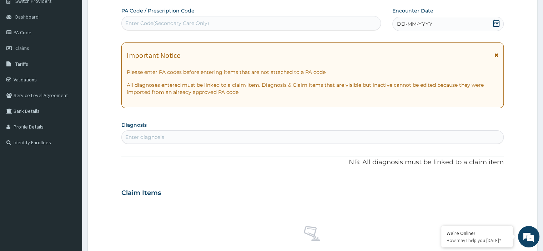
click at [495, 22] on icon at bounding box center [495, 23] width 7 height 7
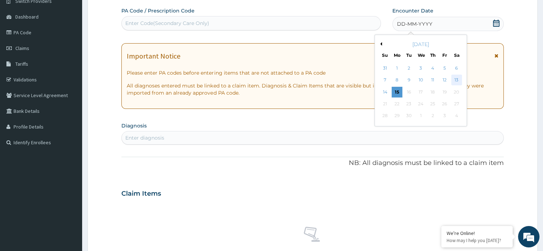
click at [453, 79] on div "13" at bounding box center [456, 80] width 11 height 11
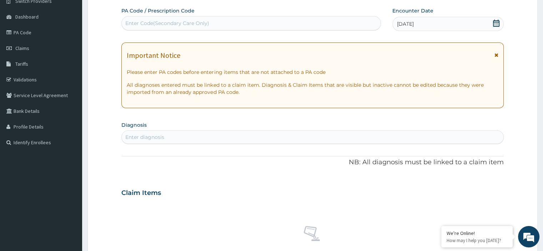
click at [271, 22] on div "Enter Code(Secondary Care Only)" at bounding box center [251, 22] width 259 height 11
type input "PA/AA2FB0"
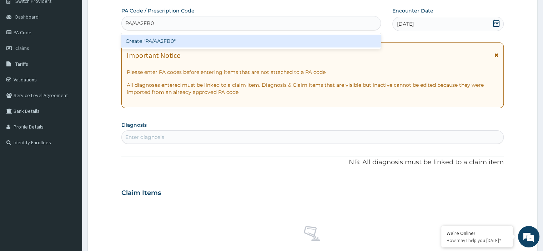
click at [244, 40] on div "Create "PA/AA2FB0"" at bounding box center [250, 41] width 259 height 13
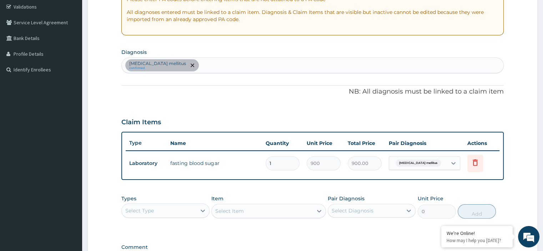
scroll to position [140, 0]
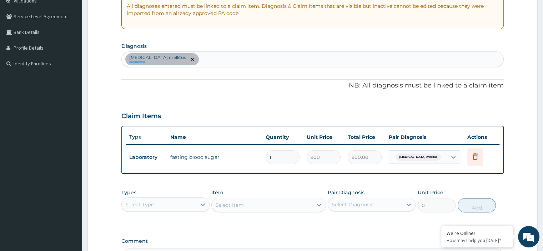
drag, startPoint x: 534, startPoint y: 118, endPoint x: 519, endPoint y: 154, distance: 38.7
click at [519, 154] on form "Step 2 of 2 PA Code / Prescription Code PA/AA2FB0 Encounter Date [DATE] Importa…" at bounding box center [312, 107] width 450 height 419
click at [175, 206] on div "Select Type" at bounding box center [159, 204] width 74 height 11
click at [152, 249] on div "Procedures" at bounding box center [165, 247] width 88 height 13
click at [234, 203] on div "Select Item" at bounding box center [268, 205] width 114 height 14
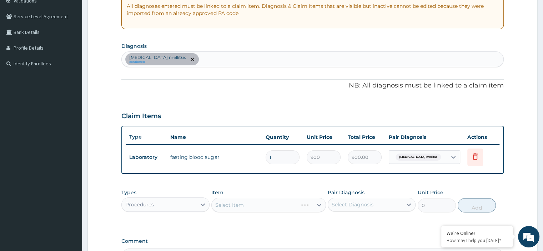
click at [234, 203] on div "Select Item" at bounding box center [268, 205] width 114 height 14
click at [255, 204] on div "Select Item" at bounding box center [268, 205] width 114 height 14
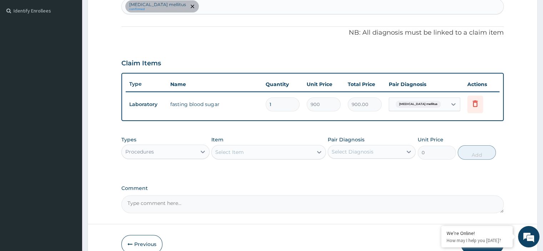
scroll to position [199, 0]
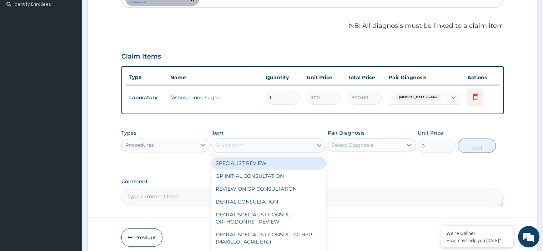
click at [292, 147] on div "Select Item" at bounding box center [262, 144] width 101 height 11
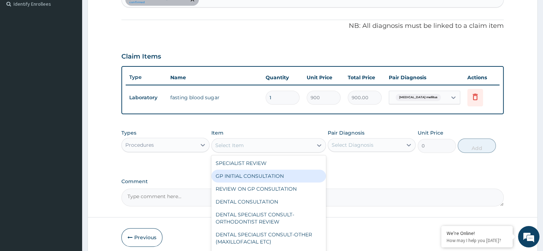
click at [261, 174] on div "GP INITIAL CONSULTATION" at bounding box center [268, 175] width 114 height 13
type input "2500"
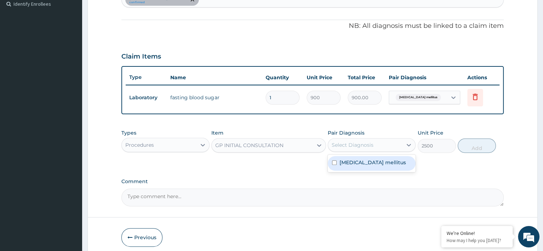
click at [376, 142] on div "Select Diagnosis" at bounding box center [365, 144] width 74 height 11
click at [367, 161] on label "[MEDICAL_DATA] mellitus" at bounding box center [372, 162] width 66 height 7
checkbox input "true"
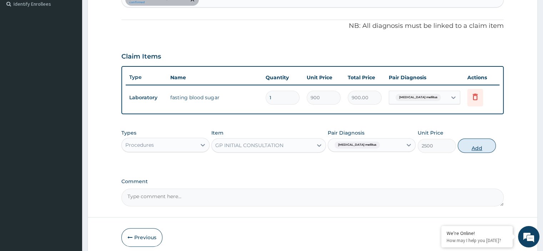
click at [471, 144] on button "Add" at bounding box center [476, 145] width 38 height 14
type input "0"
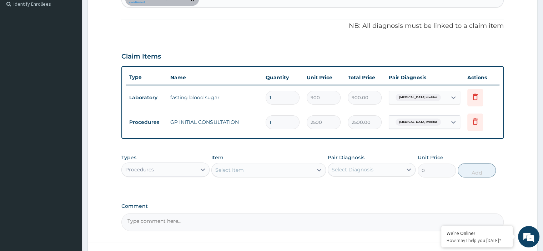
scroll to position [253, 0]
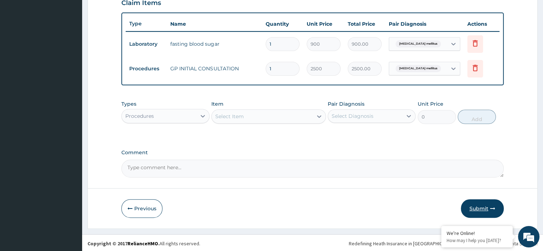
click at [483, 205] on button "Submit" at bounding box center [481, 208] width 43 height 19
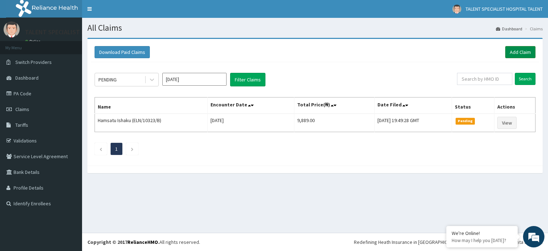
click at [520, 51] on link "Add Claim" at bounding box center [520, 52] width 30 height 12
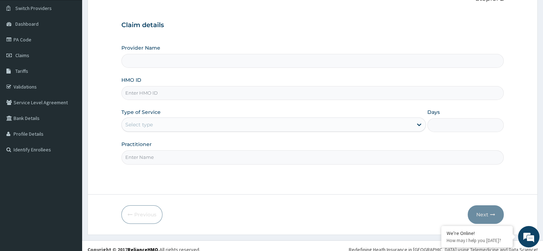
scroll to position [61, 0]
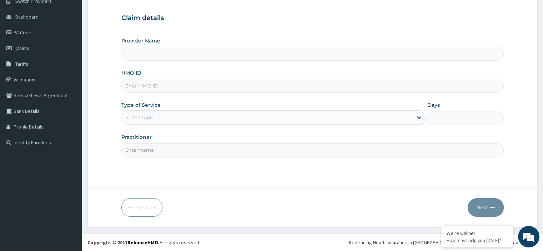
type input "Talent Specialist Hospital"
click at [191, 89] on input "HMO ID" at bounding box center [312, 86] width 382 height 14
type input "FMC/10985/C"
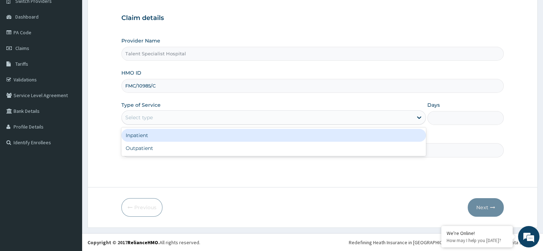
click at [154, 112] on div "Select type" at bounding box center [267, 117] width 291 height 11
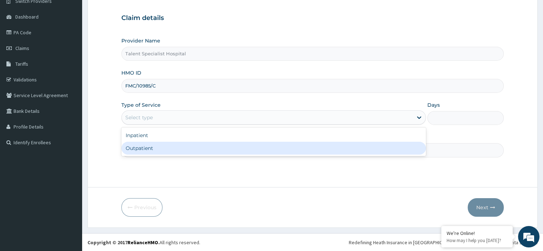
click at [138, 152] on div "Outpatient" at bounding box center [273, 148] width 304 height 13
type input "1"
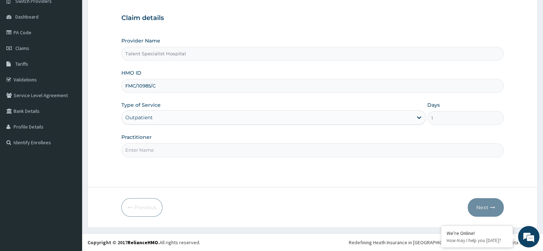
click at [147, 150] on input "Practitioner" at bounding box center [312, 150] width 382 height 14
type input "DR"
click at [479, 206] on button "Next" at bounding box center [485, 207] width 36 height 19
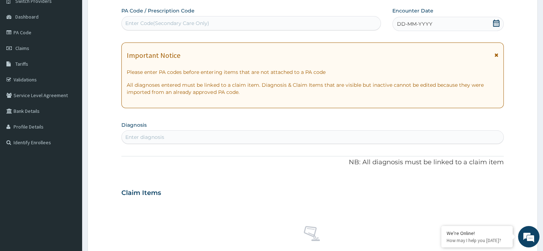
click at [496, 23] on icon at bounding box center [496, 23] width 6 height 7
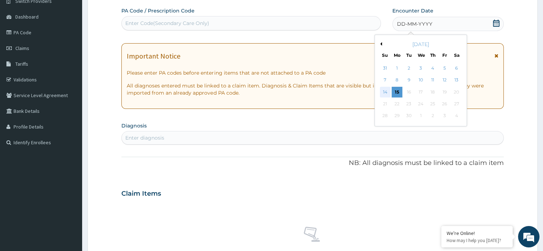
click at [382, 88] on div "14" at bounding box center [385, 92] width 11 height 11
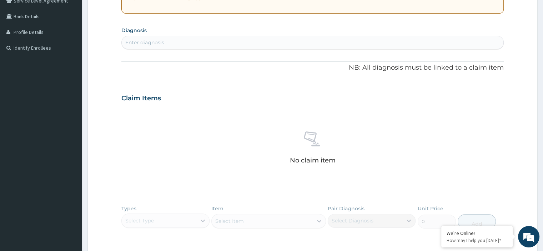
scroll to position [161, 0]
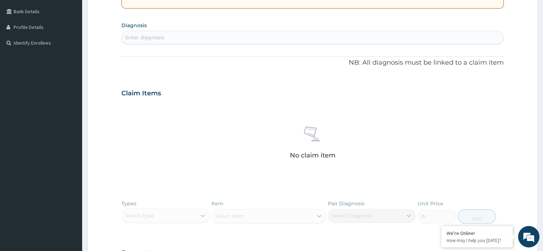
click at [205, 39] on div "Enter diagnosis" at bounding box center [312, 37] width 381 height 11
type input "MALARIA"
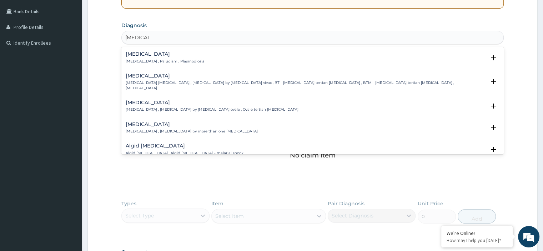
click at [153, 59] on p "[MEDICAL_DATA] , Paludism , Plasmodiosis" at bounding box center [165, 61] width 78 height 5
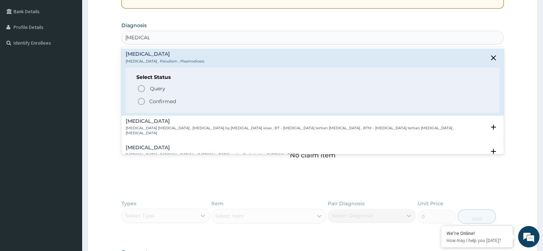
click at [141, 102] on icon "status option filled" at bounding box center [141, 101] width 9 height 9
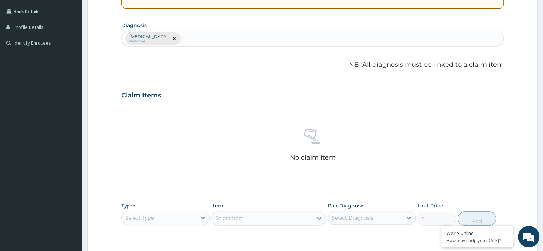
click at [239, 36] on div "[MEDICAL_DATA] Confirmed" at bounding box center [312, 38] width 381 height 15
type input "[MEDICAL_DATA]"
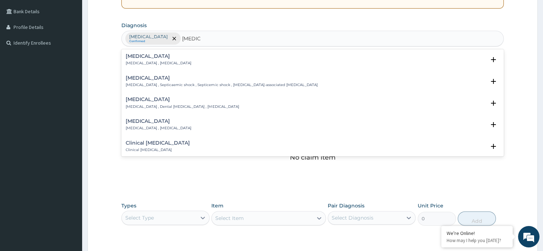
click at [170, 58] on h4 "[MEDICAL_DATA]" at bounding box center [159, 56] width 66 height 5
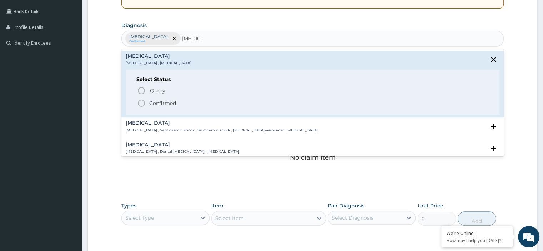
click at [141, 104] on icon "status option filled" at bounding box center [141, 103] width 9 height 9
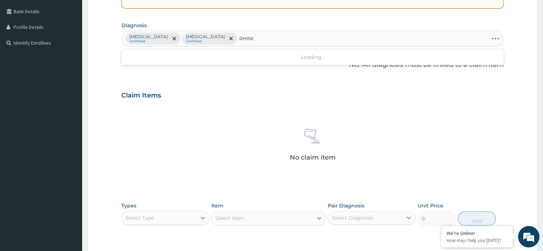
type input "RHINIT"
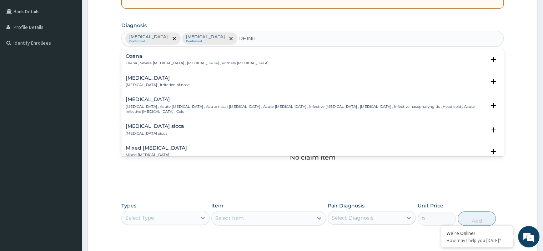
click at [148, 80] on h4 "[MEDICAL_DATA]" at bounding box center [158, 77] width 64 height 5
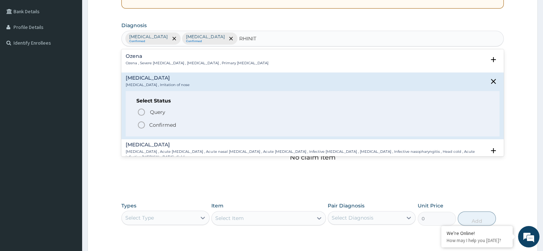
click at [139, 123] on icon "status option filled" at bounding box center [141, 125] width 9 height 9
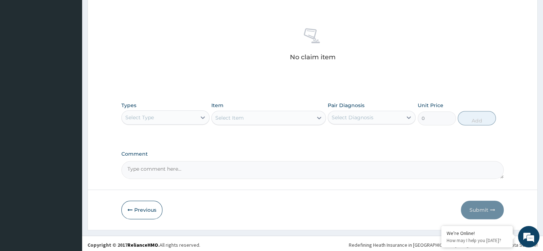
scroll to position [263, 0]
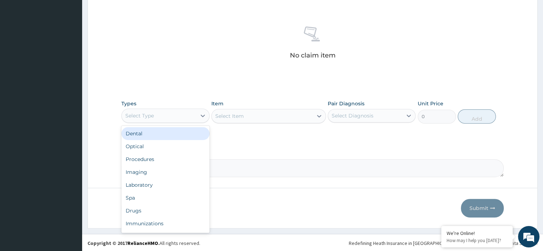
click at [173, 112] on div "Select Type" at bounding box center [159, 115] width 74 height 11
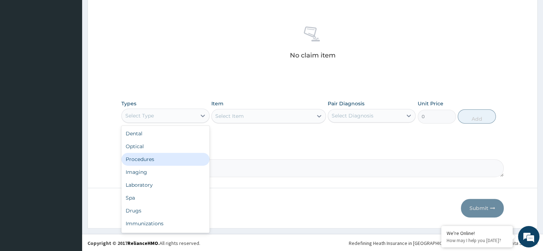
click at [150, 156] on div "Procedures" at bounding box center [165, 159] width 88 height 13
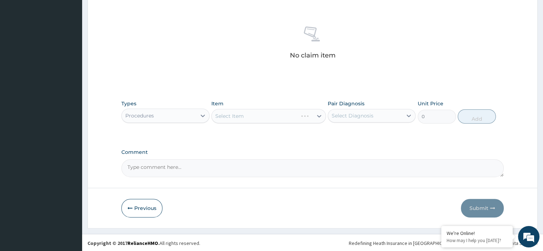
click at [247, 114] on div "Select Item" at bounding box center [268, 116] width 114 height 14
click at [258, 119] on div "Select Item" at bounding box center [268, 116] width 114 height 14
click at [259, 119] on div "Select Item" at bounding box center [268, 116] width 114 height 14
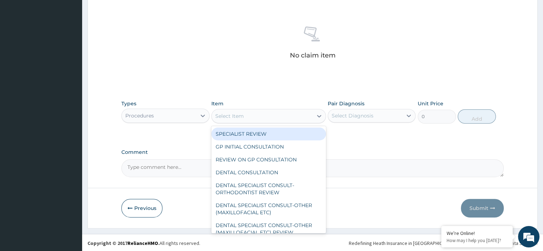
click at [294, 115] on div "Select Item" at bounding box center [262, 115] width 101 height 11
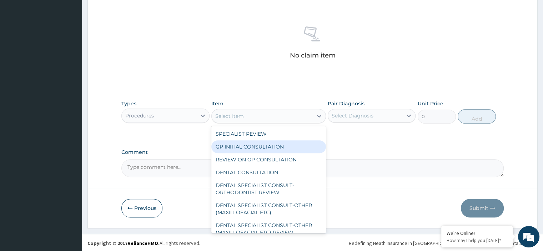
click at [258, 151] on div "GP INITIAL CONSULTATION" at bounding box center [268, 146] width 114 height 13
type input "2500"
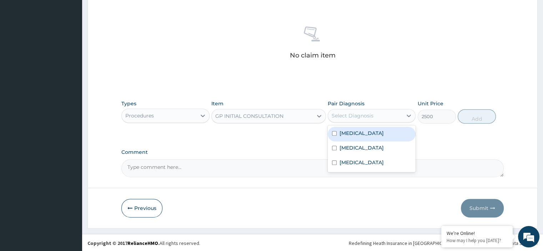
click at [371, 113] on div "Select Diagnosis" at bounding box center [352, 115] width 42 height 7
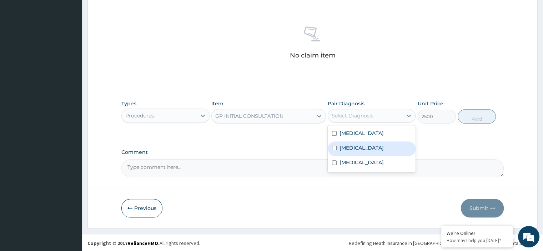
drag, startPoint x: 361, startPoint y: 132, endPoint x: 353, endPoint y: 147, distance: 16.9
click at [353, 147] on div "Malaria Sepsis Rhinitis" at bounding box center [371, 148] width 88 height 47
click at [353, 147] on label "Sepsis" at bounding box center [361, 147] width 44 height 7
checkbox input "true"
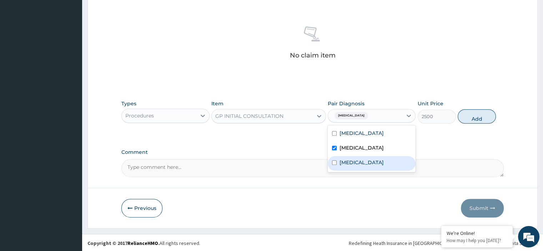
click at [347, 159] on label "Rhinitis" at bounding box center [361, 162] width 44 height 7
checkbox input "true"
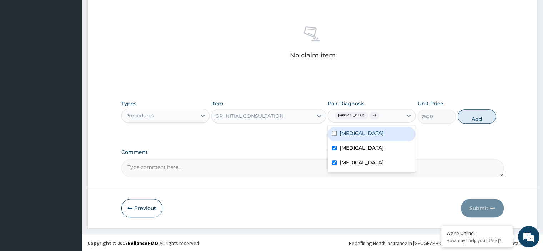
click at [348, 133] on label "Malaria" at bounding box center [361, 132] width 44 height 7
checkbox input "true"
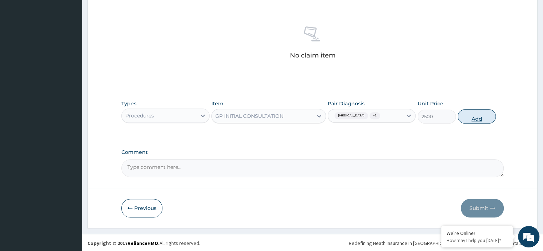
click at [473, 117] on button "Add" at bounding box center [476, 116] width 38 height 14
type input "0"
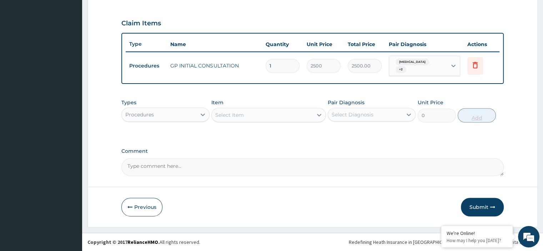
scroll to position [228, 0]
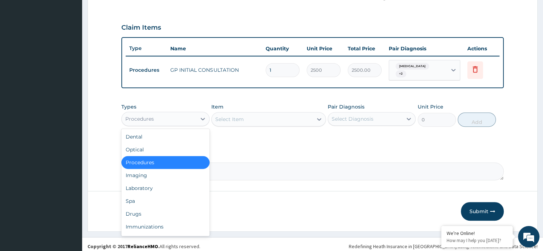
click at [185, 116] on div "Procedures" at bounding box center [159, 118] width 74 height 11
click at [144, 184] on div "Laboratory" at bounding box center [165, 188] width 88 height 13
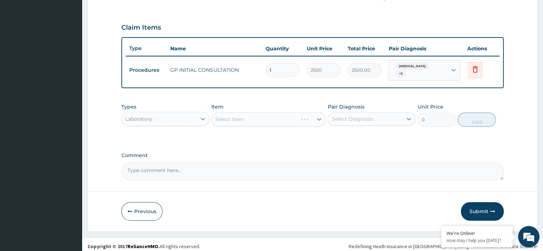
click at [262, 114] on div "Select Item" at bounding box center [268, 119] width 114 height 14
click at [268, 116] on div "Select Item" at bounding box center [268, 119] width 114 height 14
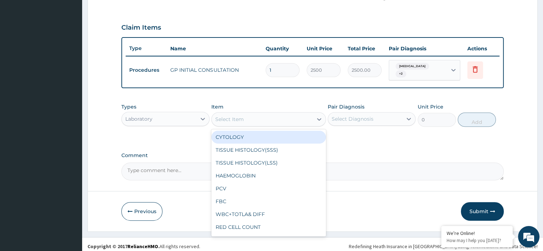
click at [272, 116] on div "Select Item" at bounding box center [262, 118] width 101 height 11
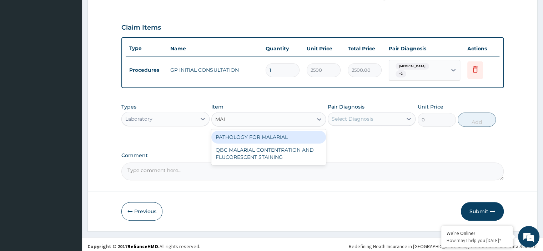
type input "MALA"
click at [254, 133] on div "PATHOLOGY FOR MALARIAL" at bounding box center [268, 137] width 114 height 13
type input "1200"
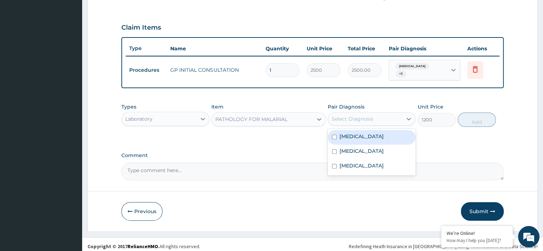
click at [364, 115] on div "Select Diagnosis" at bounding box center [352, 118] width 42 height 7
click at [360, 133] on div "Malaria" at bounding box center [371, 137] width 88 height 15
checkbox input "true"
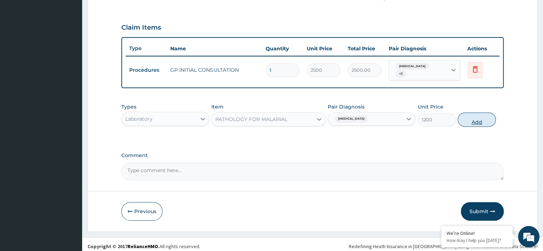
click at [474, 117] on button "Add" at bounding box center [476, 119] width 38 height 14
type input "0"
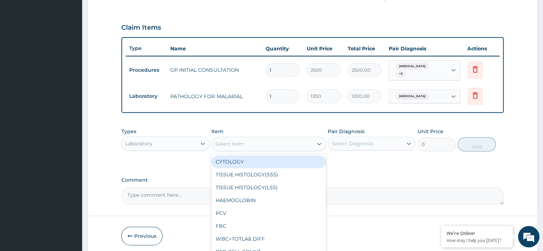
click at [270, 141] on div "Select Item" at bounding box center [262, 143] width 101 height 11
type input "FBC"
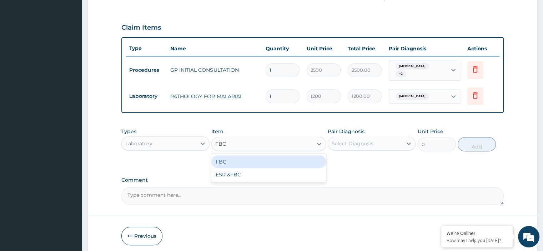
click at [256, 158] on div "FBC" at bounding box center [268, 161] width 114 height 13
type input "2000"
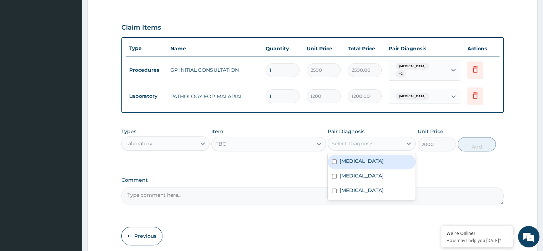
click at [353, 140] on div "Select Diagnosis" at bounding box center [352, 143] width 42 height 7
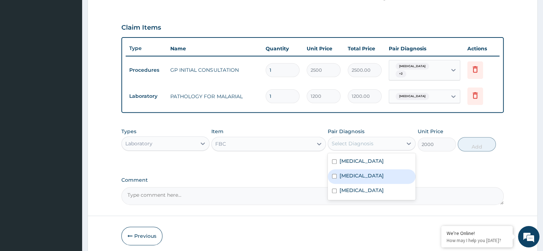
click at [358, 169] on div "Sepsis" at bounding box center [371, 176] width 88 height 15
checkbox input "true"
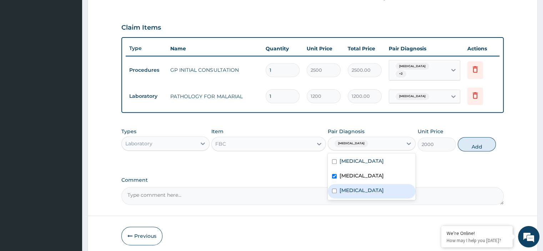
click at [355, 184] on div "Rhinitis" at bounding box center [371, 191] width 88 height 15
checkbox input "true"
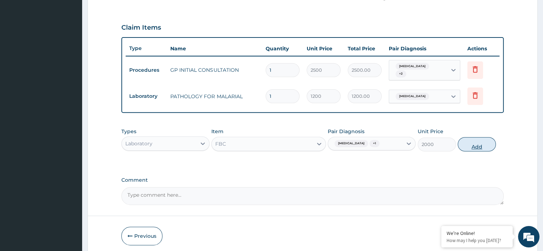
click at [469, 138] on button "Add" at bounding box center [476, 144] width 38 height 14
type input "0"
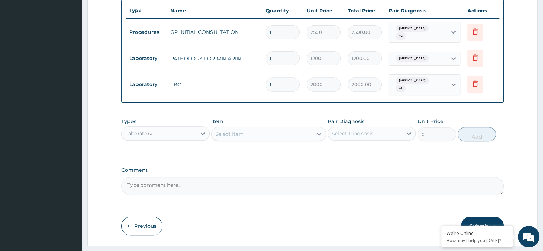
scroll to position [278, 0]
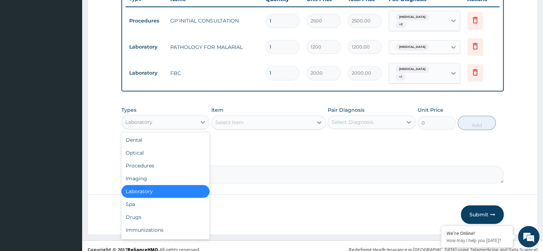
click at [161, 118] on div "Laboratory" at bounding box center [159, 121] width 74 height 11
click at [137, 210] on div "Drugs" at bounding box center [165, 216] width 88 height 13
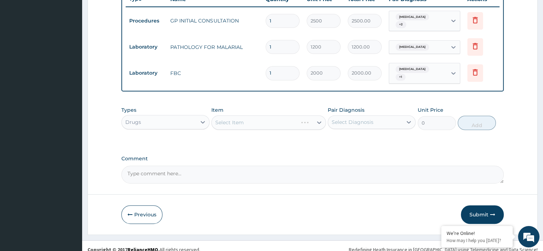
click at [266, 115] on div "Select Item" at bounding box center [268, 122] width 114 height 14
click at [271, 115] on div "Select Item" at bounding box center [268, 122] width 114 height 14
click at [267, 115] on div "Select Item" at bounding box center [268, 122] width 114 height 14
click at [256, 115] on div "Select Item" at bounding box center [268, 122] width 114 height 14
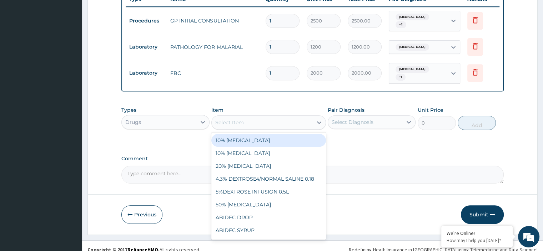
click at [256, 117] on div "Select Item" at bounding box center [262, 122] width 101 height 11
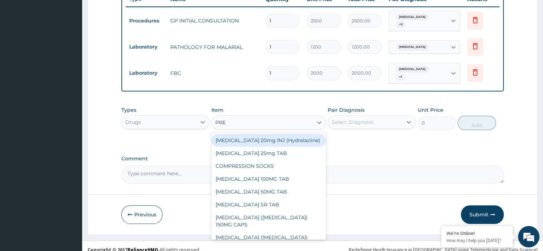
type input "PRED"
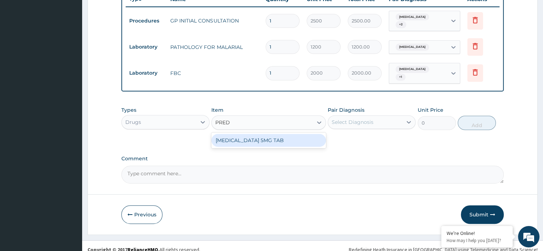
click at [256, 134] on div "PREDNISOLONE 5MG TAB" at bounding box center [268, 140] width 114 height 13
type input "17"
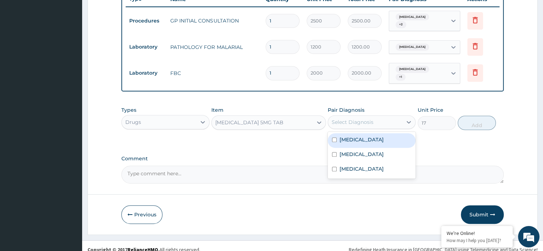
click at [362, 119] on div "Select Diagnosis" at bounding box center [365, 121] width 74 height 11
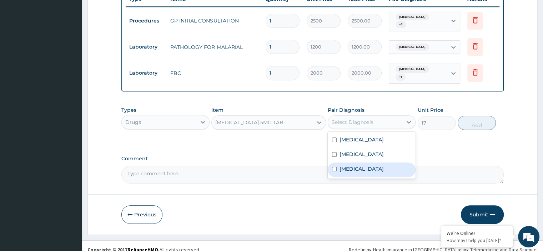
click at [357, 165] on label "Rhinitis" at bounding box center [361, 168] width 44 height 7
checkbox input "true"
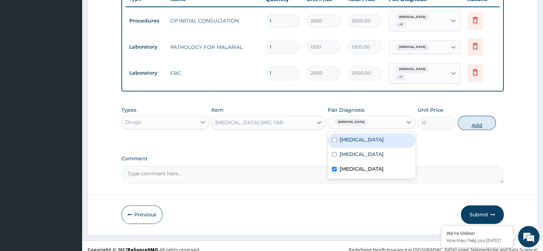
click at [474, 116] on button "Add" at bounding box center [476, 123] width 38 height 14
type input "0"
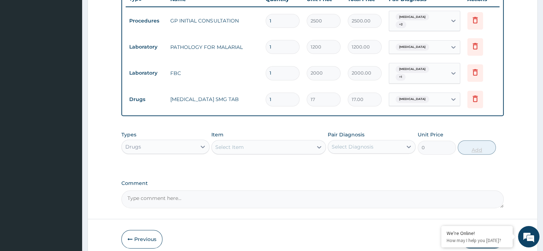
type input "12"
type input "204.00"
type input "12"
click at [271, 141] on div "Select Item" at bounding box center [262, 146] width 101 height 11
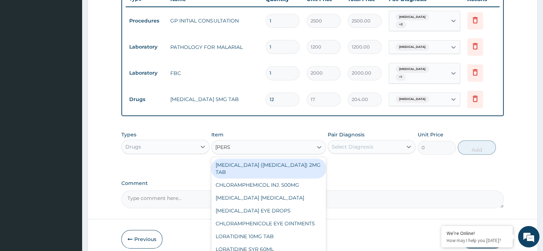
type input "LORAT"
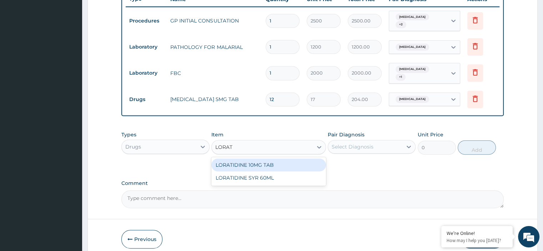
click at [248, 158] on div "LORATIDINE 10MG TAB" at bounding box center [268, 164] width 114 height 13
type input "20"
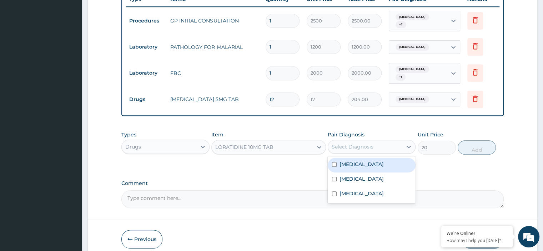
click at [355, 143] on div "Select Diagnosis" at bounding box center [352, 146] width 42 height 7
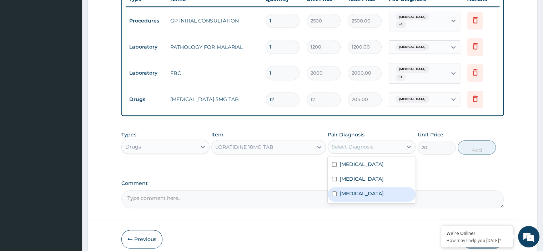
click at [353, 190] on label "Rhinitis" at bounding box center [361, 193] width 44 height 7
checkbox input "true"
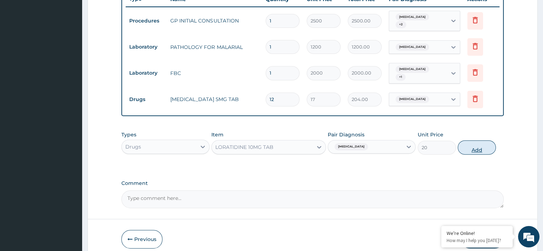
click at [480, 140] on button "Add" at bounding box center [476, 147] width 38 height 14
type input "0"
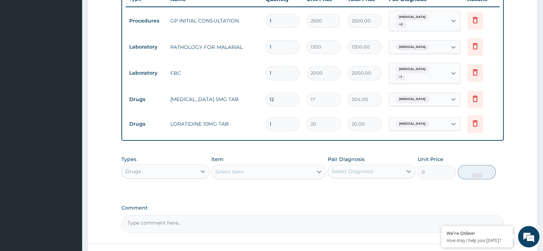
type input "0.00"
type input "8"
type input "160.00"
type input "8"
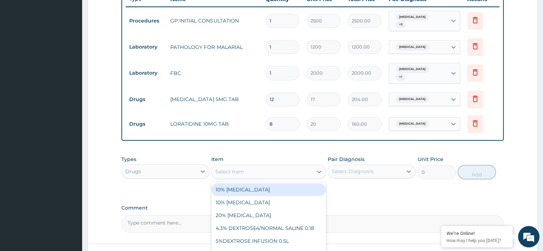
click at [299, 166] on div "Select Item" at bounding box center [262, 171] width 101 height 11
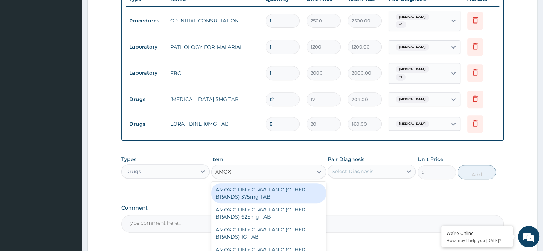
scroll to position [327, 0]
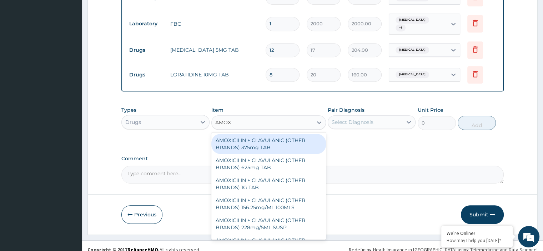
type input "AMOXY"
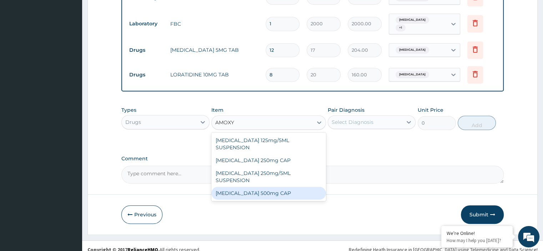
click at [287, 187] on div "AMOXYCILLIN 500mg CAP" at bounding box center [268, 193] width 114 height 13
type input "40"
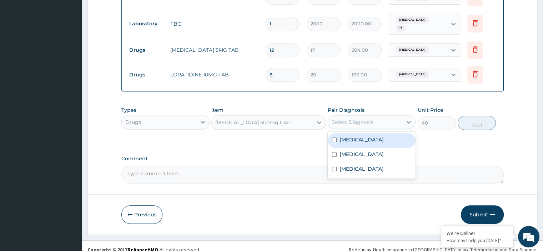
click at [373, 116] on div "Select Diagnosis" at bounding box center [365, 121] width 74 height 11
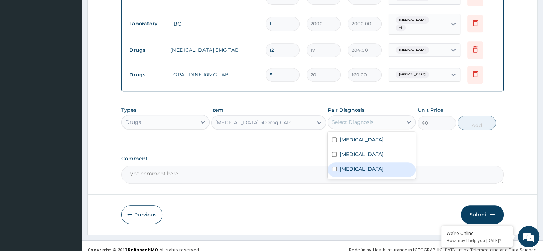
click at [352, 165] on label "Rhinitis" at bounding box center [361, 168] width 44 height 7
checkbox input "true"
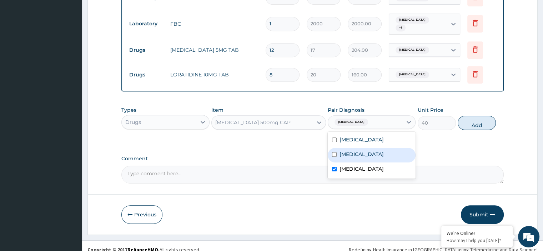
click at [352, 151] on label "Sepsis" at bounding box center [361, 154] width 44 height 7
checkbox input "true"
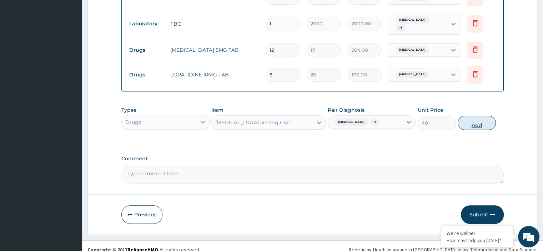
click at [472, 118] on button "Add" at bounding box center [476, 123] width 38 height 14
type input "0"
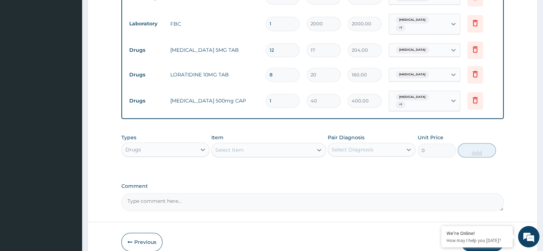
type input "10"
type input "400.00"
type input "10"
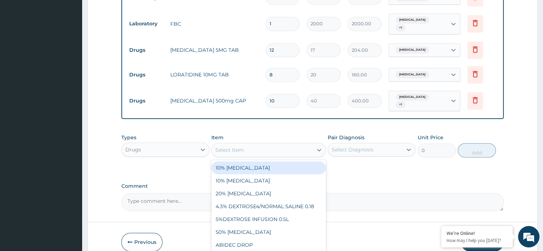
click at [292, 144] on div "Select Item" at bounding box center [262, 149] width 101 height 11
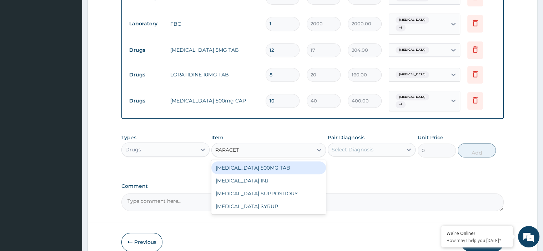
type input "PARACETA"
click at [260, 161] on div "PARACETAMOL 500MG TAB" at bounding box center [268, 167] width 114 height 13
type input "18"
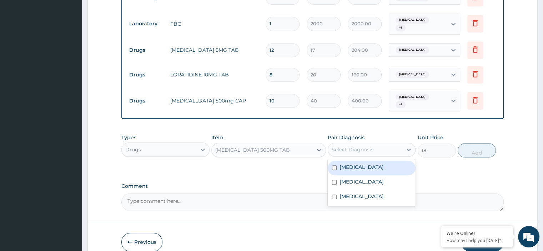
click at [356, 144] on div "Select Diagnosis" at bounding box center [365, 149] width 74 height 11
click at [353, 163] on label "Malaria" at bounding box center [361, 166] width 44 height 7
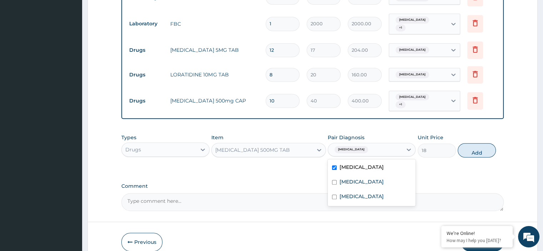
checkbox input "true"
click at [471, 143] on button "Add" at bounding box center [476, 150] width 38 height 14
type input "0"
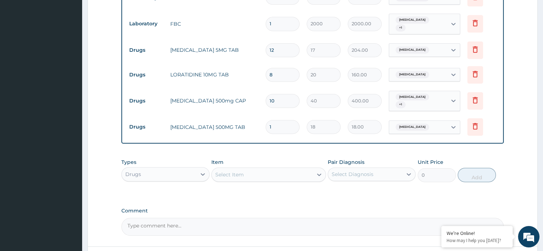
click at [287, 120] on input "1" at bounding box center [282, 127] width 34 height 14
type input "18"
type input "324.00"
type input "18"
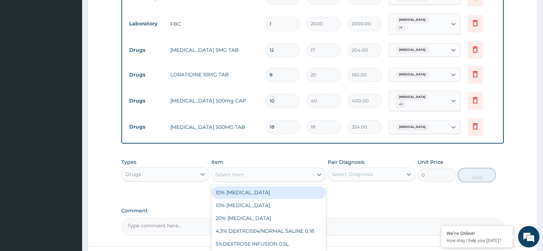
click at [254, 169] on div "Select Item" at bounding box center [262, 174] width 101 height 11
type input "COA"
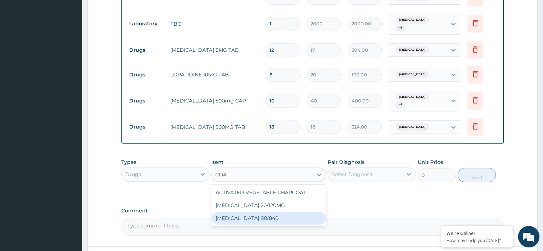
click at [255, 212] on div "COARTEM 80/840" at bounding box center [268, 218] width 114 height 13
type input "130"
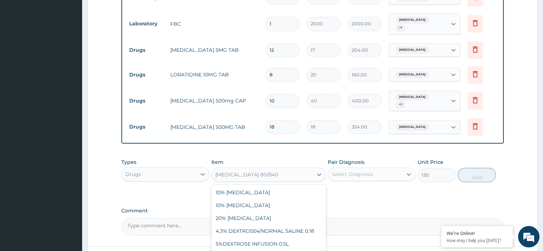
click at [268, 169] on div "COARTEM 80/840" at bounding box center [262, 174] width 101 height 11
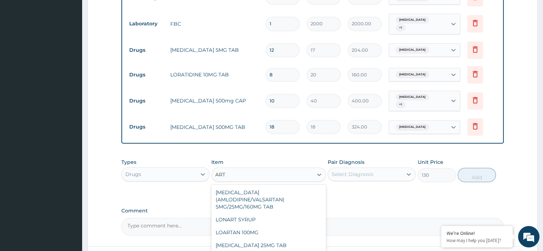
scroll to position [151, 0]
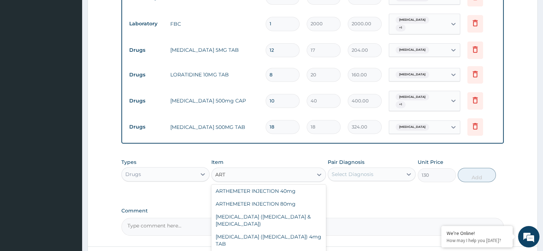
type input "ARTE"
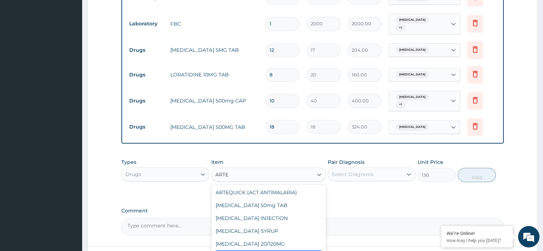
scroll to position [0, 0]
click at [254, 186] on div "ARTEQUICK (ACT ANTIMALARIA)" at bounding box center [268, 192] width 114 height 13
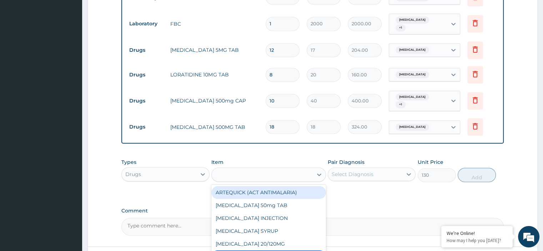
type input "300"
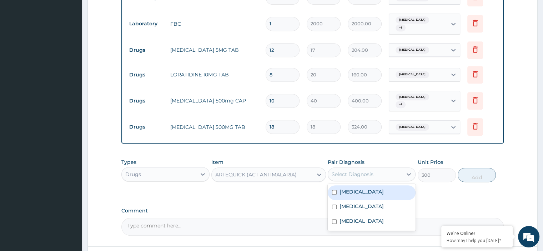
click at [347, 170] on div "Select Diagnosis" at bounding box center [352, 173] width 42 height 7
click at [348, 188] on label "Malaria" at bounding box center [361, 191] width 44 height 7
checkbox input "true"
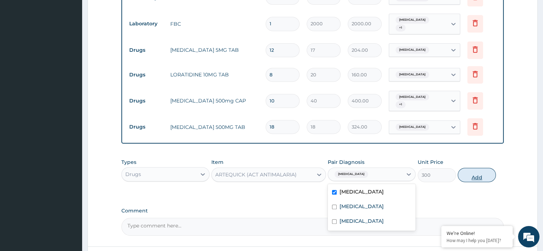
click at [470, 168] on button "Add" at bounding box center [476, 175] width 38 height 14
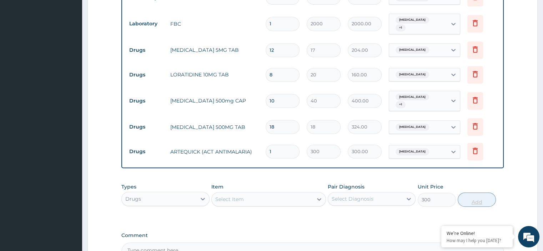
type input "0"
type input "0.00"
type input "6"
type input "1800.00"
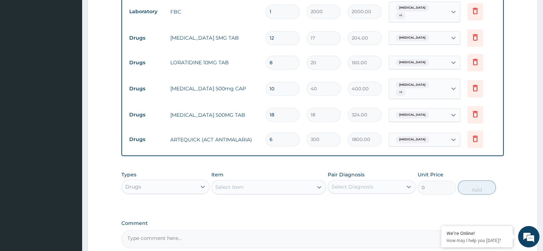
scroll to position [400, 0]
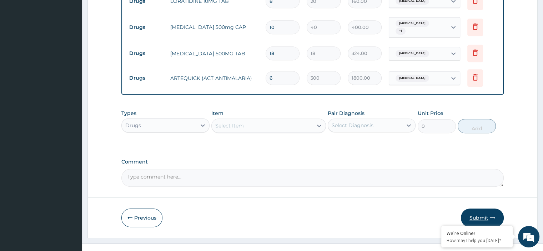
type input "6"
click at [482, 208] on button "Submit" at bounding box center [481, 217] width 43 height 19
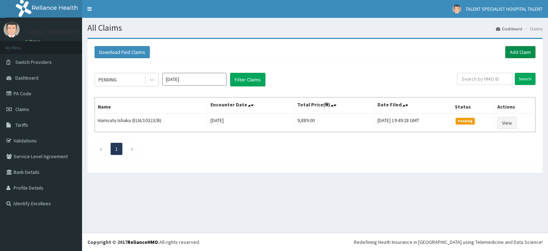
click at [522, 51] on link "Add Claim" at bounding box center [520, 52] width 30 height 12
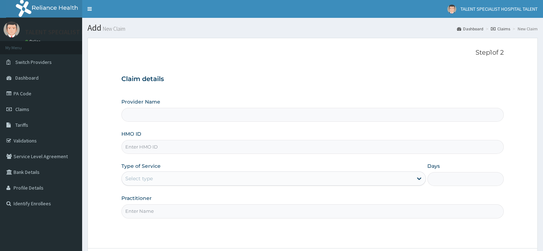
type input "Talent Specialist Hospital"
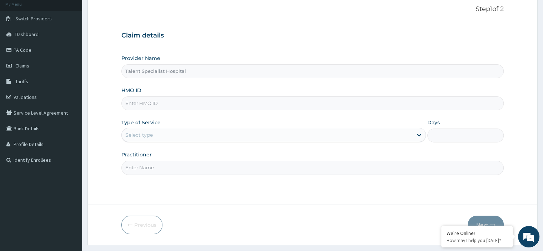
drag, startPoint x: 545, startPoint y: 130, endPoint x: 535, endPoint y: 185, distance: 55.5
click at [535, 185] on html "R EL Toggle navigation TALENT SPECIALIST HOSPITAL TALENT TALENT SPECIALIST HOSP…" at bounding box center [271, 112] width 543 height 312
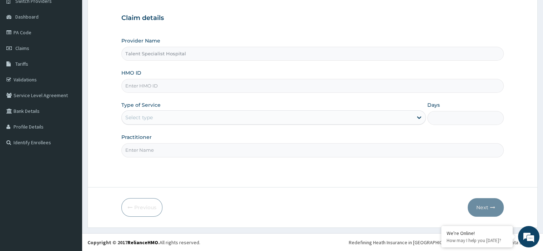
click at [228, 88] on input "HMO ID" at bounding box center [312, 86] width 382 height 14
type input "FMC/10985/A"
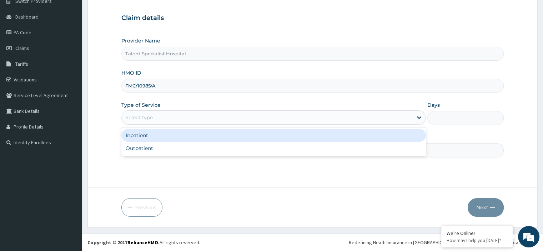
click at [153, 114] on div "Select type" at bounding box center [267, 117] width 291 height 11
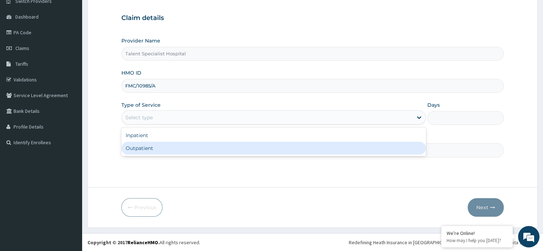
click at [142, 147] on div "Outpatient" at bounding box center [273, 148] width 304 height 13
type input "1"
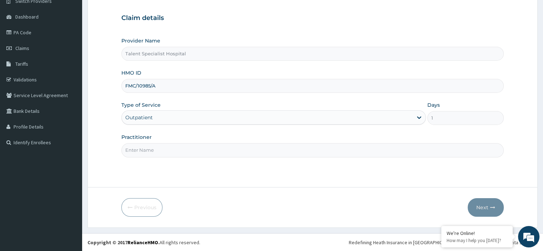
click at [146, 149] on input "Practitioner" at bounding box center [312, 150] width 382 height 14
type input "DR"
click at [485, 205] on button "Next" at bounding box center [485, 207] width 36 height 19
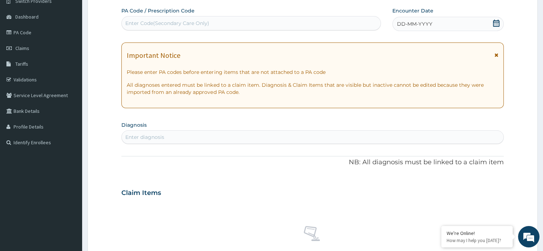
click at [497, 22] on icon at bounding box center [496, 23] width 6 height 7
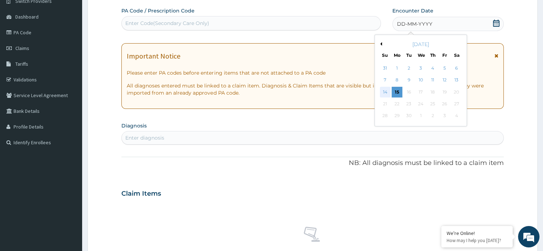
click at [386, 90] on div "14" at bounding box center [385, 92] width 11 height 11
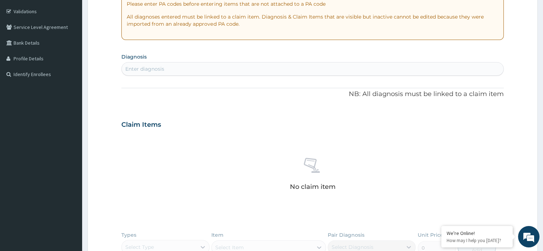
scroll to position [130, 0]
click at [188, 65] on div "Enter diagnosis" at bounding box center [312, 67] width 381 height 11
type input "MALA"
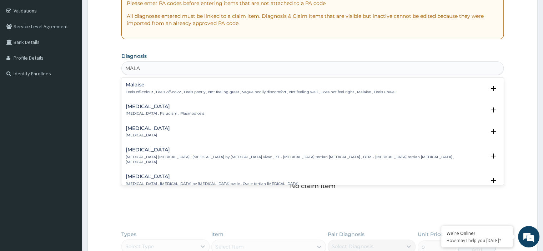
click at [154, 112] on p "[MEDICAL_DATA] , Paludism , Plasmodiosis" at bounding box center [165, 113] width 78 height 5
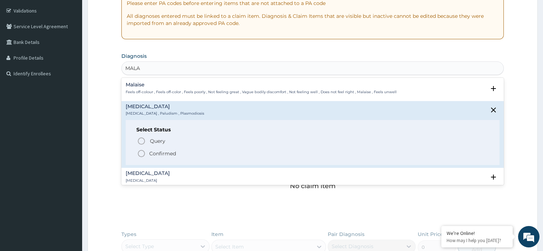
click at [142, 154] on icon "status option filled" at bounding box center [141, 153] width 9 height 9
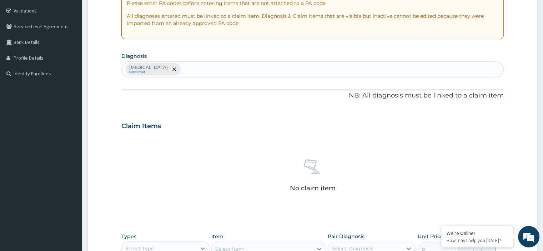
click at [212, 65] on div "[MEDICAL_DATA] Confirmed" at bounding box center [312, 69] width 381 height 15
type input "[MEDICAL_DATA]"
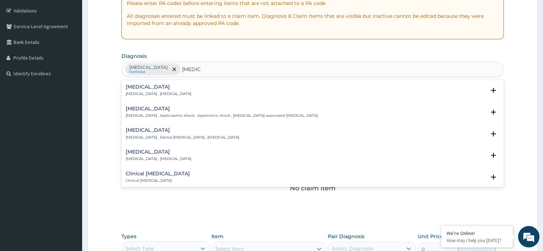
click at [144, 90] on div "[MEDICAL_DATA] [MEDICAL_DATA] , [MEDICAL_DATA]" at bounding box center [159, 90] width 66 height 12
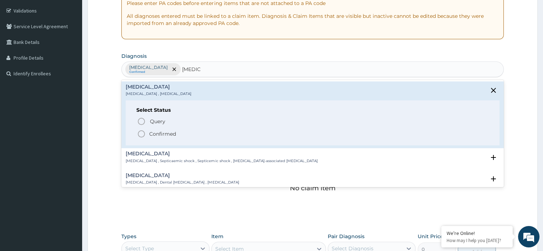
click at [141, 133] on icon "status option filled" at bounding box center [141, 133] width 9 height 9
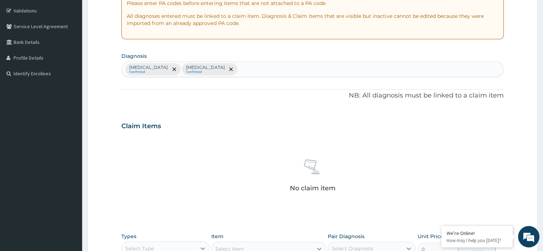
click at [215, 66] on div "[MEDICAL_DATA] Confirmed [MEDICAL_DATA] Confirmed" at bounding box center [312, 69] width 381 height 15
type input "[MEDICAL_DATA]"
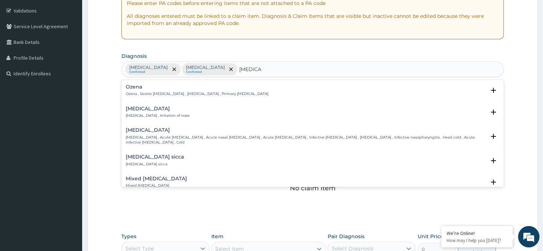
click at [140, 108] on h4 "[MEDICAL_DATA]" at bounding box center [158, 108] width 64 height 5
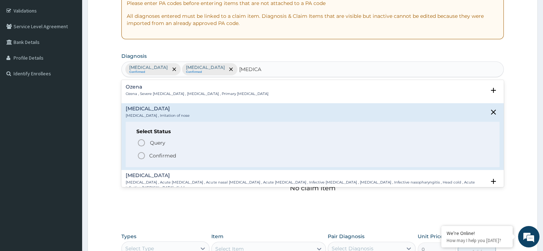
click at [139, 153] on circle "status option filled" at bounding box center [141, 155] width 6 height 6
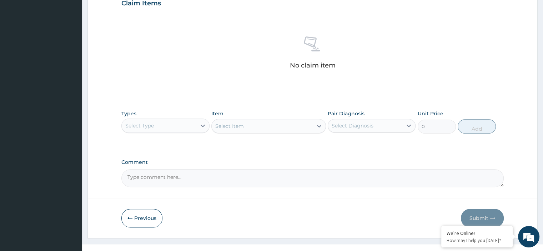
scroll to position [259, 0]
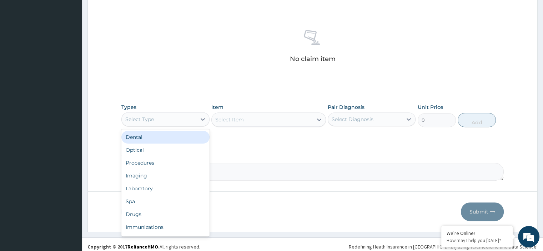
click at [173, 122] on div "Select Type" at bounding box center [159, 118] width 74 height 11
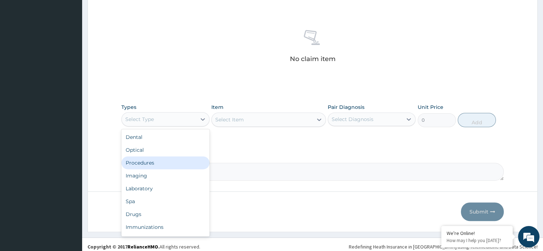
click at [141, 165] on div "Procedures" at bounding box center [165, 162] width 88 height 13
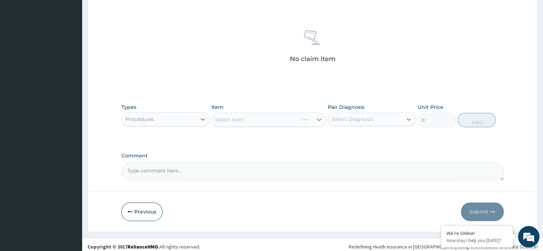
scroll to position [263, 0]
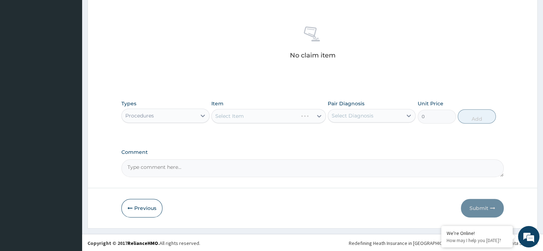
click at [273, 118] on div "Select Item" at bounding box center [268, 116] width 114 height 14
click at [261, 117] on div "Select Item" at bounding box center [268, 116] width 114 height 14
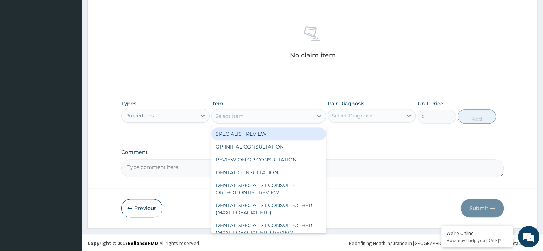
click at [255, 116] on div "Select Item" at bounding box center [262, 115] width 101 height 11
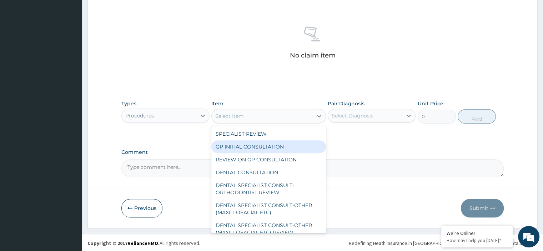
click at [242, 148] on div "GP INITIAL CONSULTATION" at bounding box center [268, 146] width 114 height 13
type input "2500"
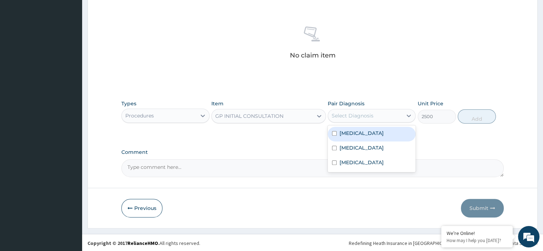
click at [367, 118] on div "Select Diagnosis" at bounding box center [352, 115] width 42 height 7
click at [363, 132] on div "[MEDICAL_DATA]" at bounding box center [371, 134] width 88 height 15
checkbox input "true"
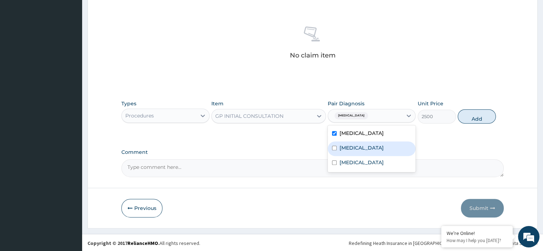
click at [358, 146] on div "[MEDICAL_DATA]" at bounding box center [371, 148] width 88 height 15
checkbox input "true"
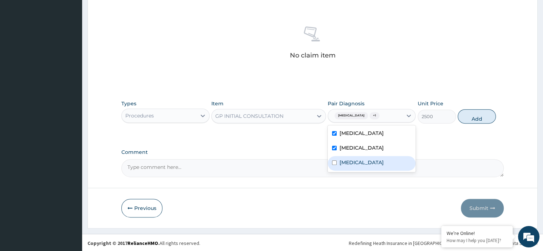
click at [354, 160] on label "[MEDICAL_DATA]" at bounding box center [361, 162] width 44 height 7
checkbox input "true"
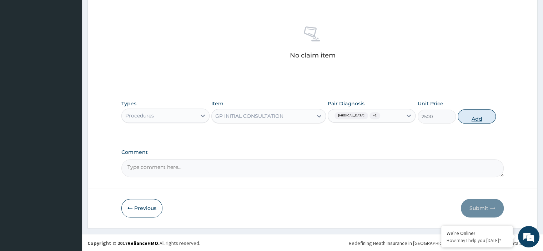
click at [475, 115] on button "Add" at bounding box center [476, 116] width 38 height 14
type input "0"
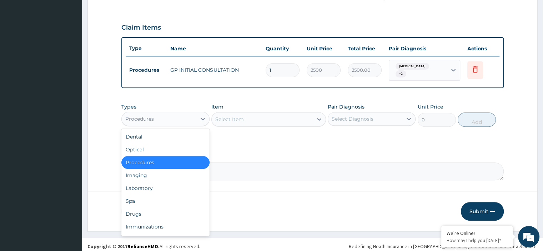
click at [174, 113] on div "Procedures" at bounding box center [159, 118] width 74 height 11
click at [143, 207] on div "Drugs" at bounding box center [165, 213] width 88 height 13
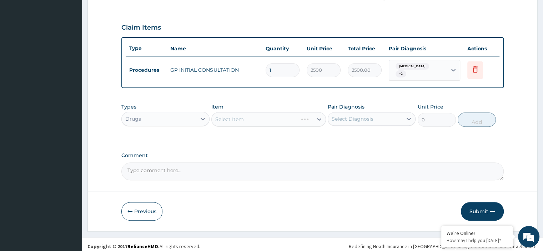
click at [249, 114] on div "Select Item" at bounding box center [268, 119] width 114 height 14
click at [249, 114] on div "Select Item" at bounding box center [262, 118] width 101 height 11
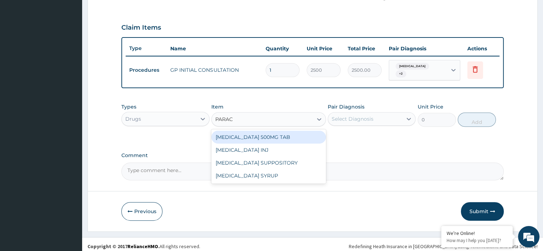
type input "PARACE"
click at [262, 132] on div "[MEDICAL_DATA] 500MG TAB" at bounding box center [268, 137] width 114 height 13
type input "18"
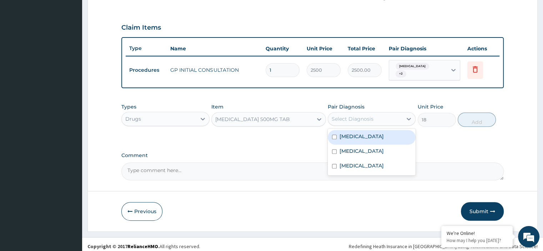
click at [346, 115] on div "Select Diagnosis" at bounding box center [352, 118] width 42 height 7
click at [351, 133] on label "[MEDICAL_DATA]" at bounding box center [361, 136] width 44 height 7
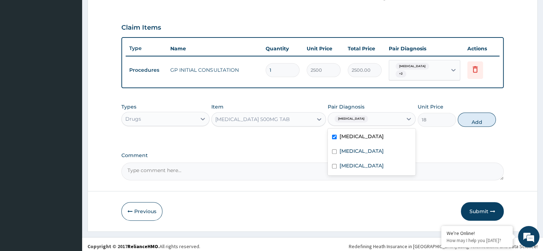
click at [351, 133] on label "[MEDICAL_DATA]" at bounding box center [361, 136] width 44 height 7
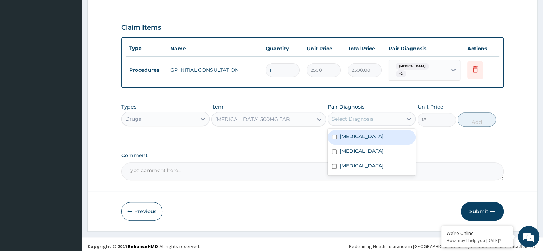
click at [351, 133] on label "[MEDICAL_DATA]" at bounding box center [361, 136] width 44 height 7
checkbox input "true"
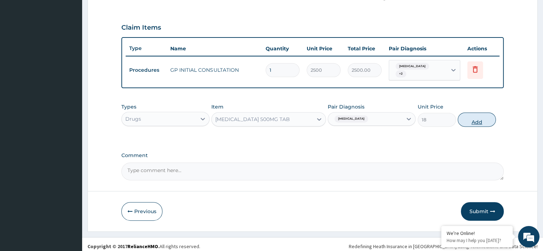
click at [465, 117] on button "Add" at bounding box center [476, 119] width 38 height 14
type input "0"
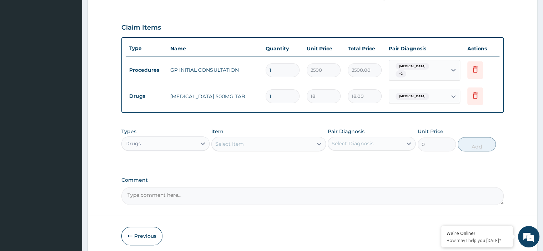
type input "18"
type input "324.00"
type input "18"
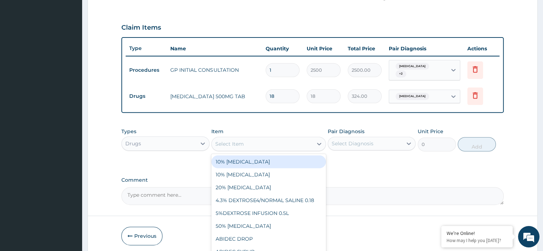
click at [302, 142] on div "Select Item" at bounding box center [262, 143] width 101 height 11
type input "PRED"
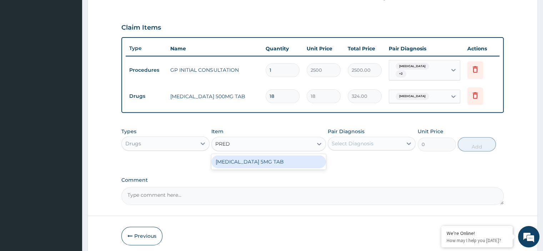
click at [267, 158] on div "[MEDICAL_DATA] 5MG TAB" at bounding box center [268, 161] width 114 height 13
type input "17"
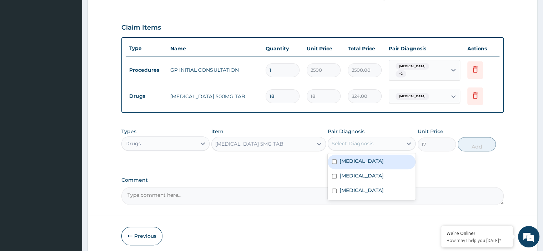
click at [362, 141] on div "Select Diagnosis" at bounding box center [352, 143] width 42 height 7
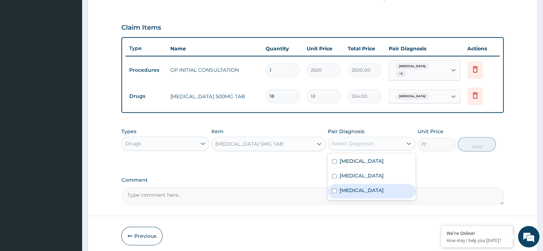
click at [353, 187] on label "[MEDICAL_DATA]" at bounding box center [361, 190] width 44 height 7
checkbox input "true"
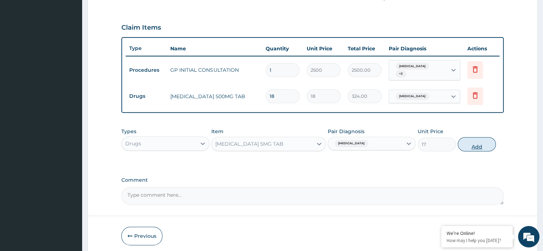
click at [479, 142] on button "Add" at bounding box center [476, 144] width 38 height 14
type input "0"
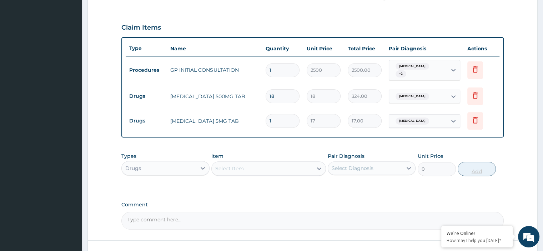
type input "12"
type input "204.00"
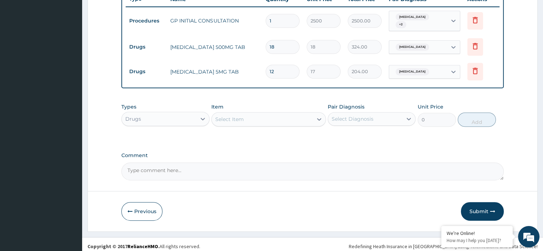
type input "12"
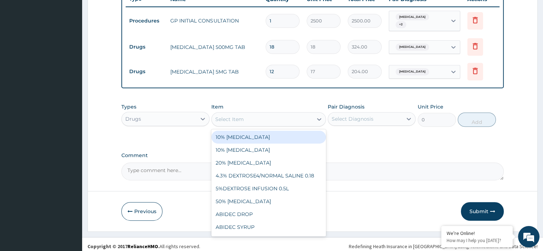
click at [258, 117] on div "Select Item" at bounding box center [262, 118] width 101 height 11
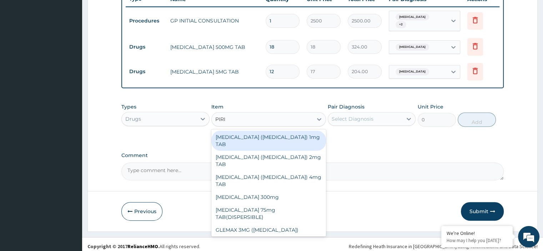
type input "PIRIT"
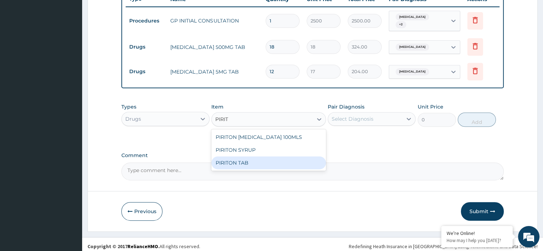
click at [236, 158] on div "PIRITON TAB" at bounding box center [268, 162] width 114 height 13
type input "20"
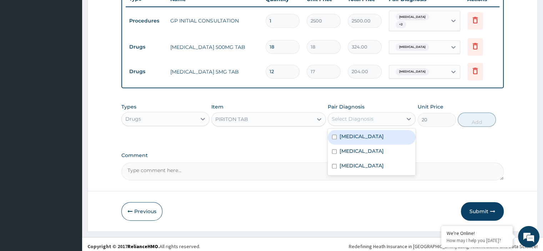
click at [353, 117] on div "Select Diagnosis" at bounding box center [352, 118] width 42 height 7
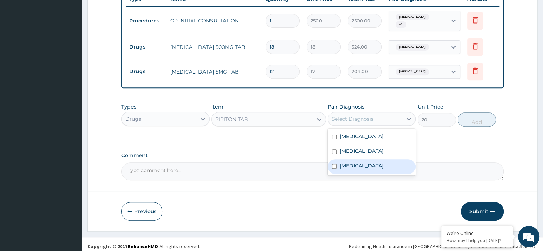
click at [352, 164] on label "[MEDICAL_DATA]" at bounding box center [361, 165] width 44 height 7
checkbox input "true"
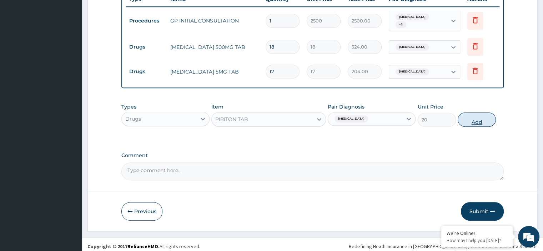
click at [476, 114] on button "Add" at bounding box center [476, 119] width 38 height 14
type input "0"
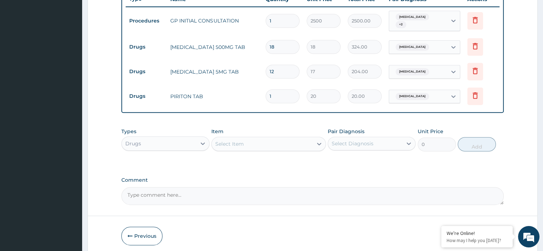
type input "0.00"
type input "5"
type input "100.00"
type input "5"
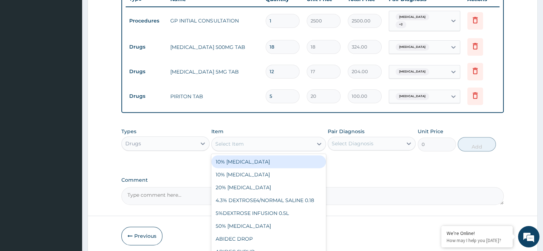
click at [246, 138] on div "Select Item" at bounding box center [262, 143] width 101 height 11
type input "COA"
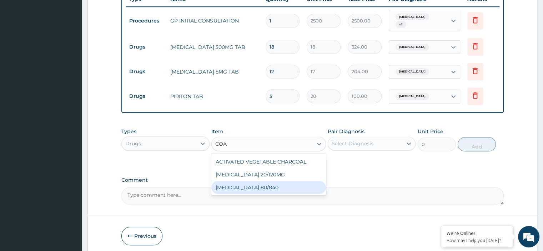
click at [248, 183] on div "[MEDICAL_DATA] 80/840" at bounding box center [268, 187] width 114 height 13
type input "130"
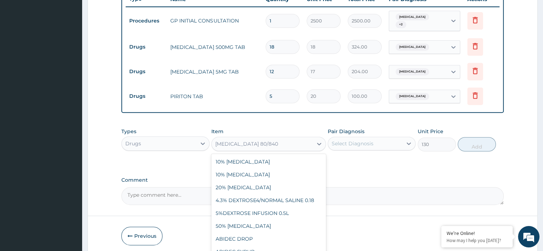
click at [282, 141] on div "[MEDICAL_DATA] 80/840" at bounding box center [262, 143] width 101 height 11
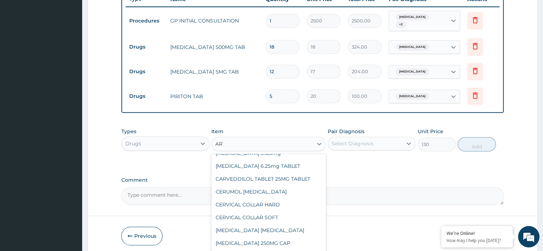
scroll to position [151, 0]
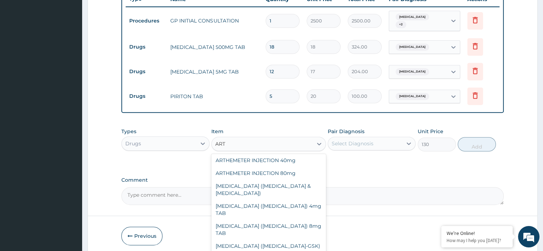
type input "ARTE"
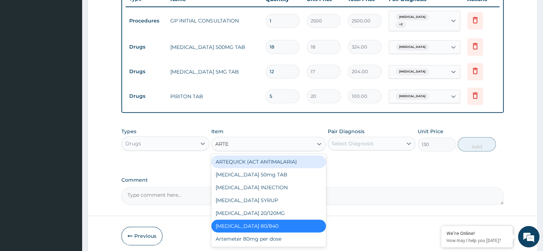
click at [258, 158] on div "ARTEQUICK (ACT ANTIMALARIA)" at bounding box center [268, 161] width 114 height 13
type input "300"
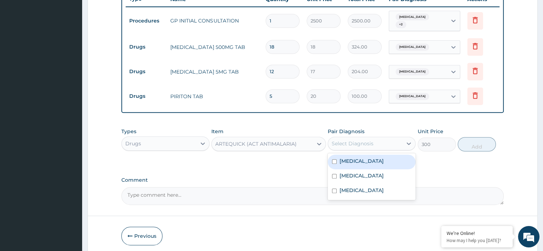
click at [367, 138] on div "Select Diagnosis" at bounding box center [365, 143] width 74 height 11
click at [359, 155] on div "[MEDICAL_DATA]" at bounding box center [371, 161] width 88 height 15
checkbox input "true"
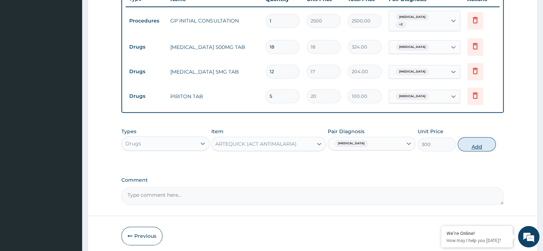
click at [468, 144] on button "Add" at bounding box center [476, 144] width 38 height 14
type input "0"
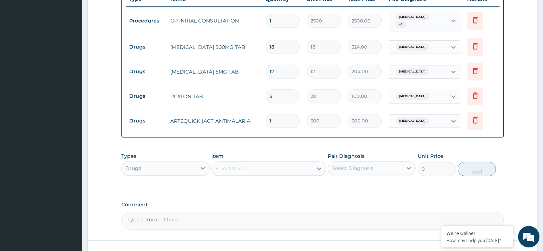
type input "0.00"
type input "6"
type input "1800.00"
type input "6"
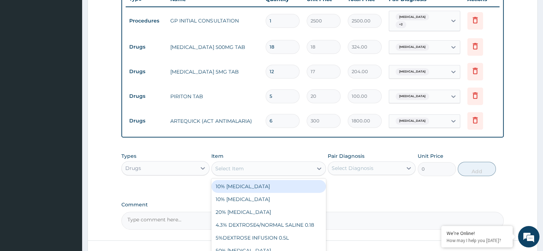
click at [271, 165] on div "Select Item" at bounding box center [262, 168] width 101 height 11
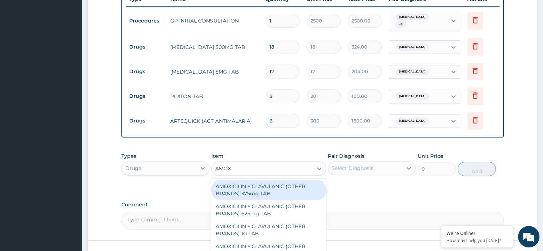
type input "AMOXY"
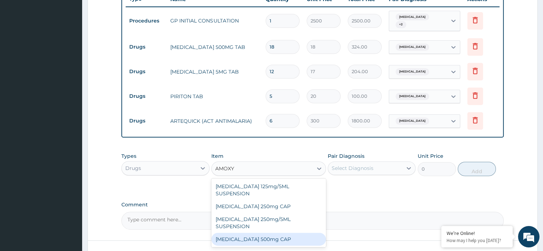
click at [258, 233] on div "AMOXYCILLIN 500mg CAP" at bounding box center [268, 239] width 114 height 13
type input "40"
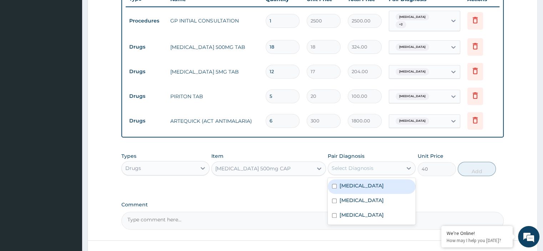
click at [362, 164] on div "Select Diagnosis" at bounding box center [352, 167] width 42 height 7
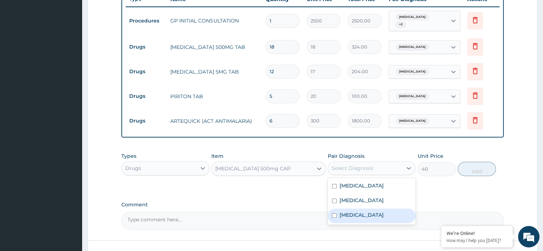
click at [357, 211] on label "Rhinitis" at bounding box center [361, 214] width 44 height 7
checkbox input "true"
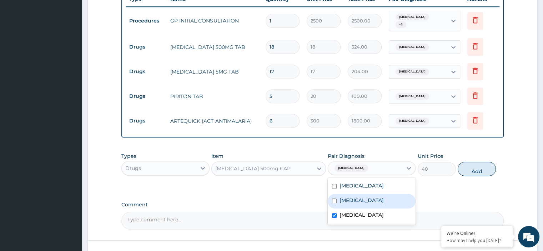
click at [357, 200] on div "Sepsis" at bounding box center [371, 201] width 88 height 15
checkbox input "true"
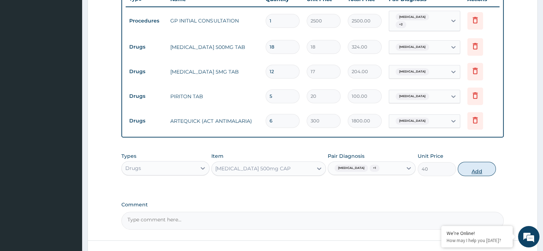
click at [468, 164] on button "Add" at bounding box center [476, 169] width 38 height 14
type input "0"
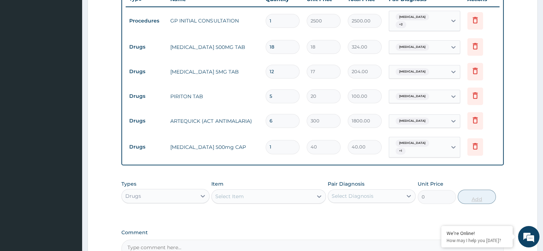
type input "10"
type input "400.00"
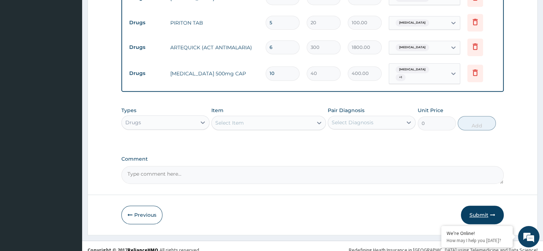
type input "10"
click at [483, 208] on button "Submit" at bounding box center [481, 214] width 43 height 19
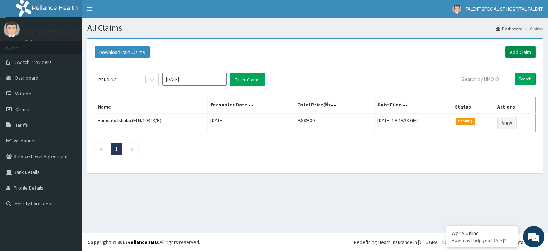
click at [520, 51] on link "Add Claim" at bounding box center [520, 52] width 30 height 12
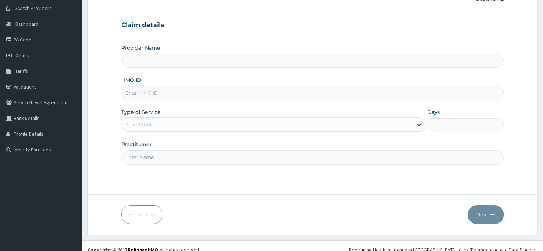
type input "Talent Specialist Hospital"
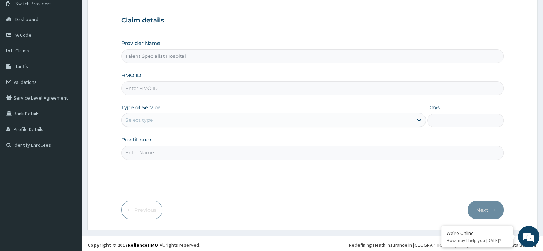
click at [198, 85] on input "HMO ID" at bounding box center [312, 88] width 382 height 14
type input "1060313"
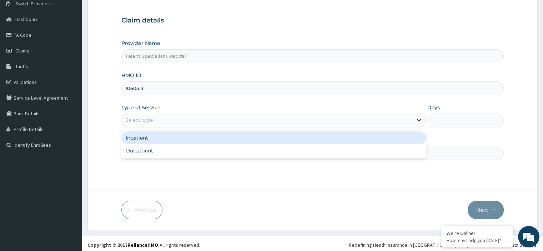
click at [146, 114] on div "Select type" at bounding box center [267, 119] width 291 height 11
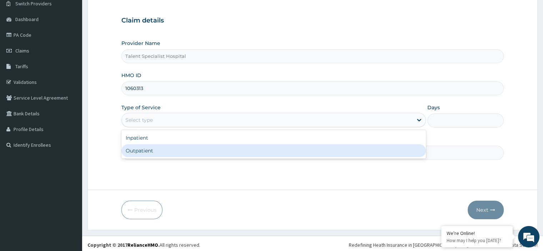
click at [140, 148] on div "Outpatient" at bounding box center [273, 150] width 304 height 13
type input "1"
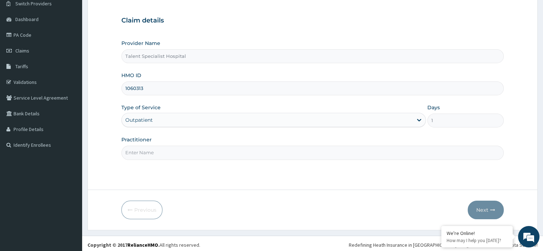
click at [138, 151] on input "Practitioner" at bounding box center [312, 153] width 382 height 14
type input "DR"
click at [484, 210] on button "Next" at bounding box center [485, 209] width 36 height 19
